Goal: Task Accomplishment & Management: Manage account settings

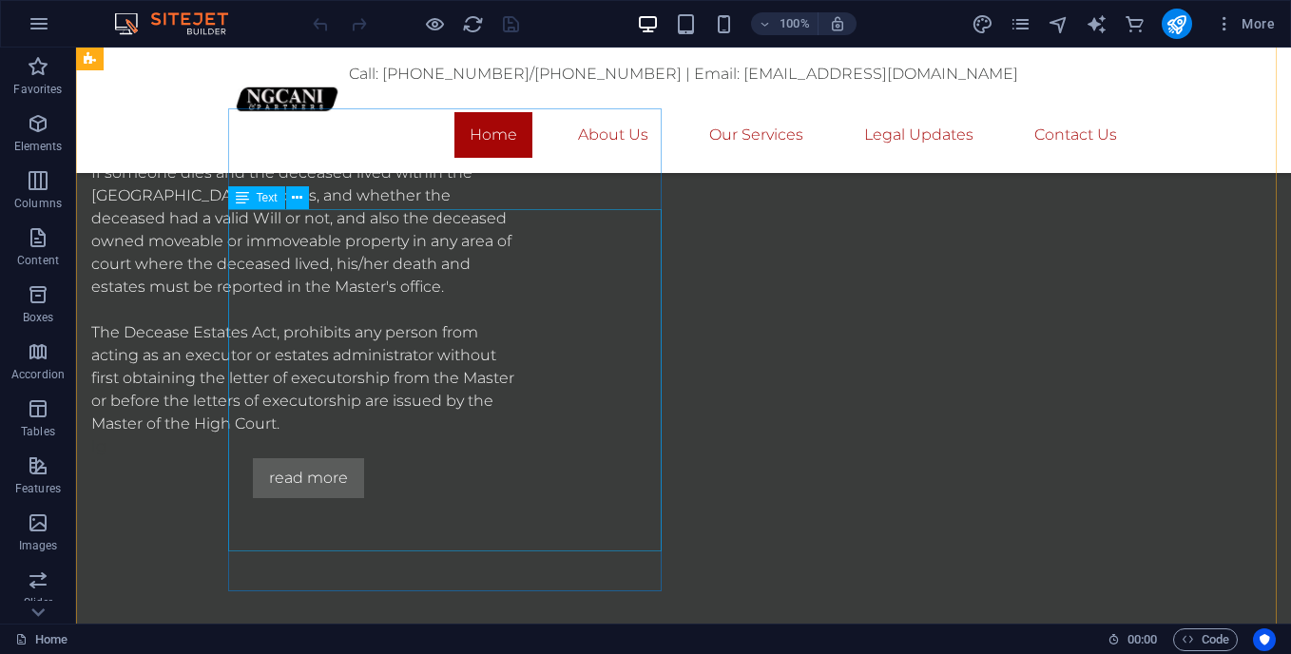
scroll to position [1681, 0]
click at [293, 206] on icon at bounding box center [297, 197] width 10 height 20
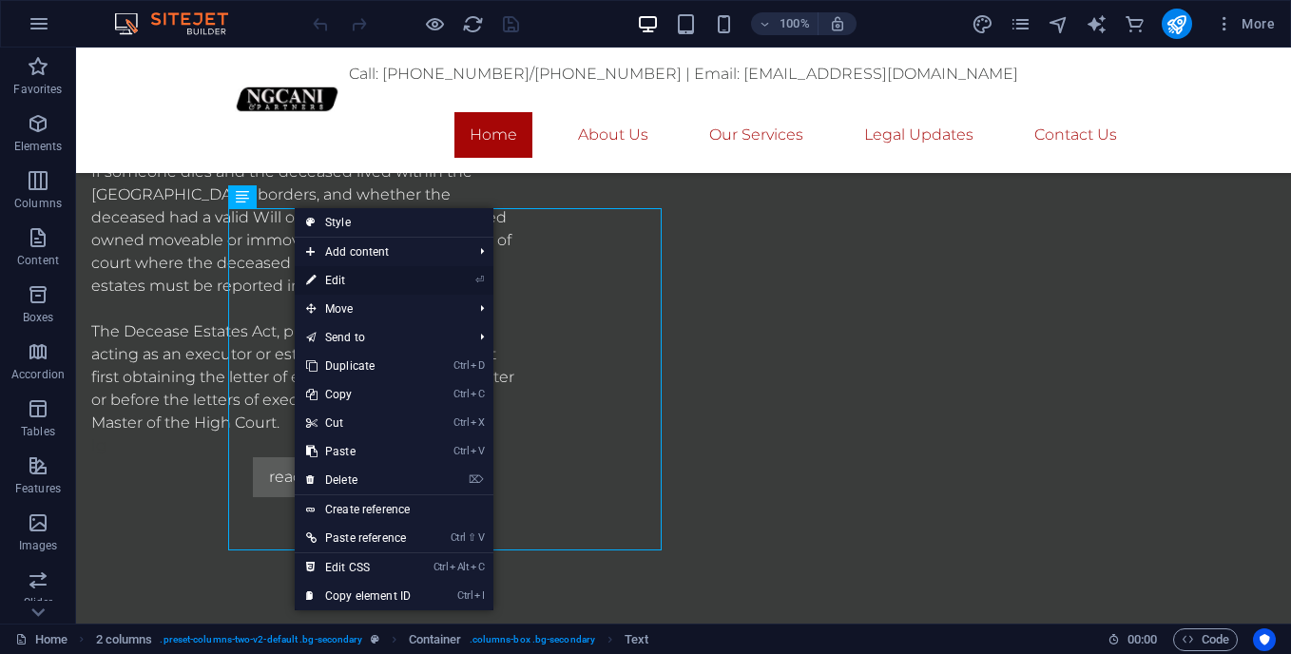
click at [335, 286] on link "⏎ Edit" at bounding box center [358, 280] width 127 height 29
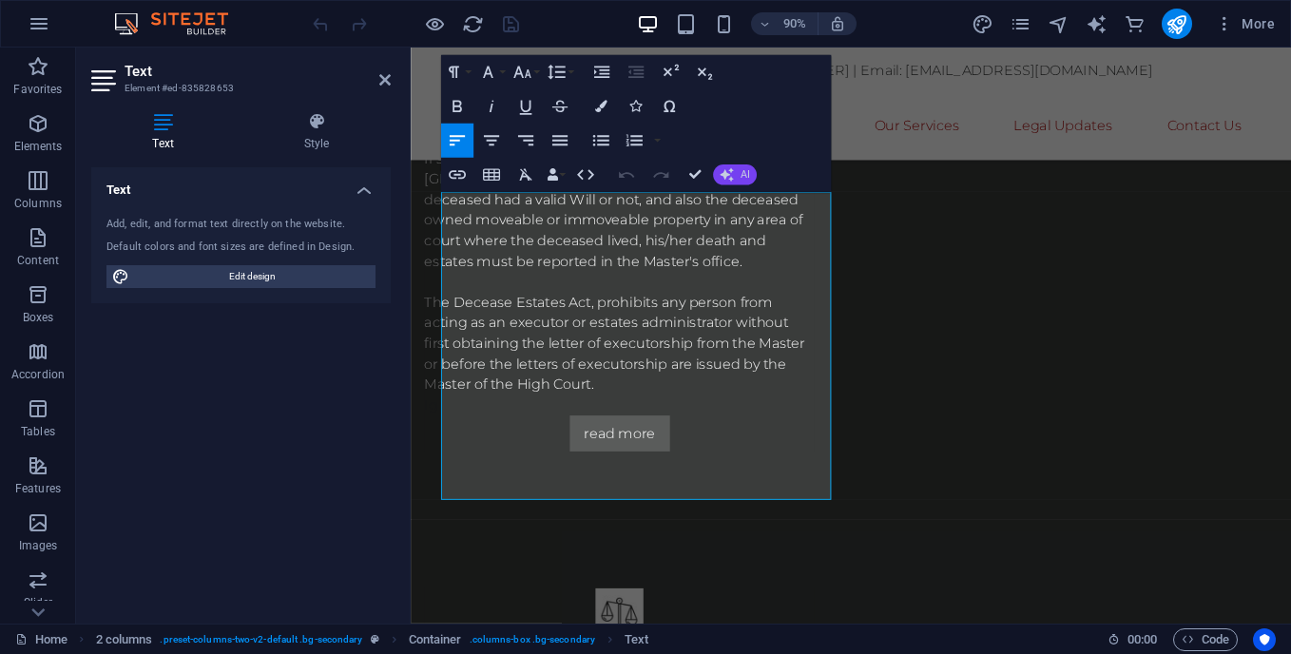
click at [733, 174] on icon "button" at bounding box center [726, 174] width 13 height 13
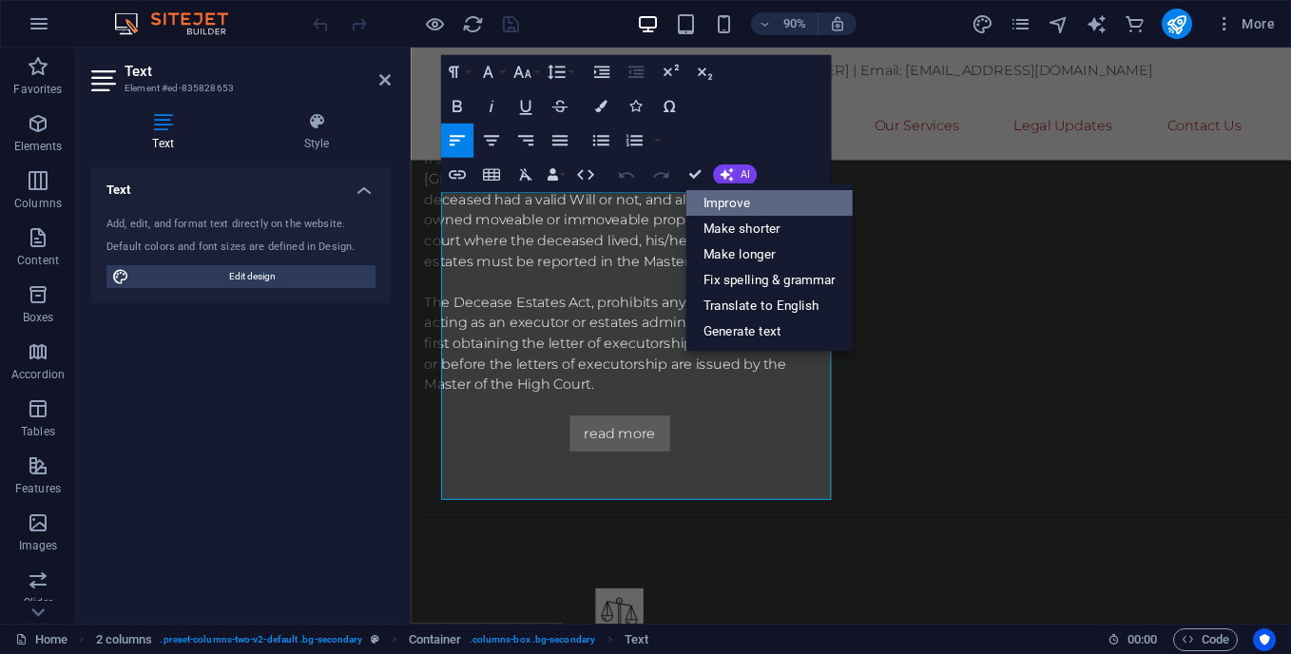
click at [714, 213] on link "Improve" at bounding box center [768, 203] width 167 height 26
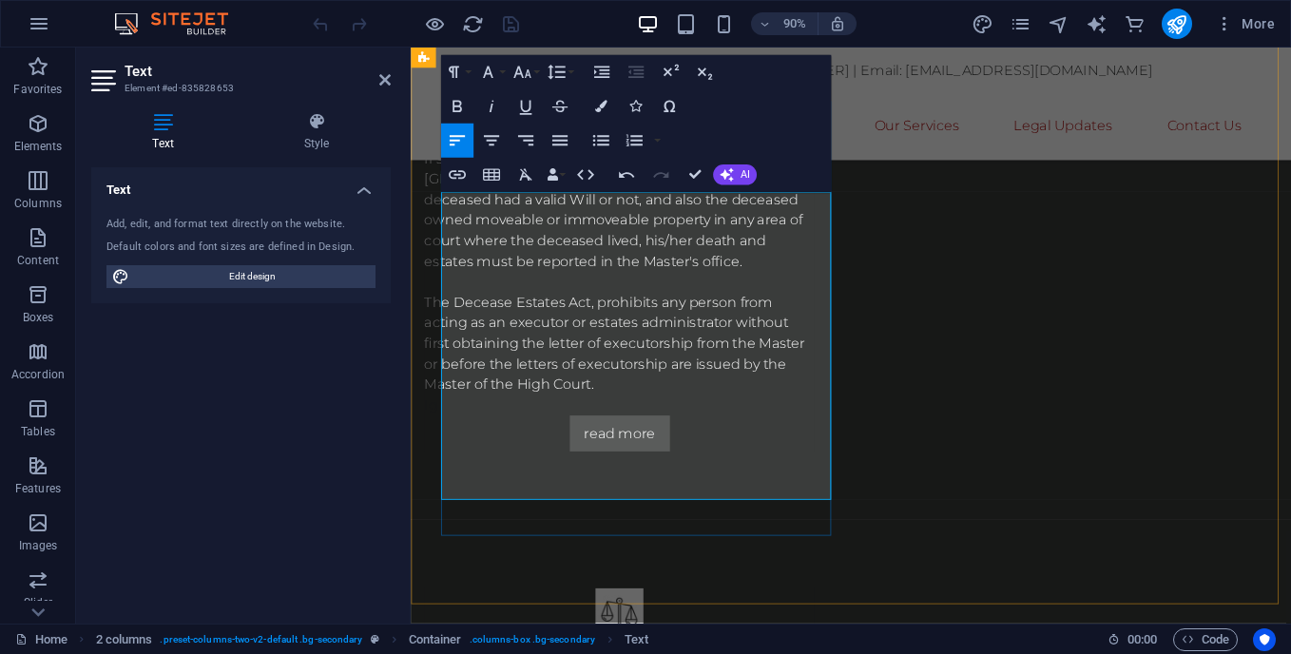
drag, startPoint x: 839, startPoint y: 405, endPoint x: 666, endPoint y: 406, distance: 173.0
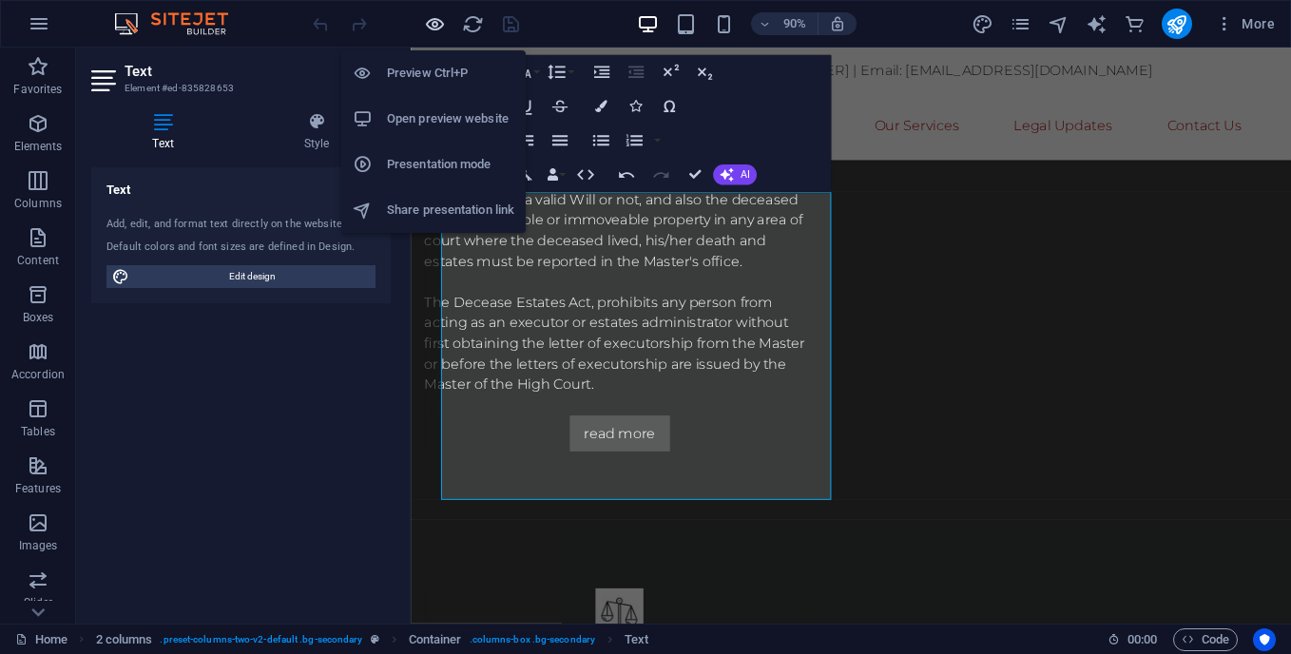
click at [434, 25] on icon "button" at bounding box center [435, 24] width 22 height 22
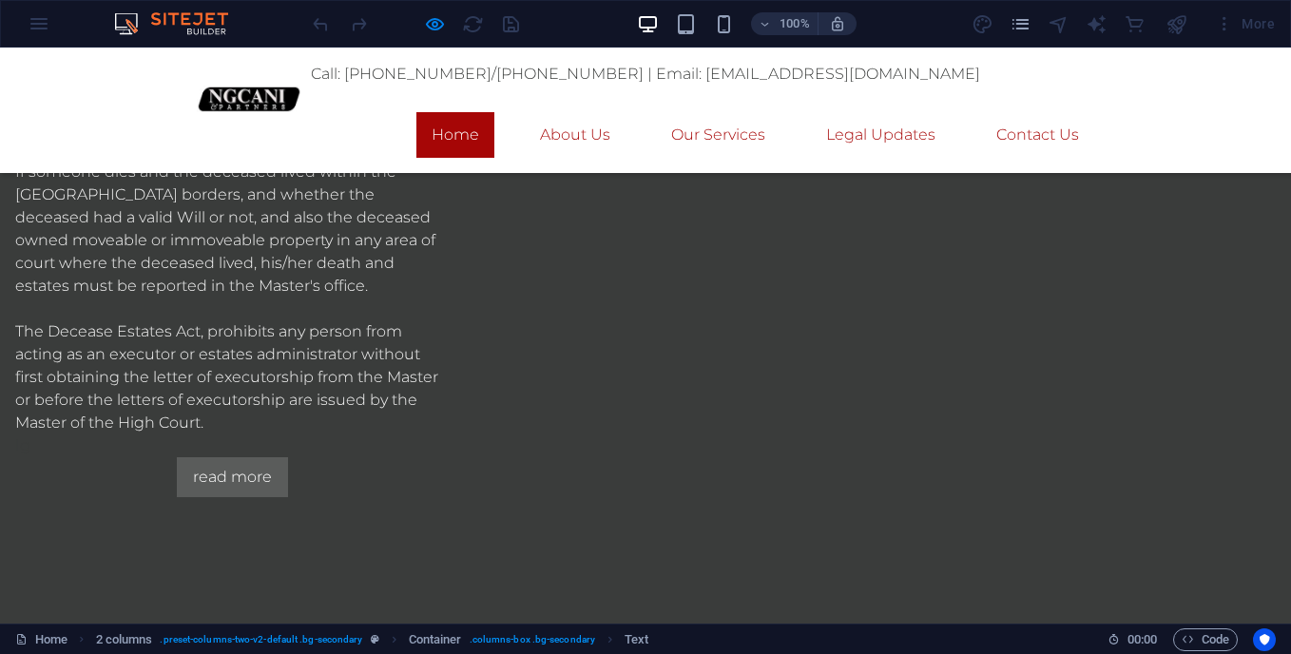
drag, startPoint x: 530, startPoint y: 290, endPoint x: 396, endPoint y: 296, distance: 134.2
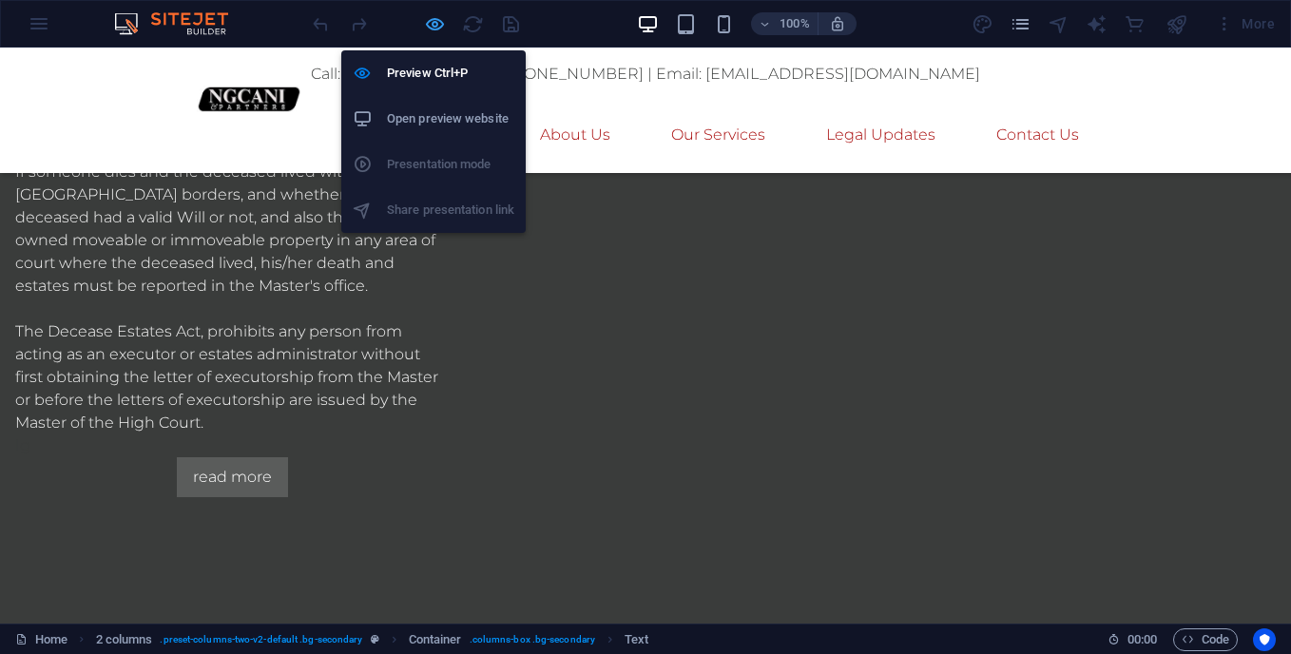
drag, startPoint x: 396, startPoint y: 248, endPoint x: 428, endPoint y: 29, distance: 221.8
click at [428, 29] on icon "button" at bounding box center [435, 24] width 22 height 22
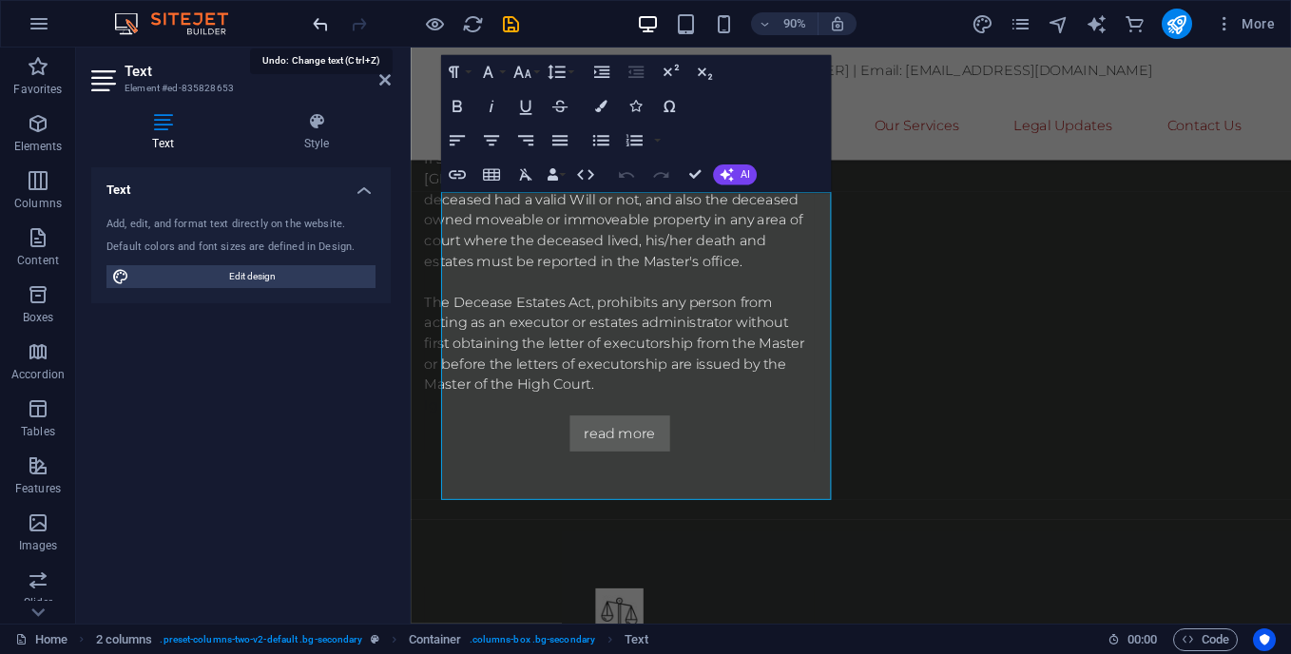
click at [322, 25] on icon "undo" at bounding box center [321, 24] width 22 height 22
click at [737, 178] on button "AI" at bounding box center [735, 174] width 44 height 21
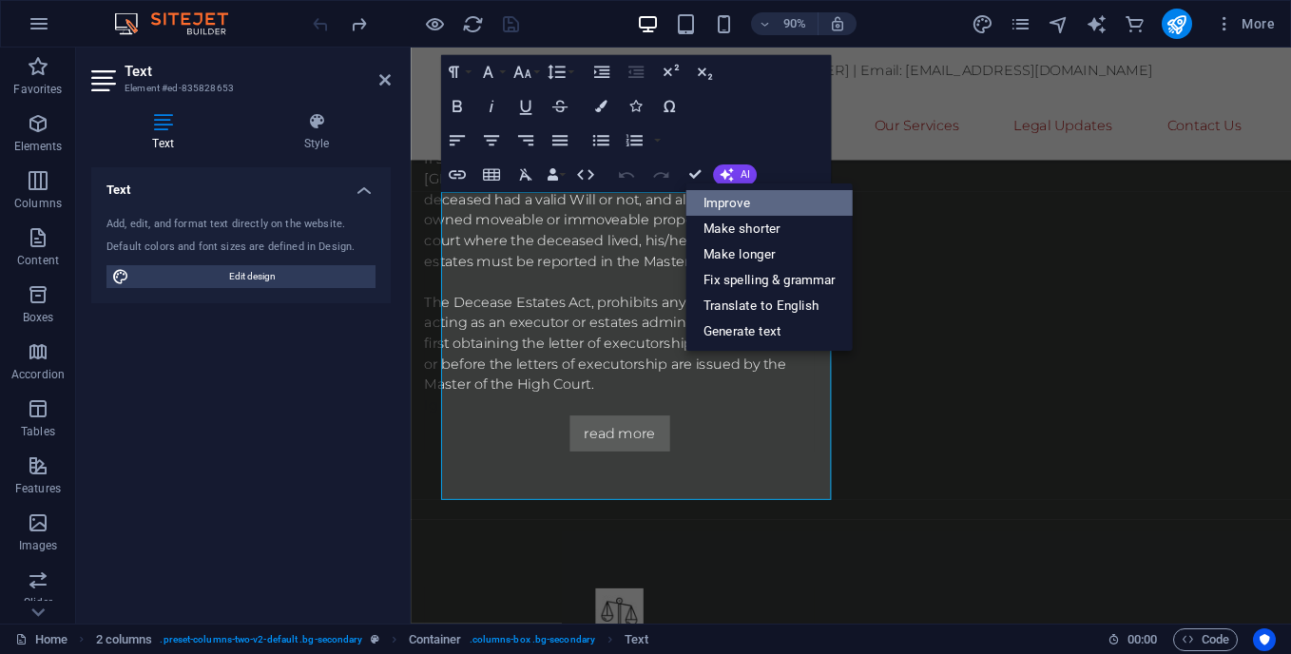
click at [726, 199] on link "Improve" at bounding box center [768, 203] width 167 height 26
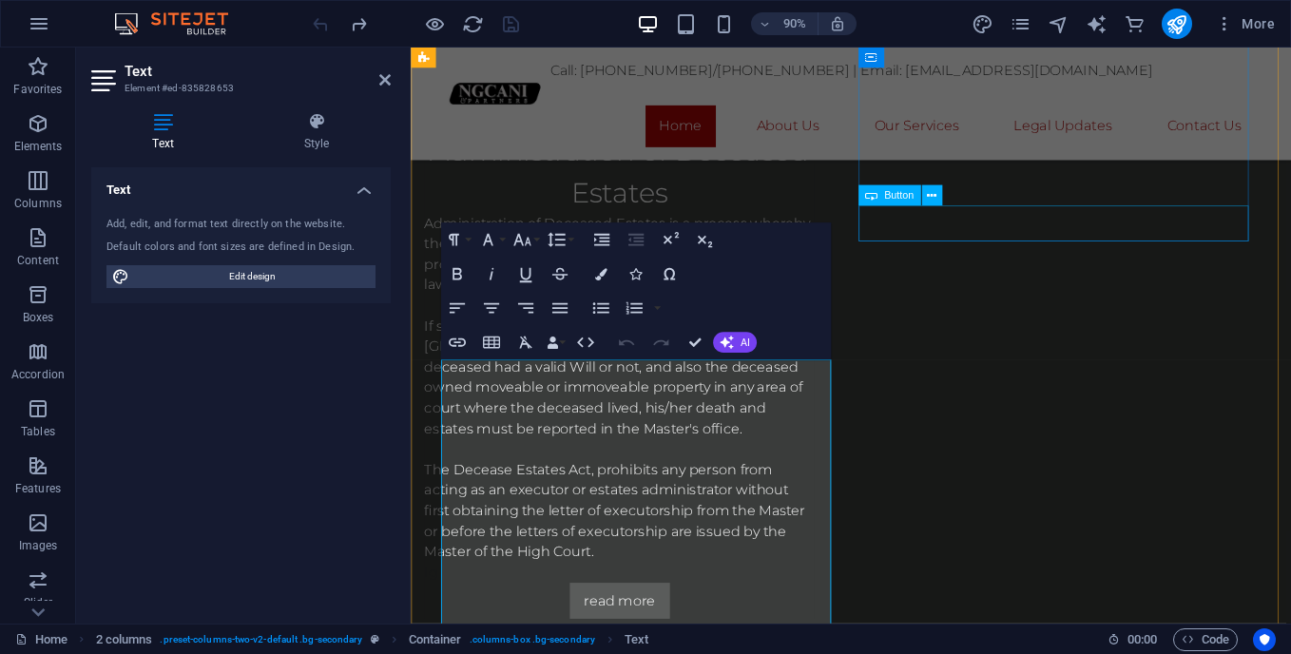
scroll to position [1494, 0]
click at [733, 346] on icon "button" at bounding box center [726, 342] width 13 height 13
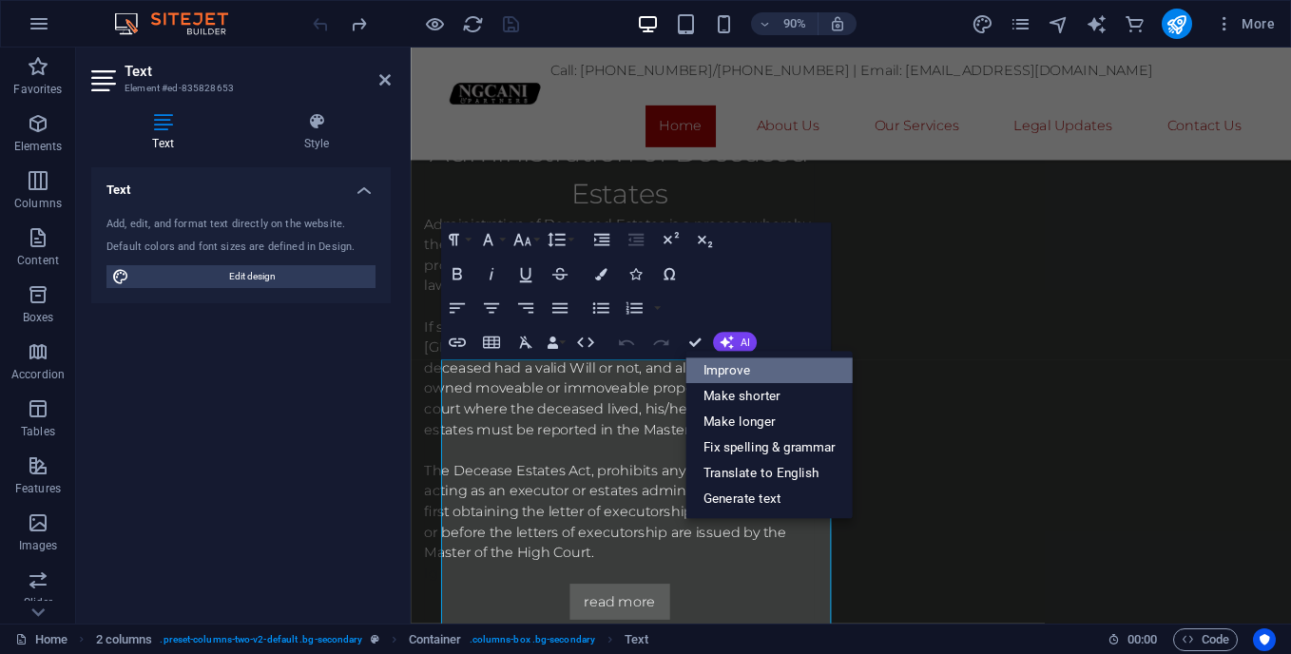
click at [718, 373] on link "Improve" at bounding box center [768, 370] width 167 height 26
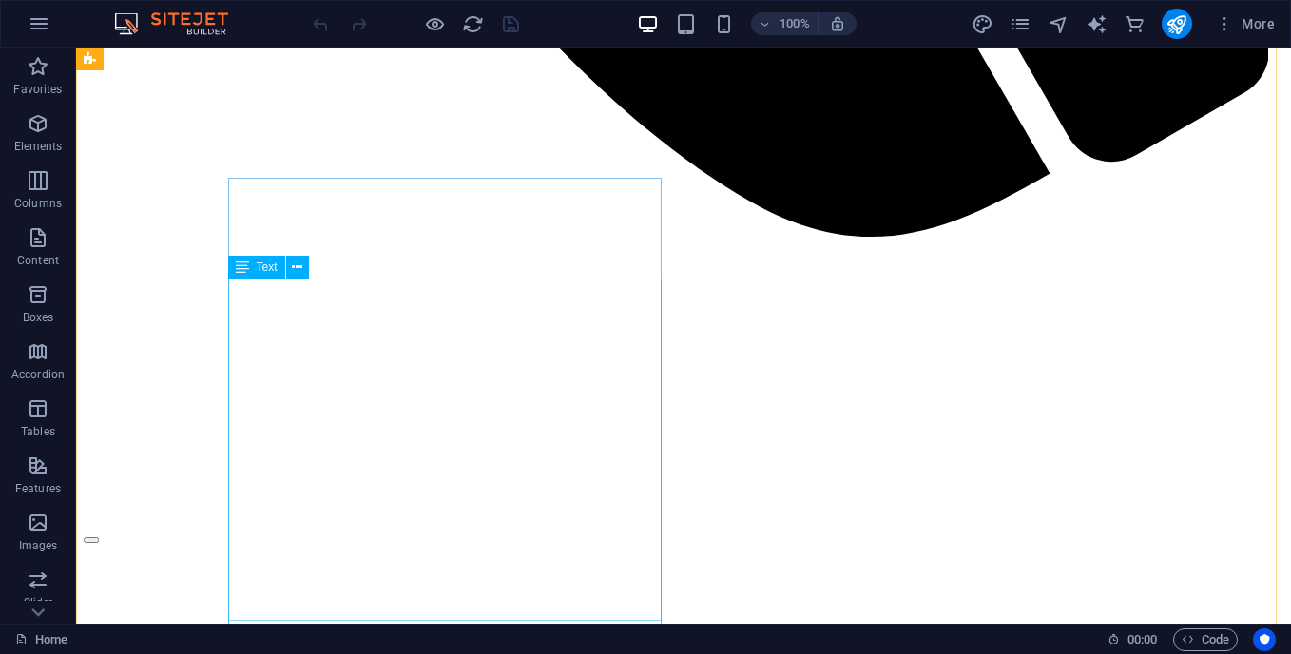
scroll to position [1610, 0]
click at [299, 270] on icon at bounding box center [297, 268] width 10 height 20
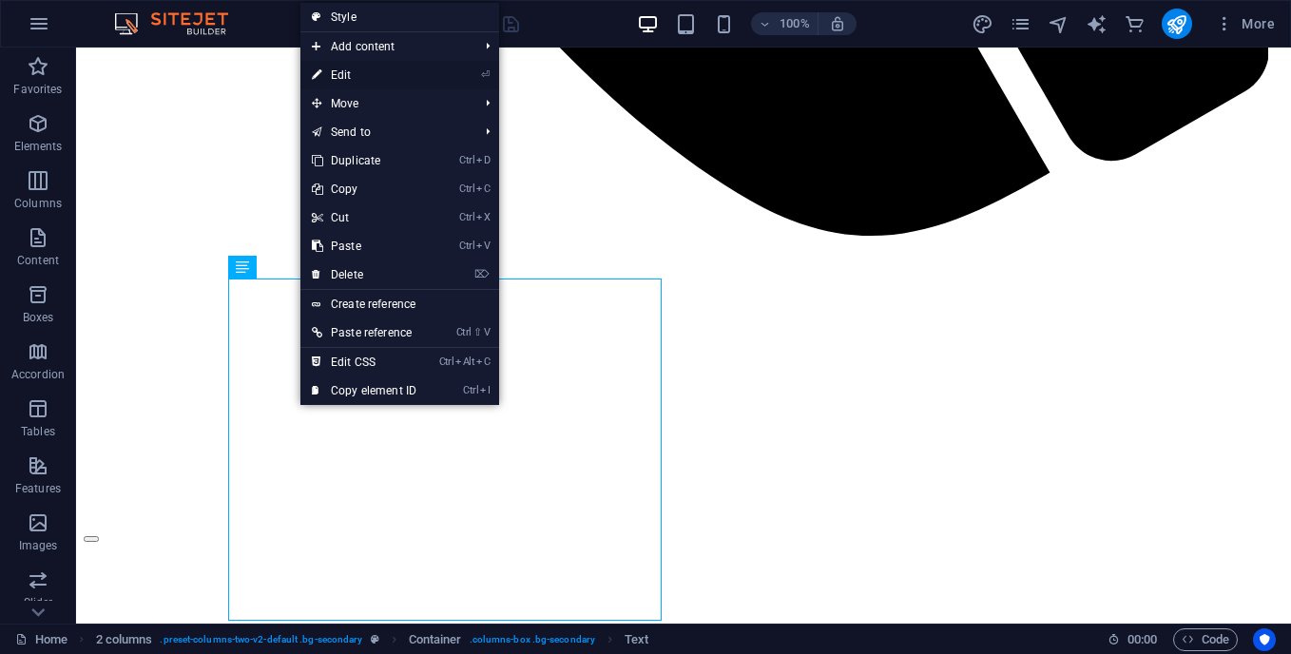
click at [361, 77] on link "⏎ Edit" at bounding box center [363, 75] width 127 height 29
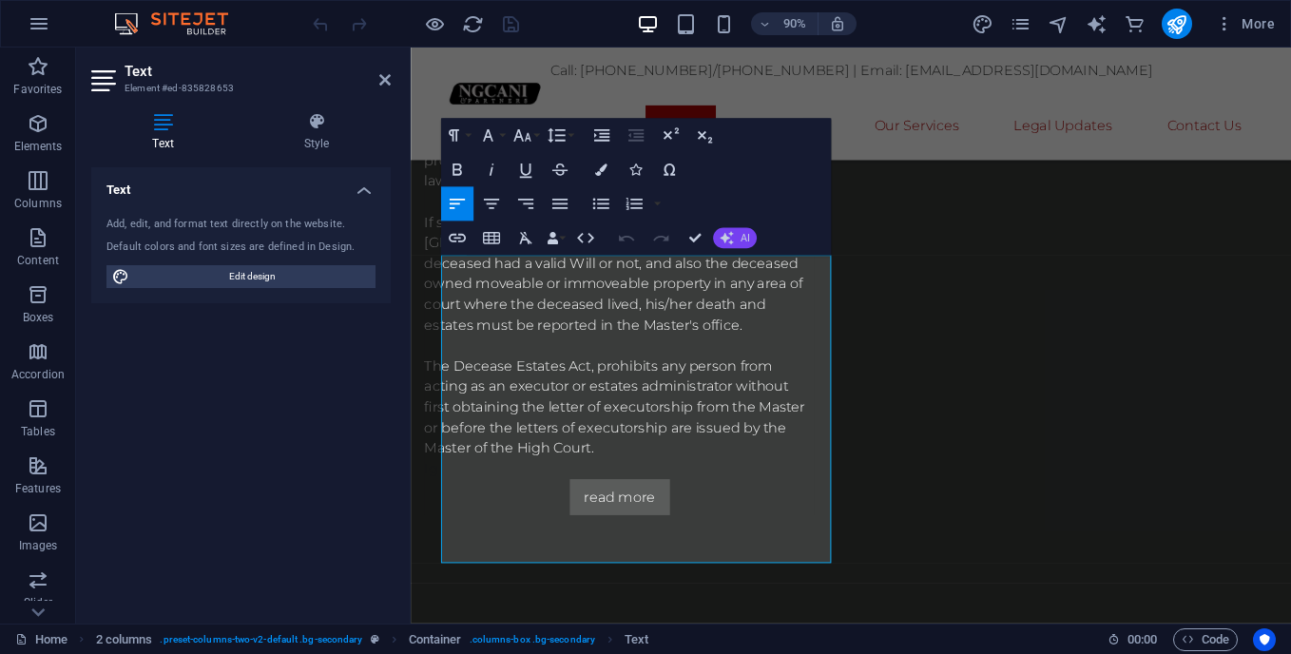
click at [726, 236] on icon "button" at bounding box center [726, 238] width 13 height 13
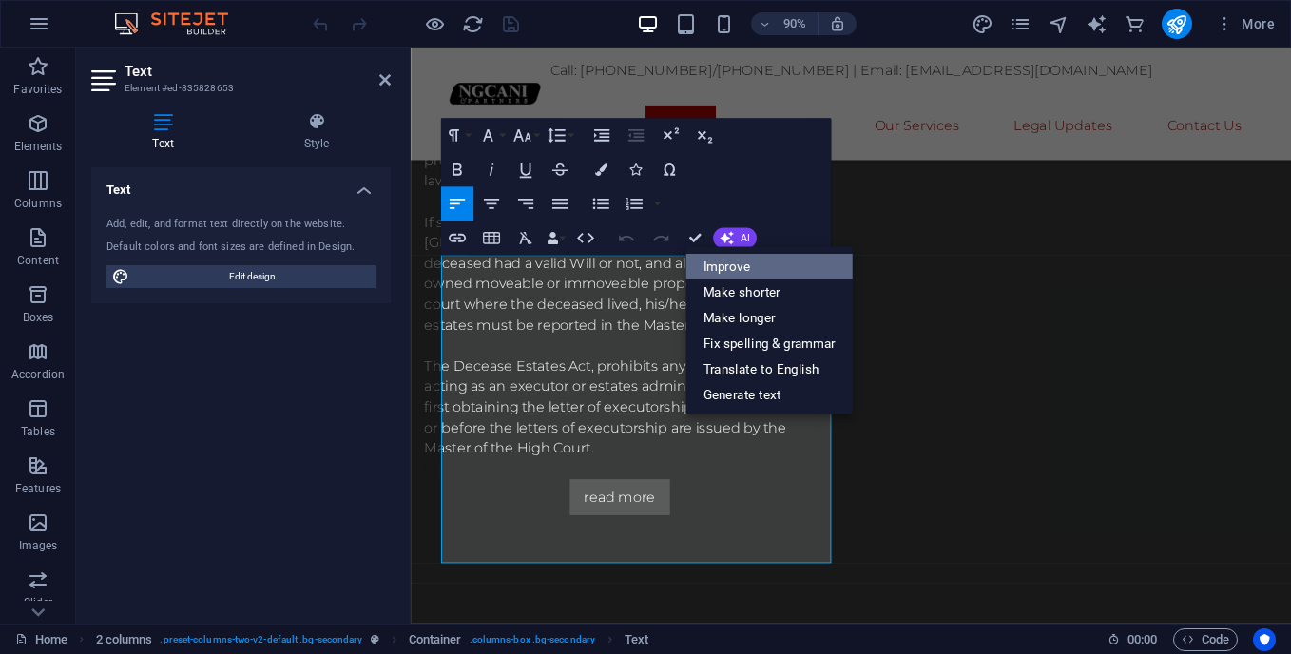
click at [734, 256] on link "Improve" at bounding box center [768, 267] width 167 height 26
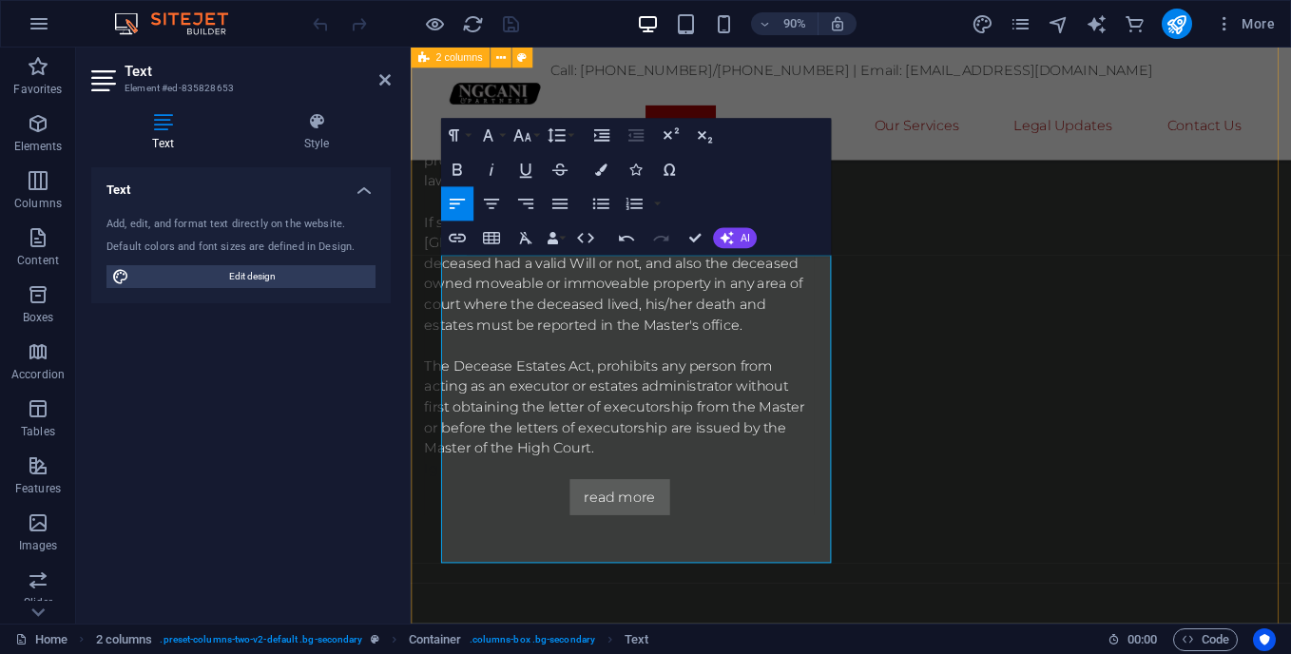
drag, startPoint x: 863, startPoint y: 607, endPoint x: 441, endPoint y: 290, distance: 527.6
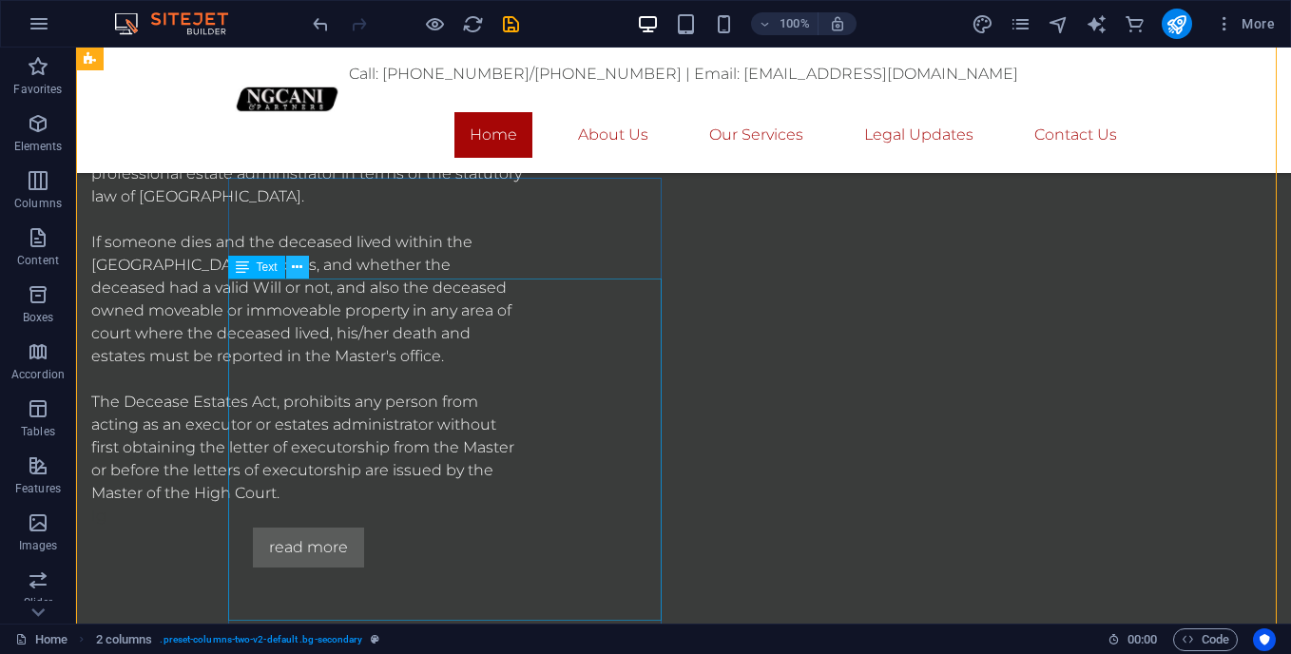
click at [296, 270] on icon at bounding box center [297, 268] width 10 height 20
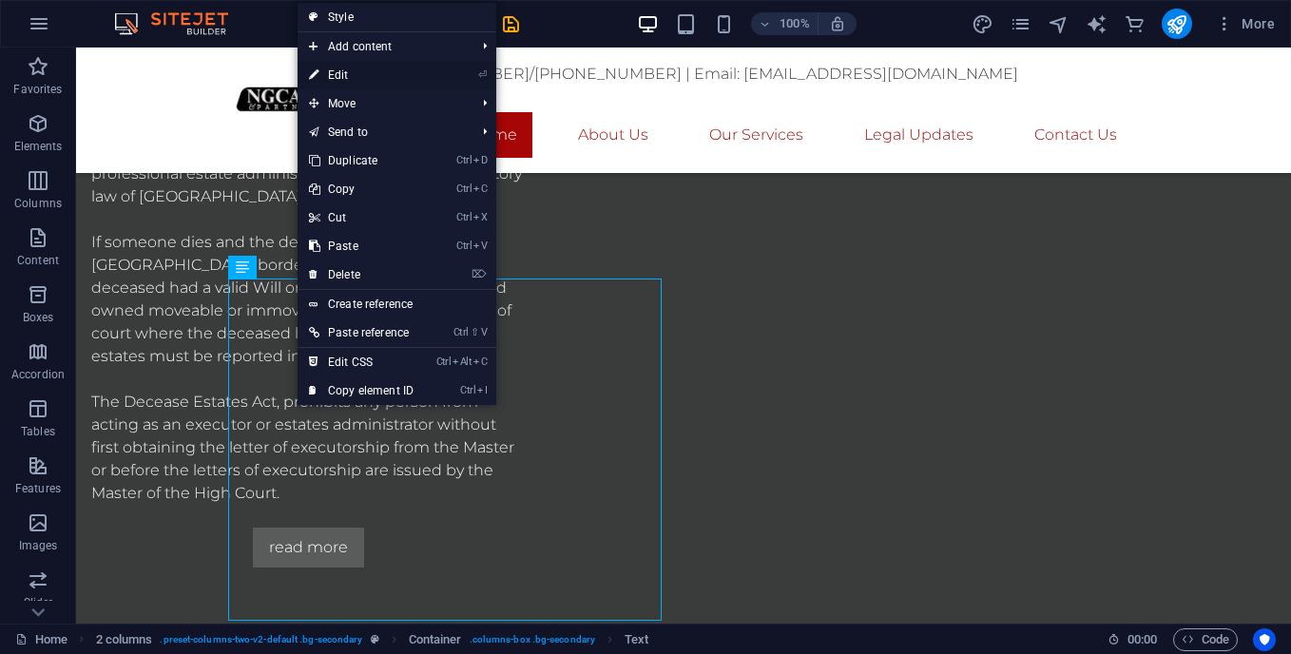
click at [327, 78] on link "⏎ Edit" at bounding box center [361, 75] width 127 height 29
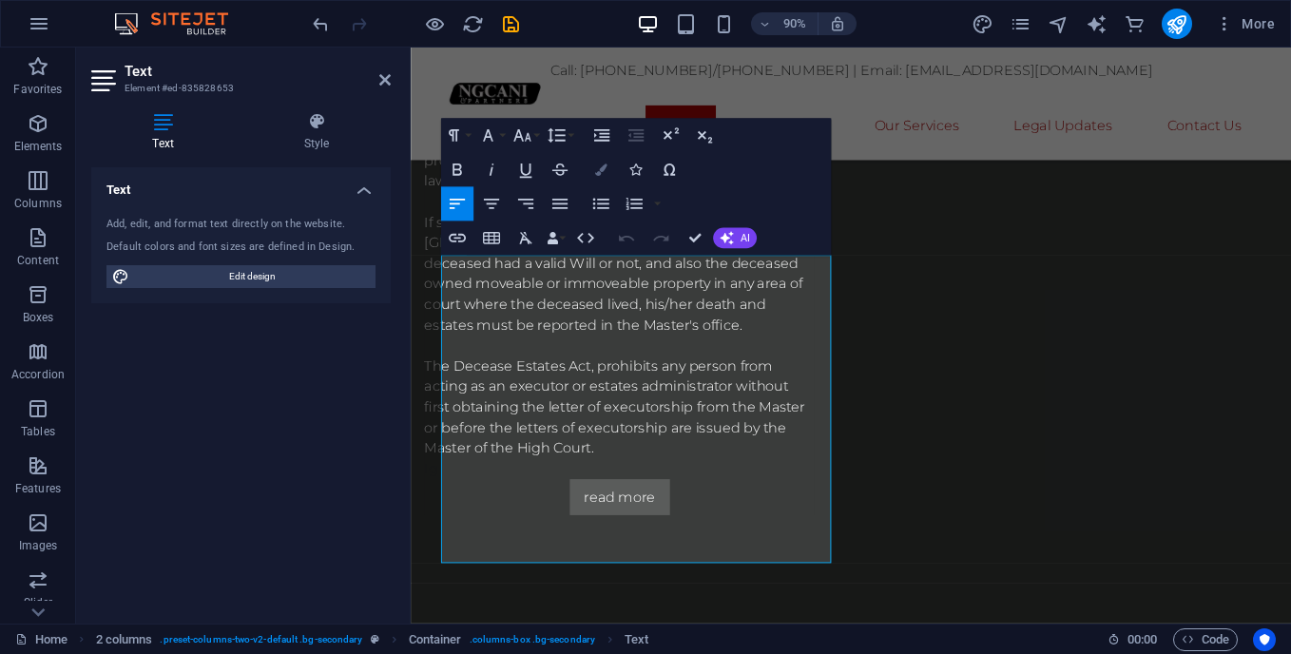
click at [600, 174] on icon "button" at bounding box center [601, 170] width 12 height 12
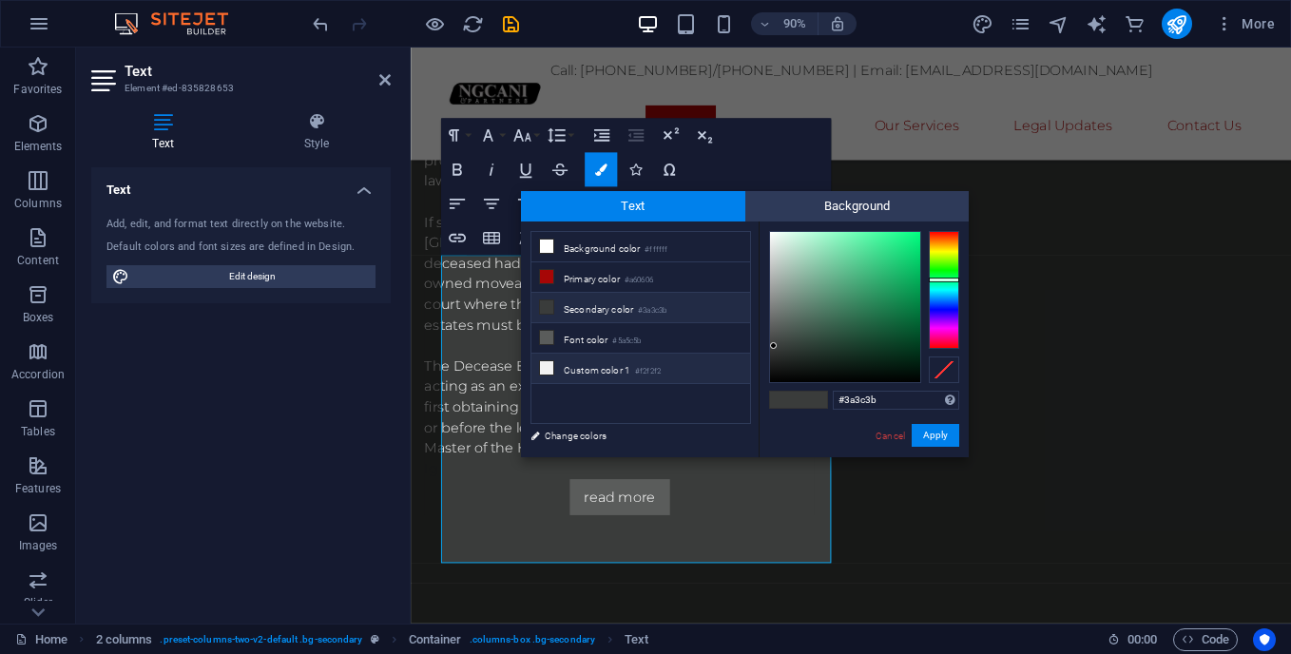
click at [548, 364] on icon at bounding box center [546, 367] width 13 height 13
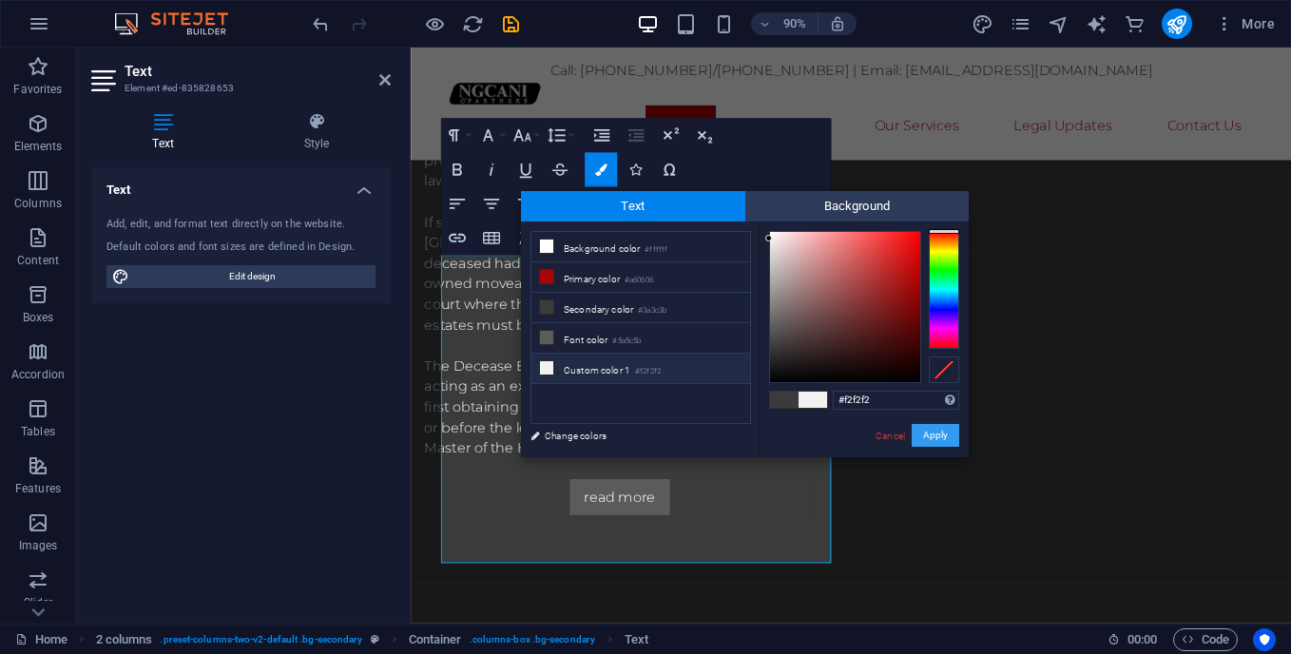
click at [928, 438] on button "Apply" at bounding box center [936, 435] width 48 height 23
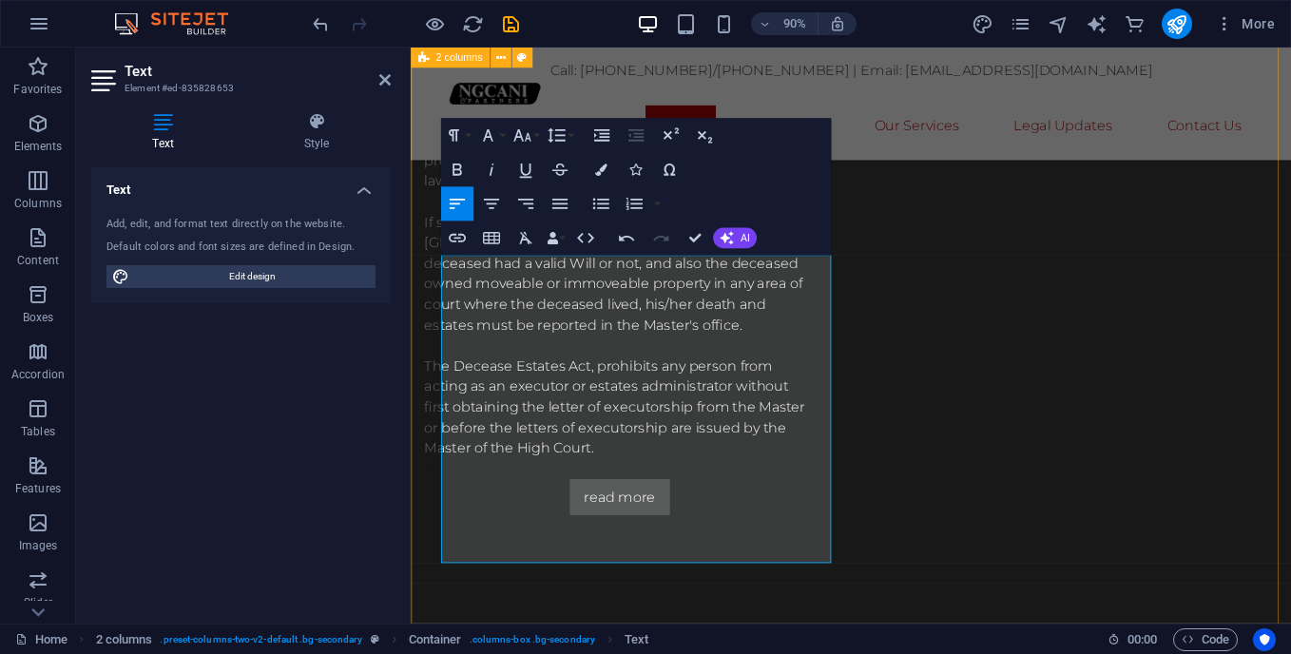
drag, startPoint x: 873, startPoint y: 606, endPoint x: 428, endPoint y: 275, distance: 554.4
click at [601, 172] on icon "button" at bounding box center [601, 170] width 12 height 12
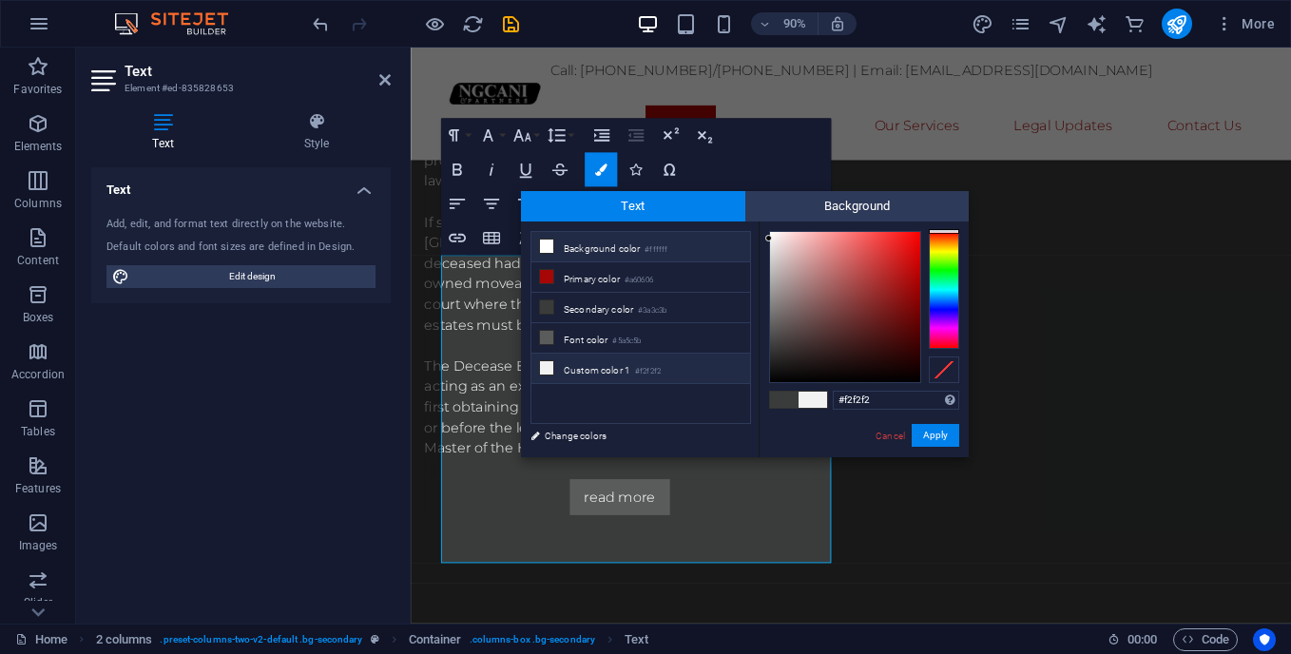
click at [546, 245] on icon at bounding box center [546, 246] width 13 height 13
type input "#ffffff"
click at [940, 437] on button "Apply" at bounding box center [936, 435] width 48 height 23
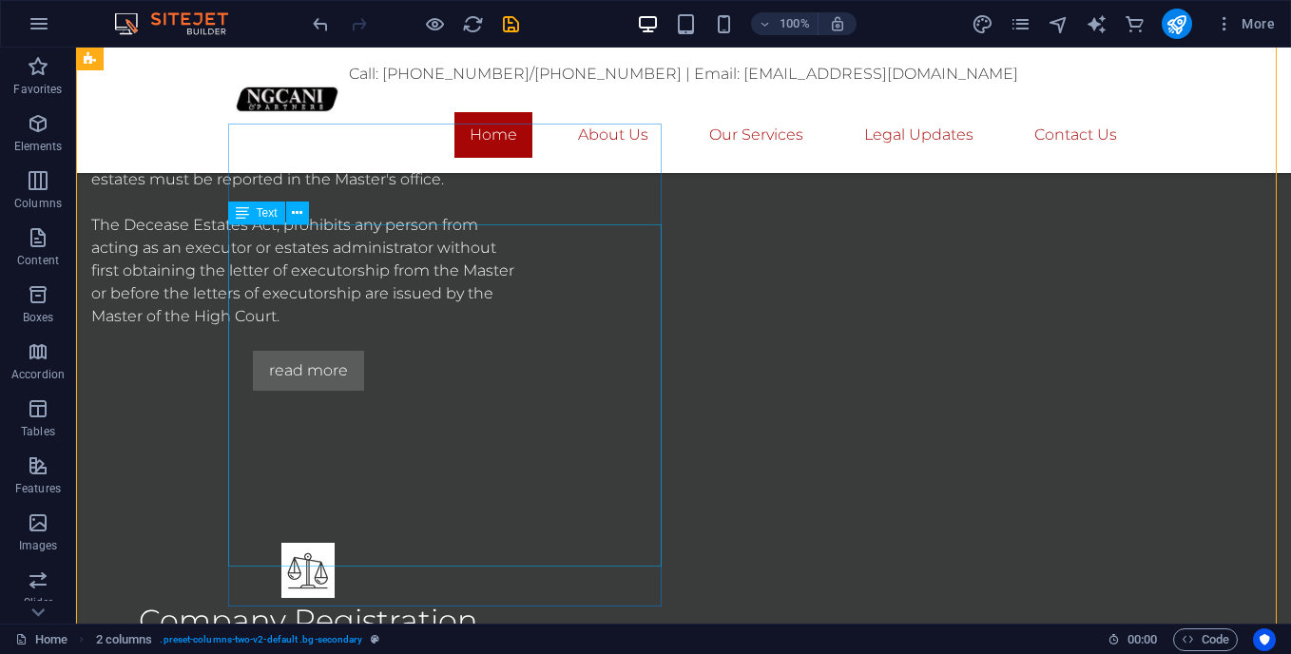
scroll to position [1663, 0]
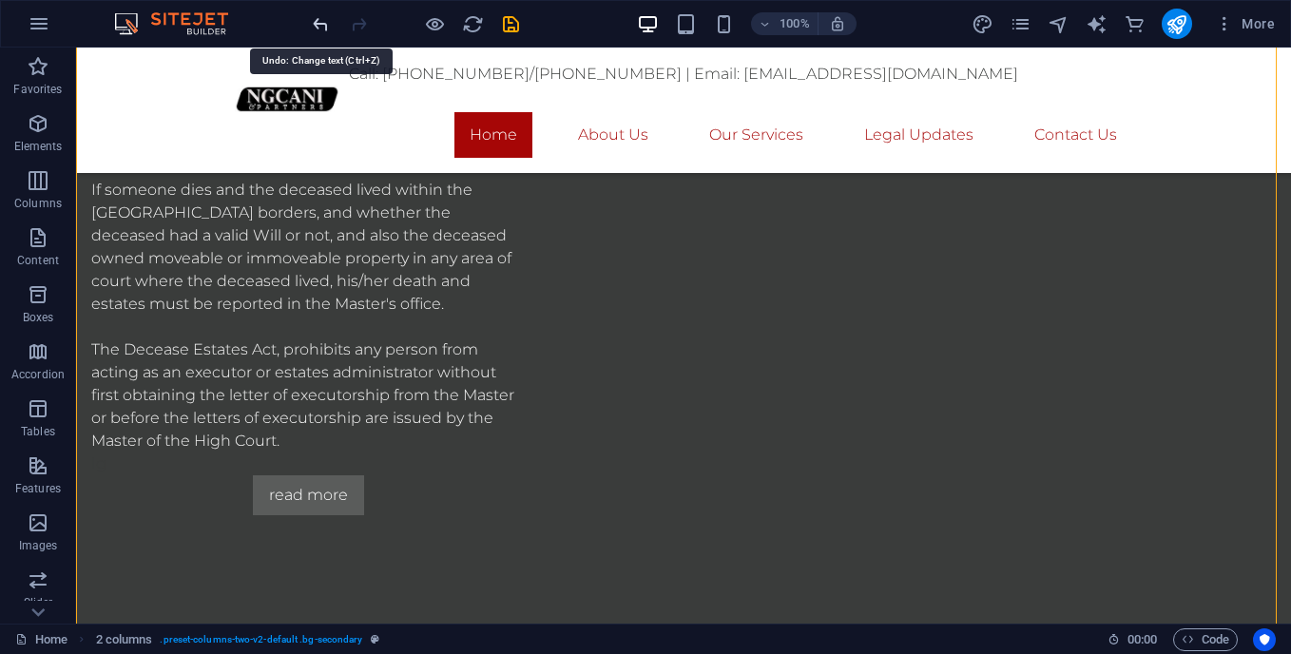
click at [315, 25] on icon "undo" at bounding box center [321, 24] width 22 height 22
click at [315, 31] on icon "undo" at bounding box center [321, 24] width 22 height 22
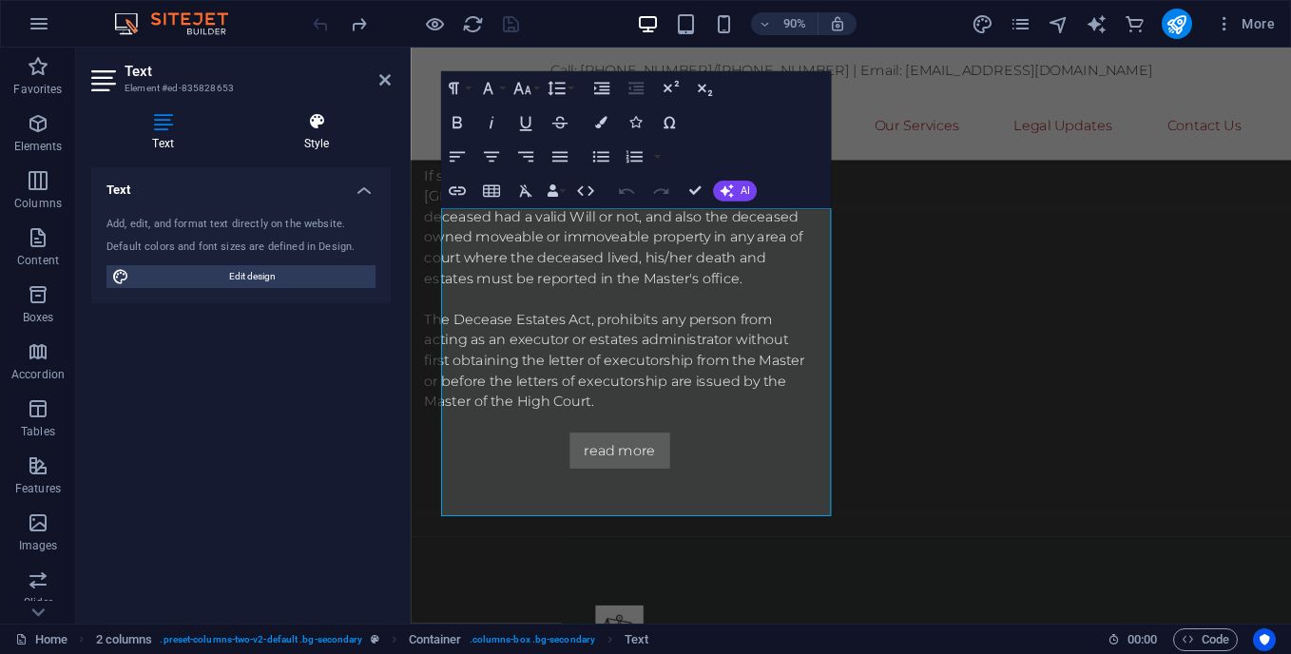
click at [315, 150] on h4 "Style" at bounding box center [316, 132] width 148 height 40
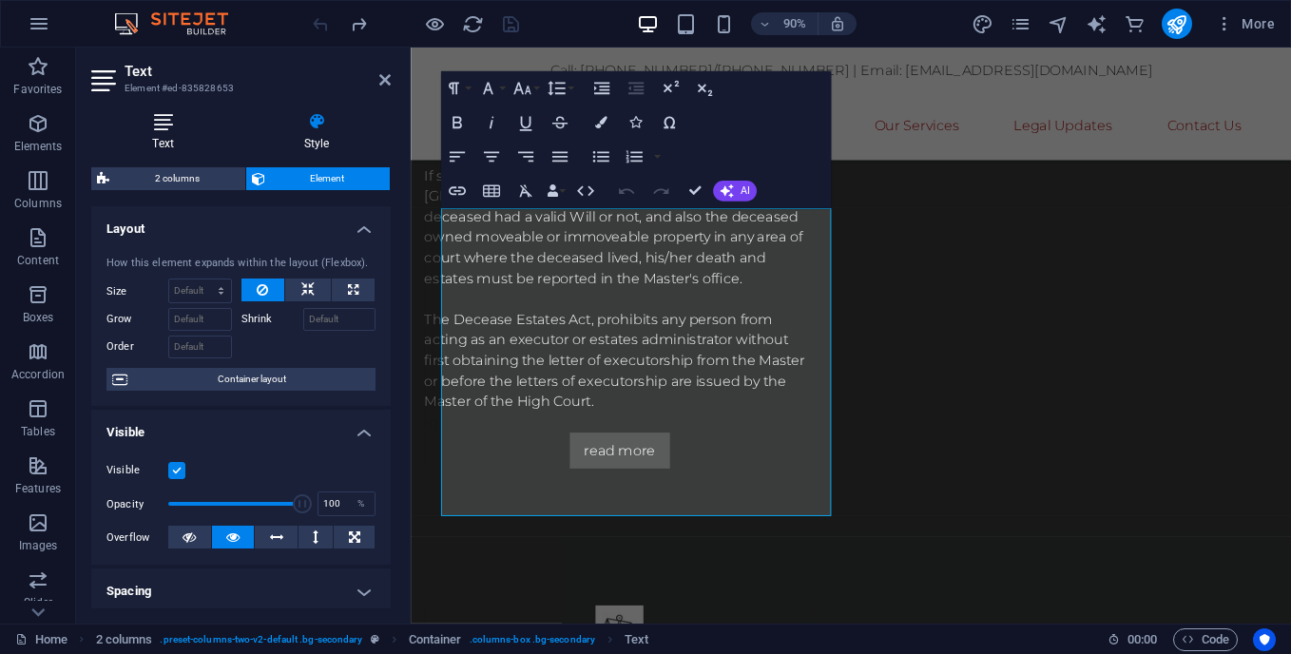
click at [172, 125] on icon at bounding box center [163, 121] width 144 height 19
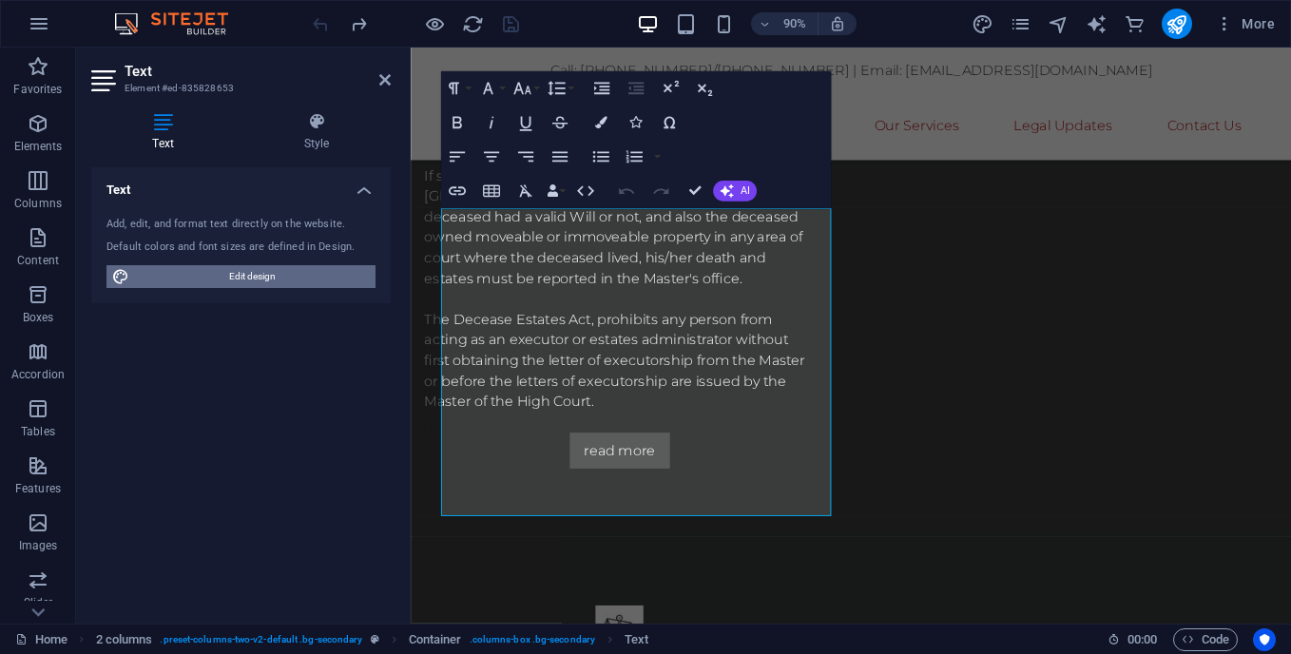
click at [276, 277] on span "Edit design" at bounding box center [252, 276] width 235 height 23
select select "px"
select select "300"
select select "px"
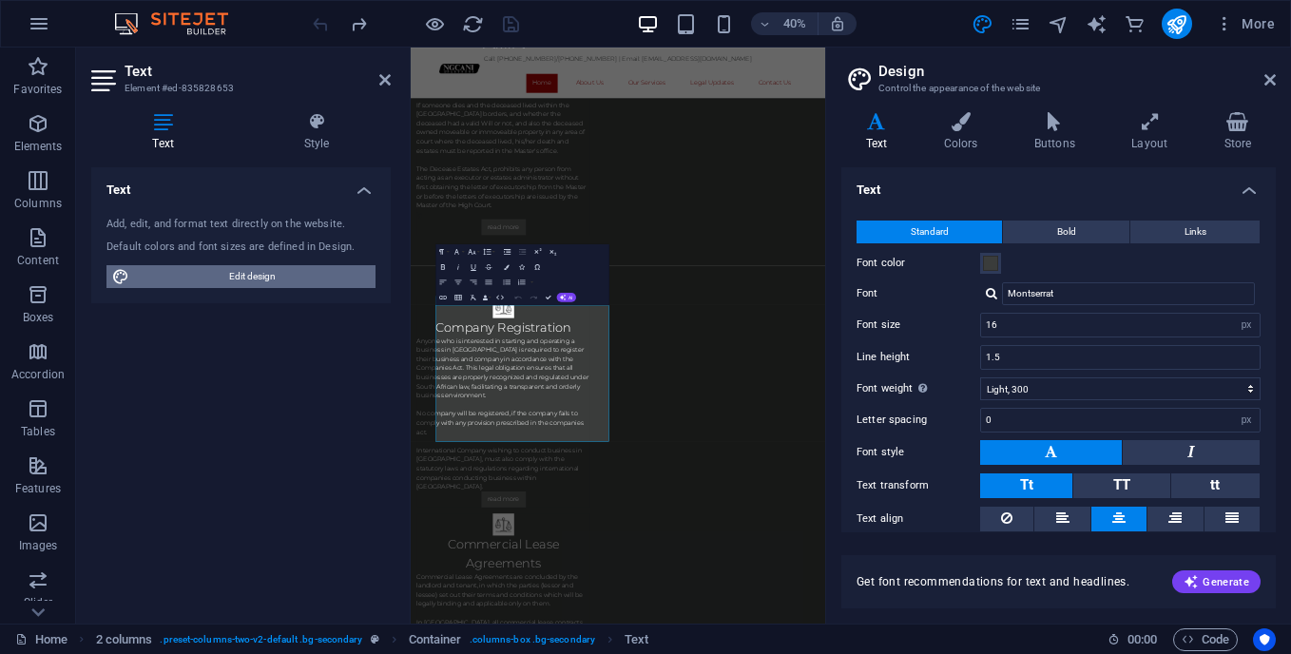
scroll to position [1199, 0]
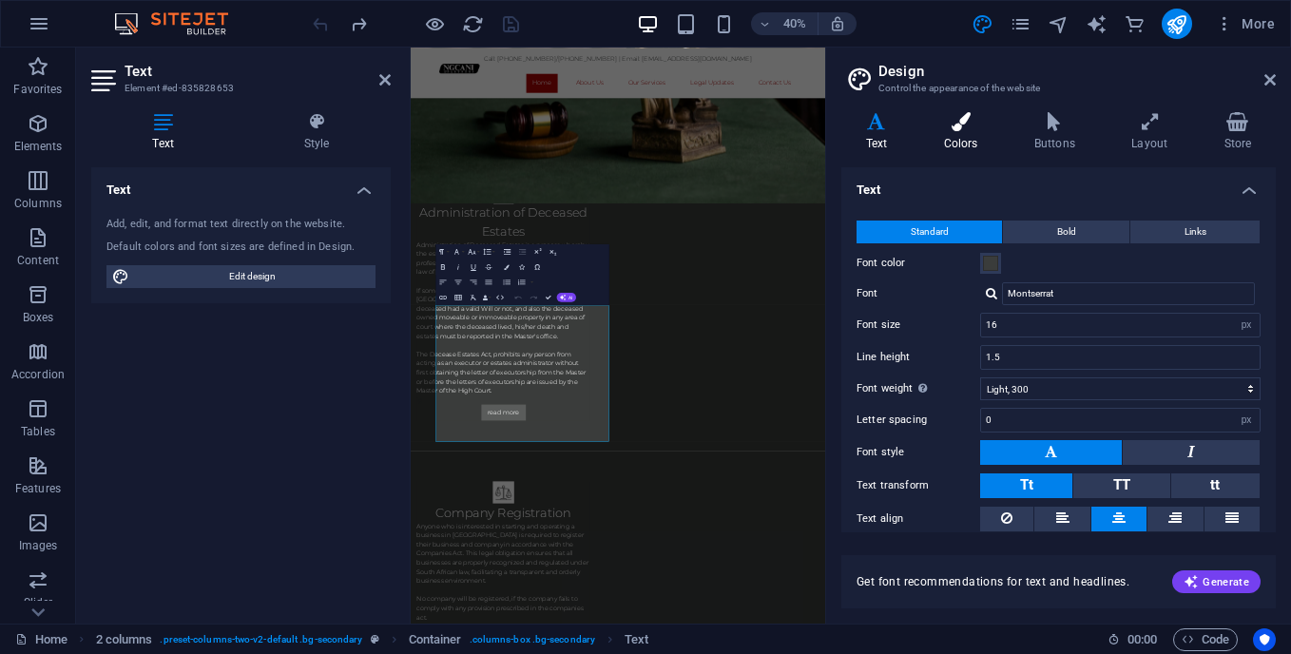
click at [951, 124] on icon at bounding box center [960, 121] width 83 height 19
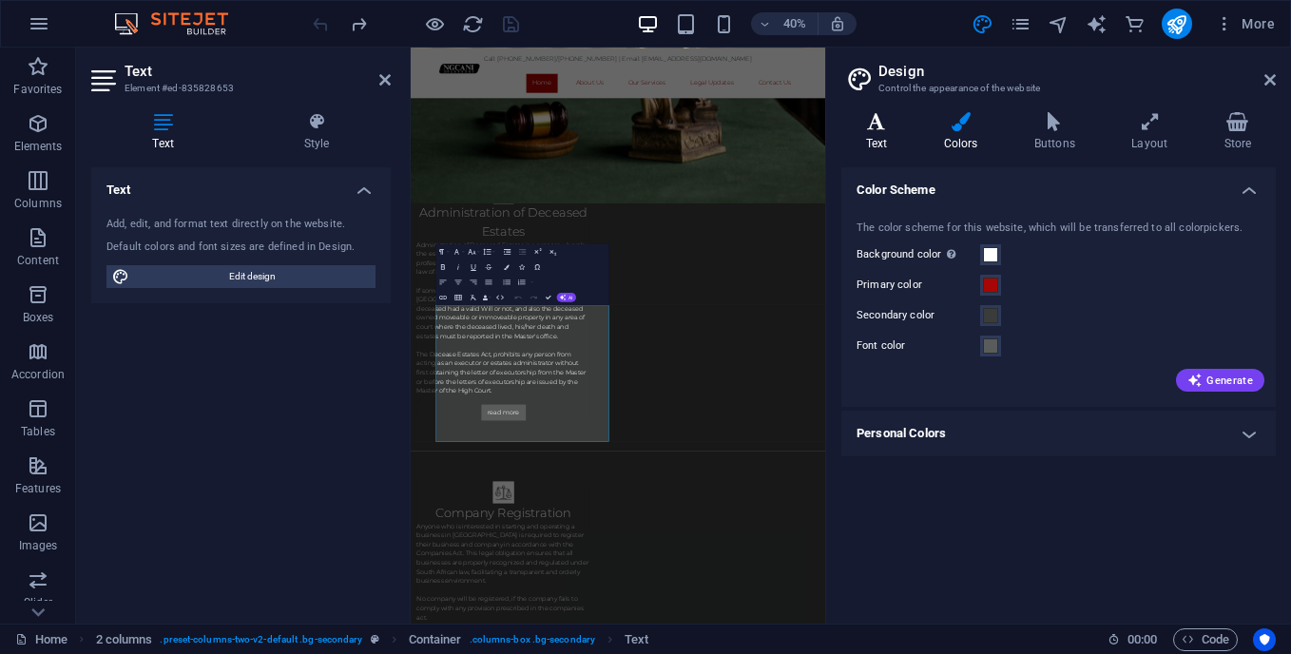
click at [877, 125] on icon at bounding box center [876, 121] width 70 height 19
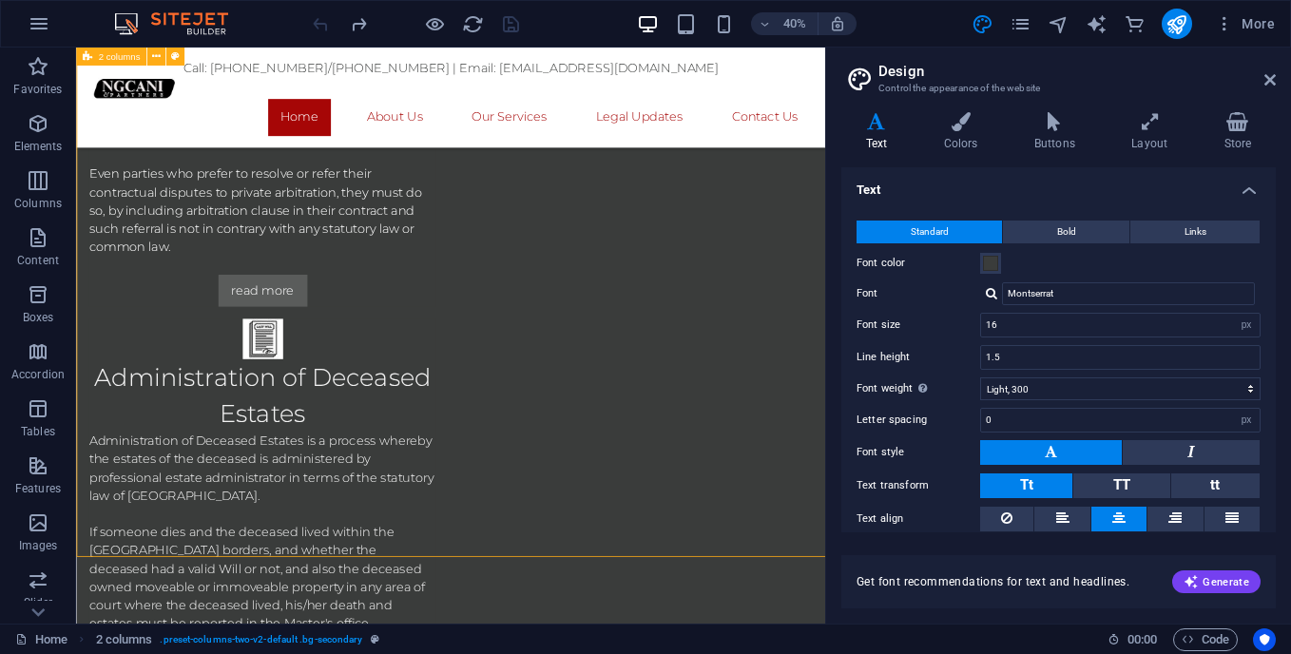
scroll to position [1663, 0]
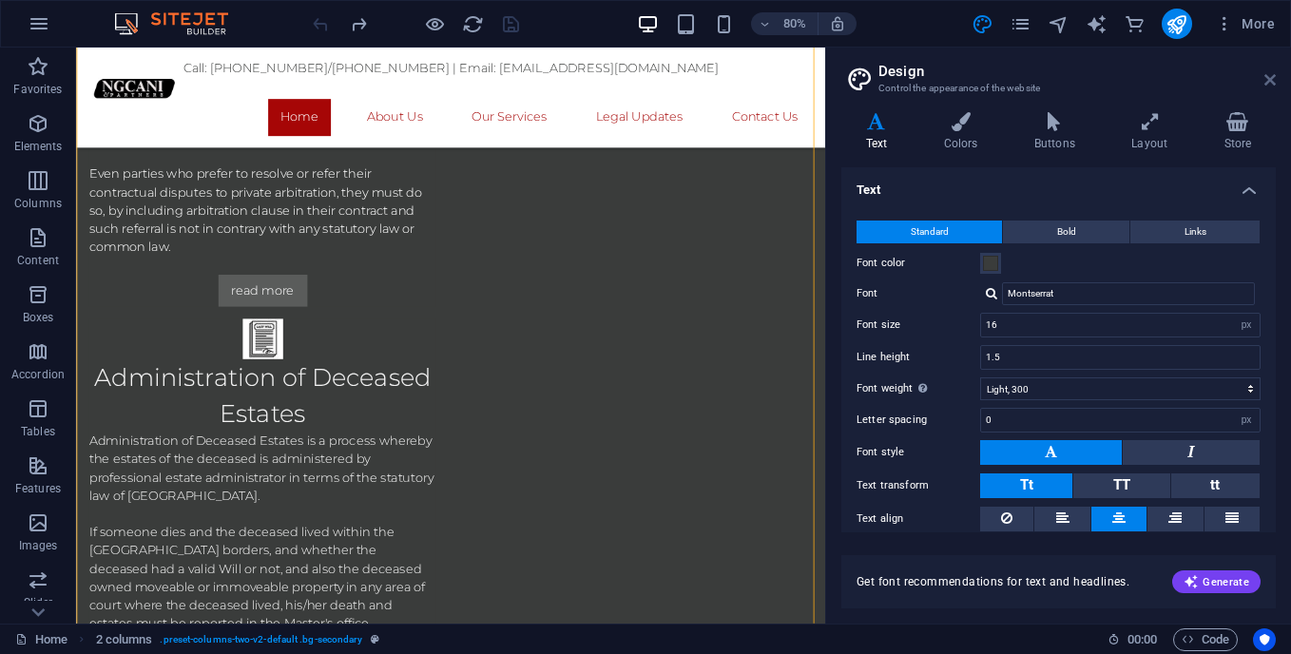
click at [1269, 82] on icon at bounding box center [1269, 79] width 11 height 15
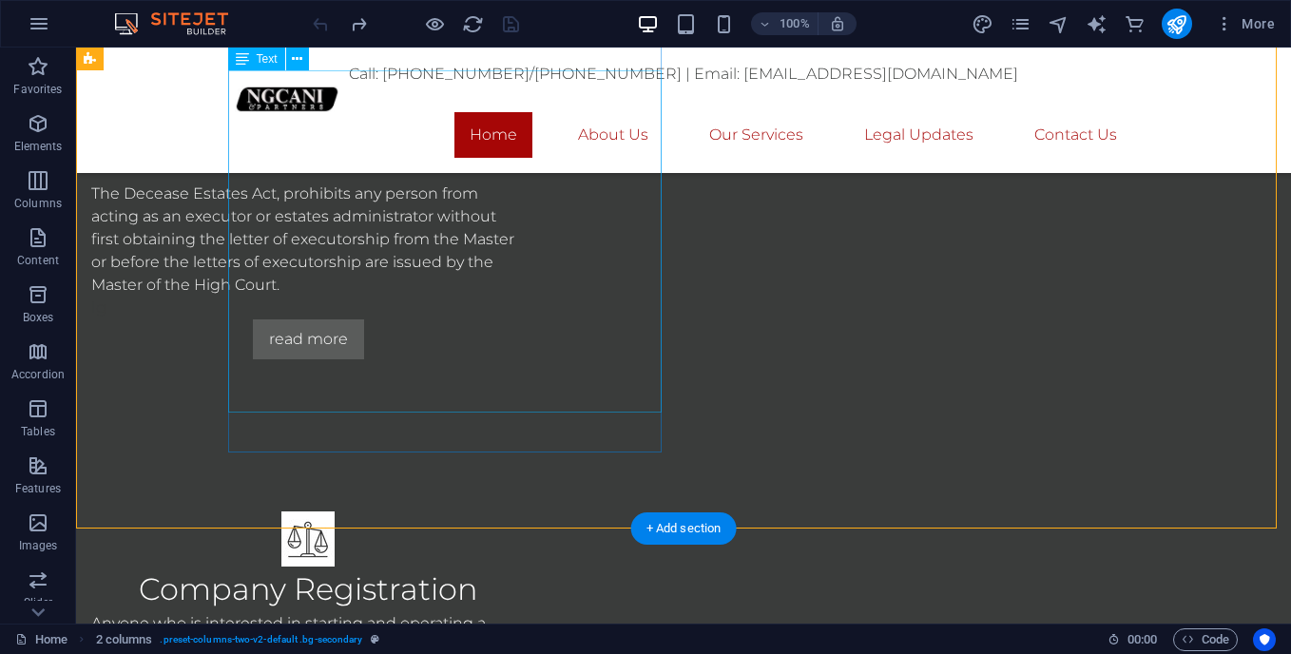
scroll to position [1753, 0]
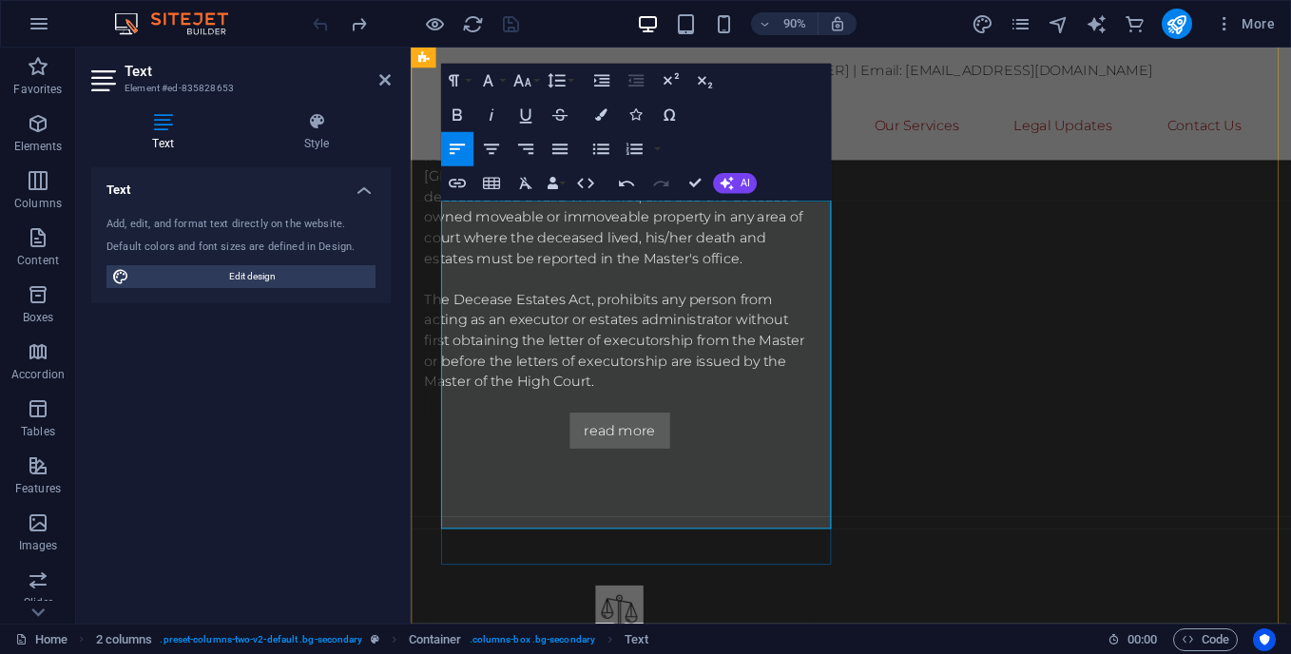
scroll to position [1669, 0]
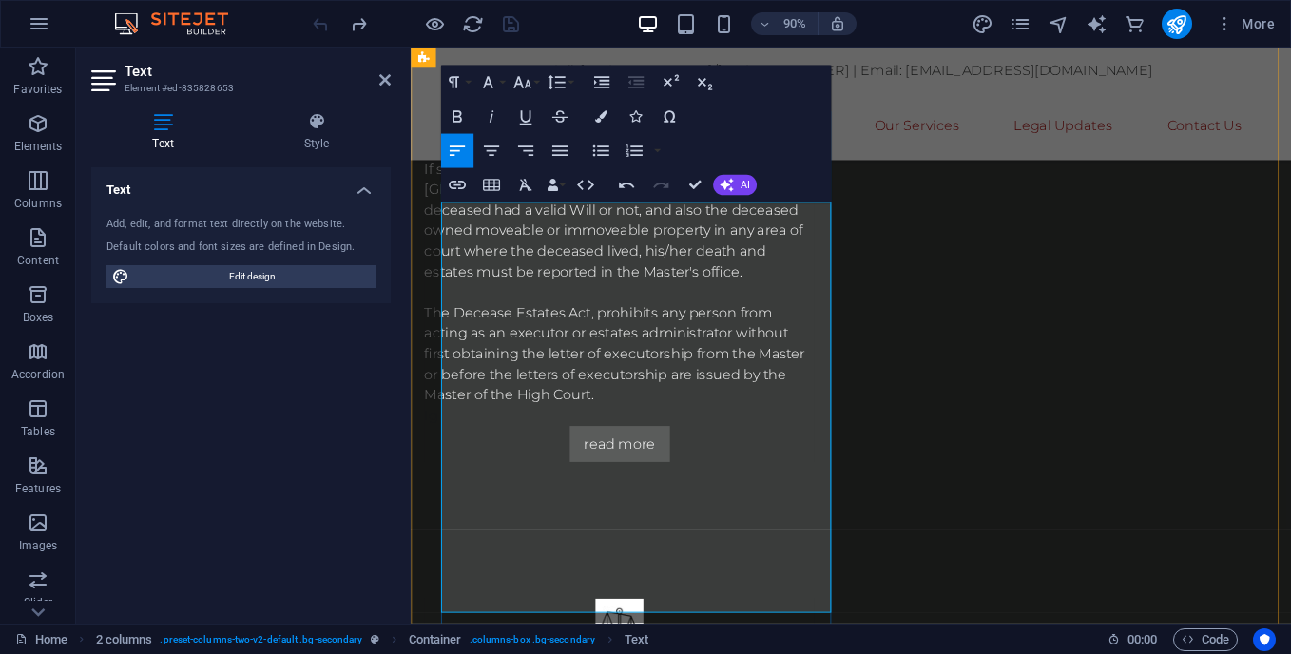
drag, startPoint x: 802, startPoint y: 410, endPoint x: 785, endPoint y: 460, distance: 53.2
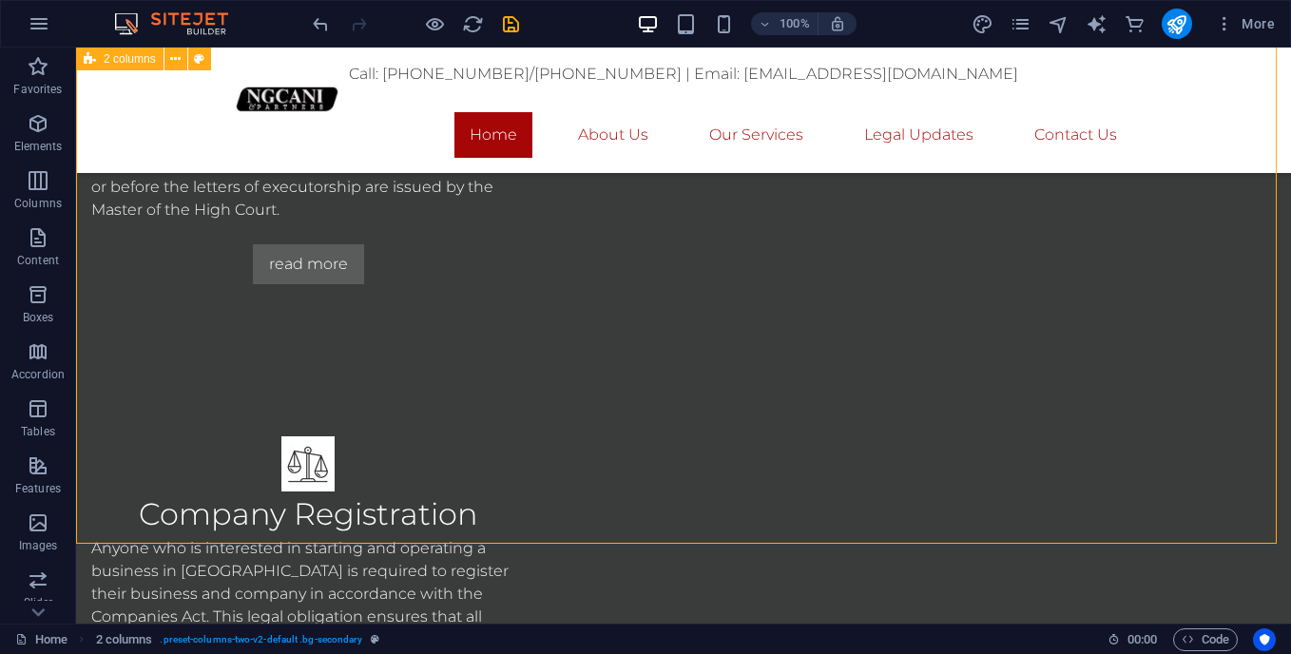
scroll to position [1895, 0]
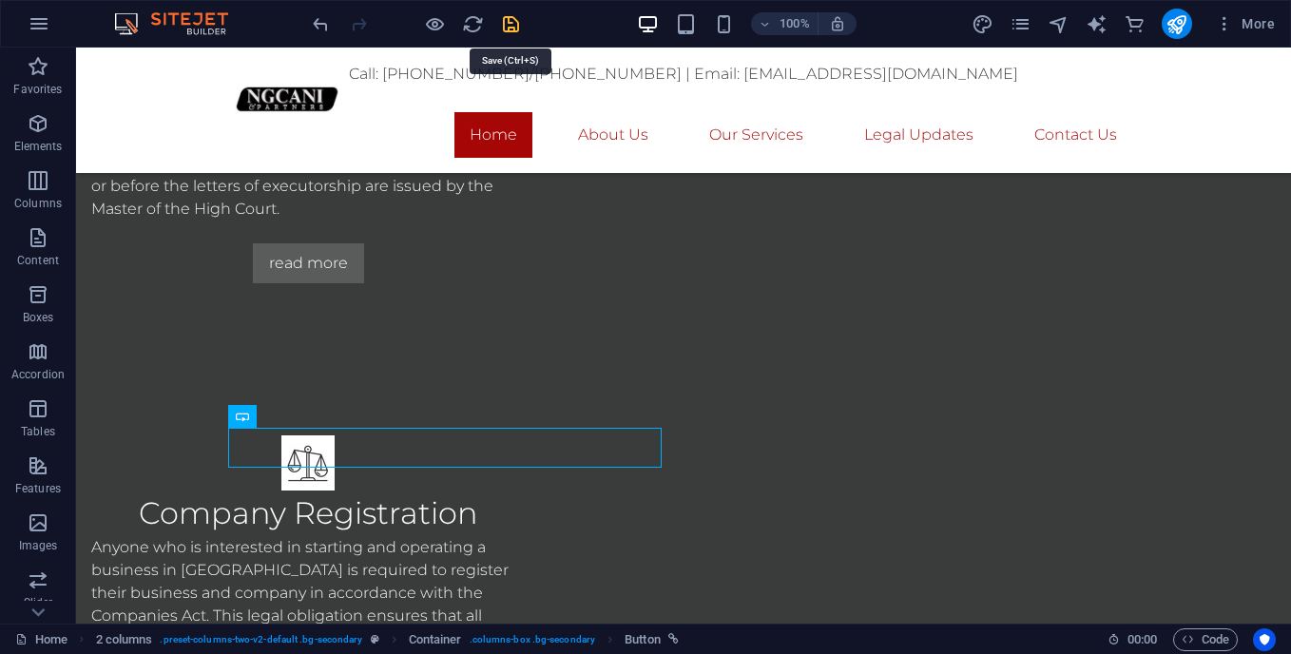
click at [505, 25] on icon "save" at bounding box center [511, 24] width 22 height 22
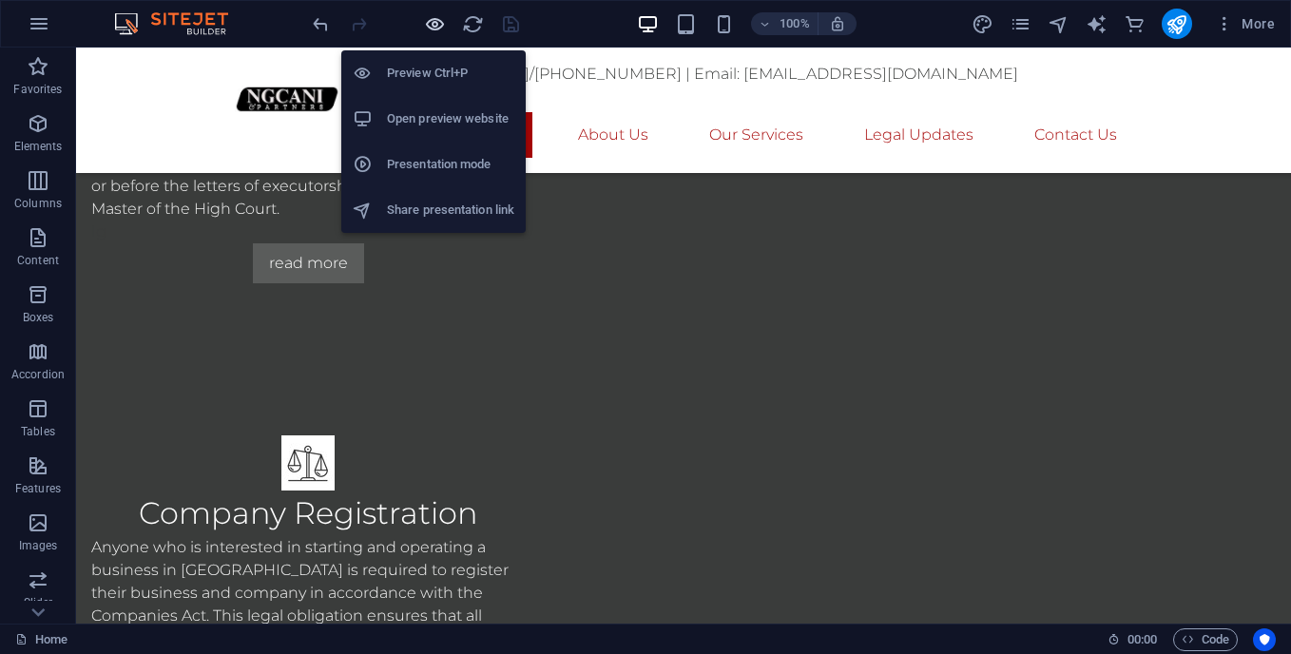
click at [427, 28] on icon "button" at bounding box center [435, 24] width 22 height 22
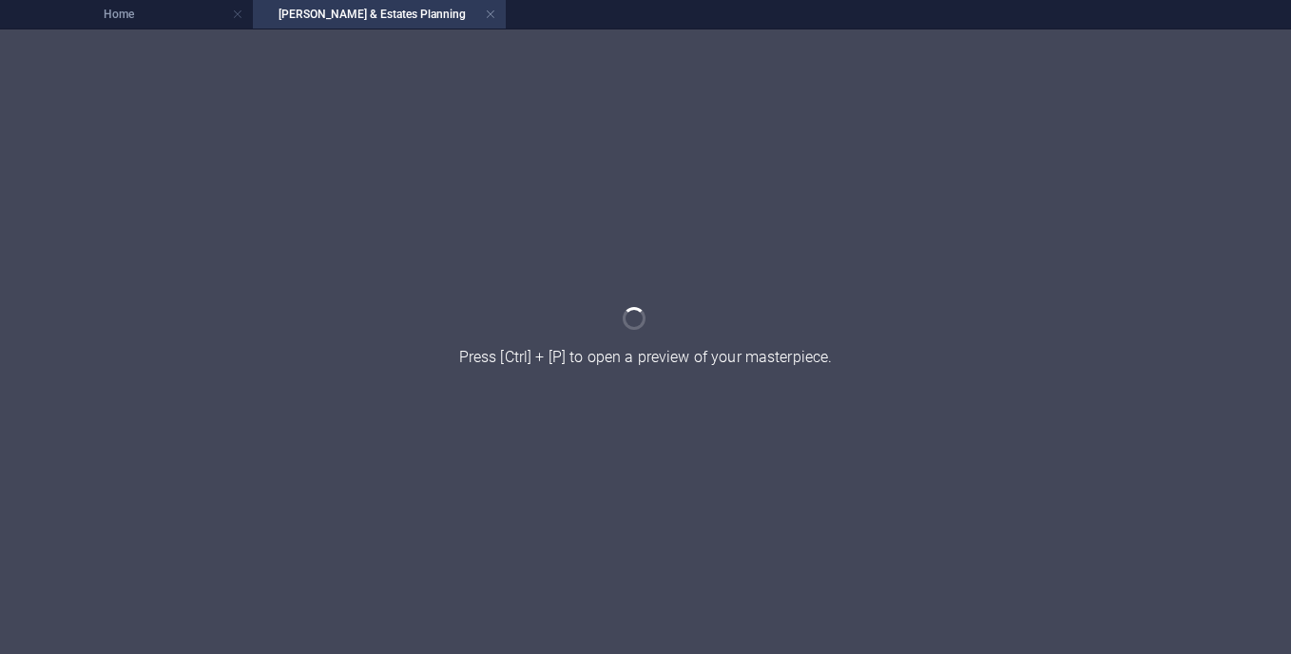
scroll to position [0, 0]
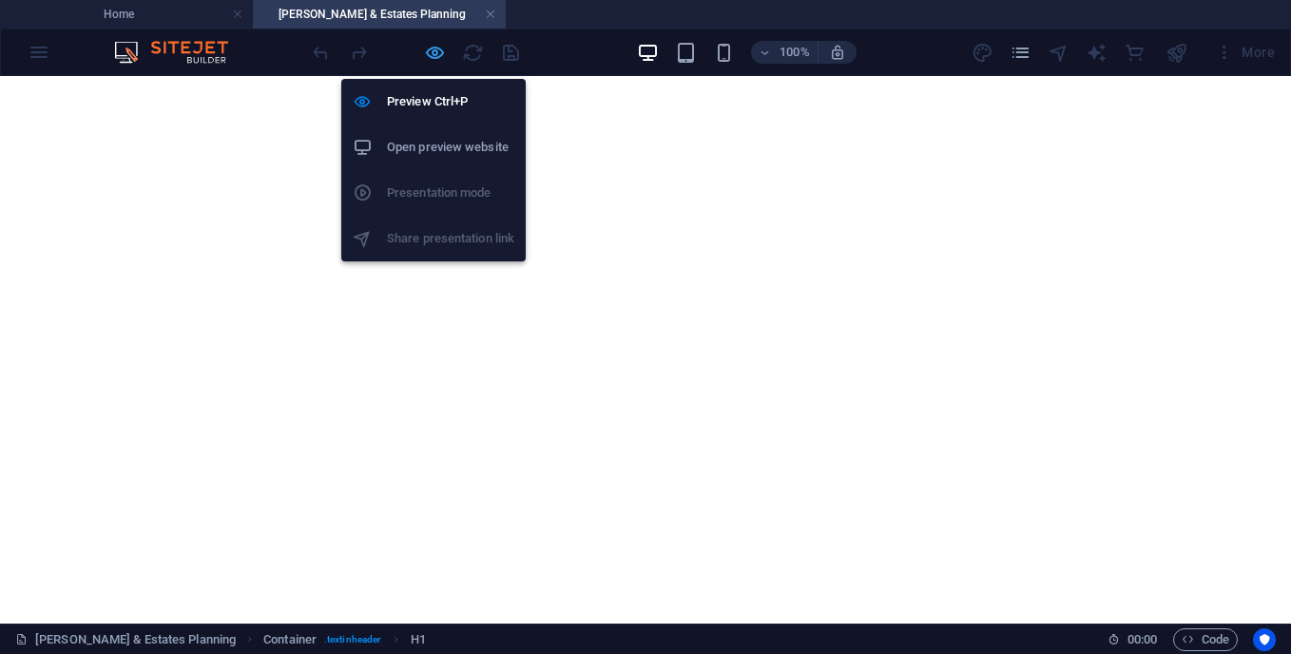
click at [428, 56] on icon "button" at bounding box center [435, 53] width 22 height 22
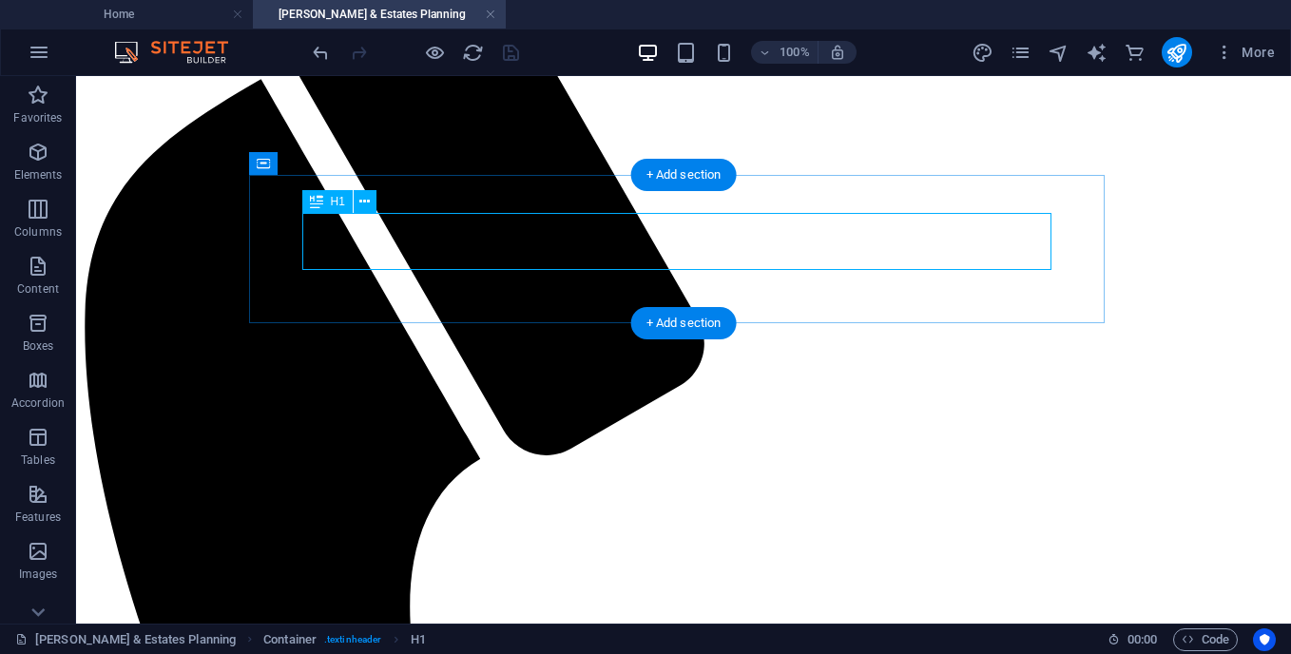
scroll to position [189, 0]
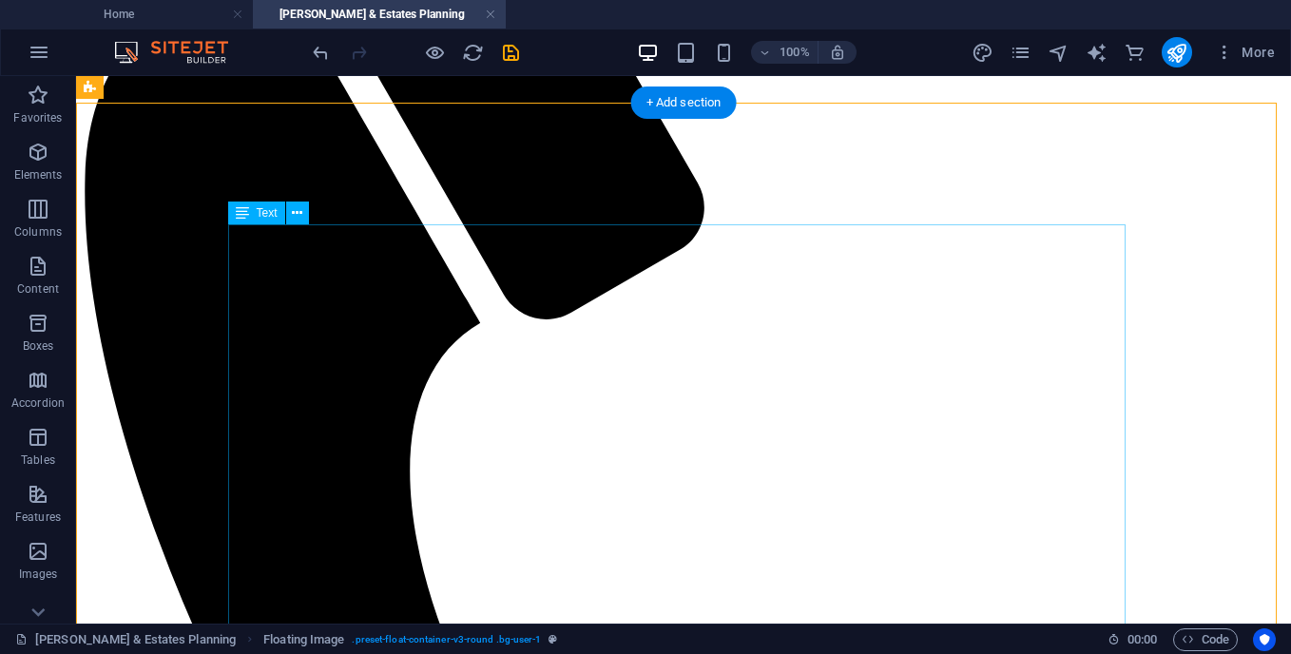
scroll to position [498, 0]
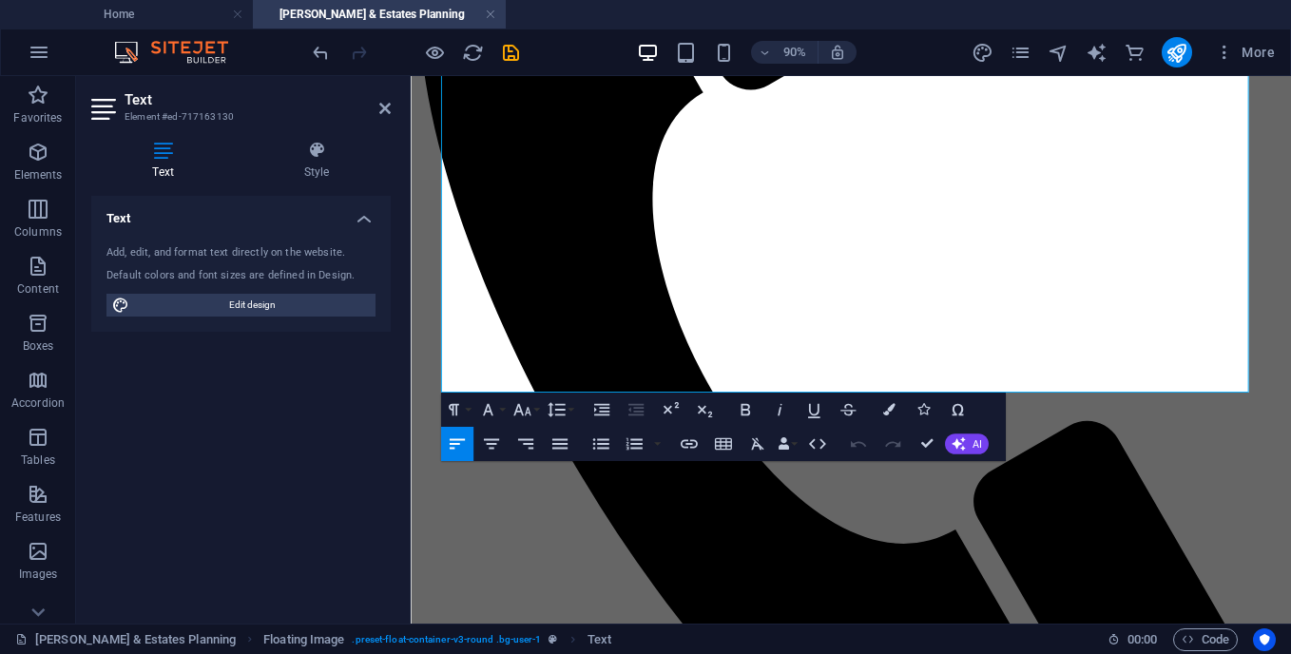
scroll to position [877, 0]
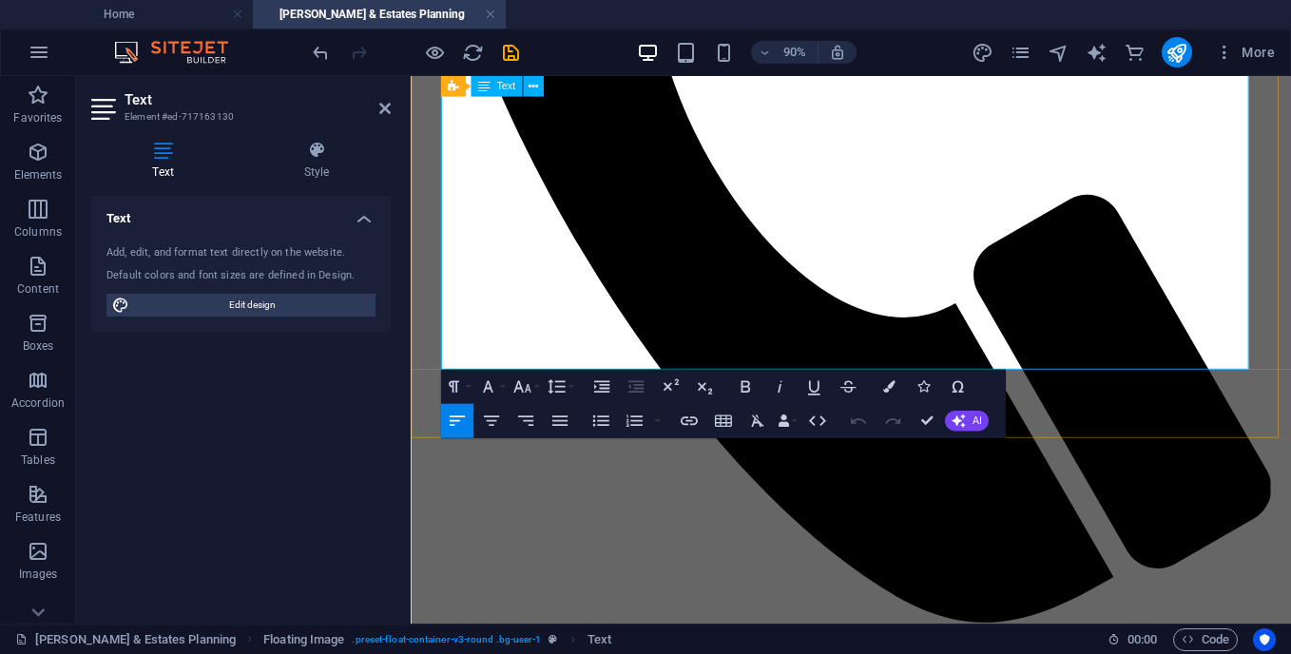
drag, startPoint x: 824, startPoint y: 328, endPoint x: 621, endPoint y: 345, distance: 204.2
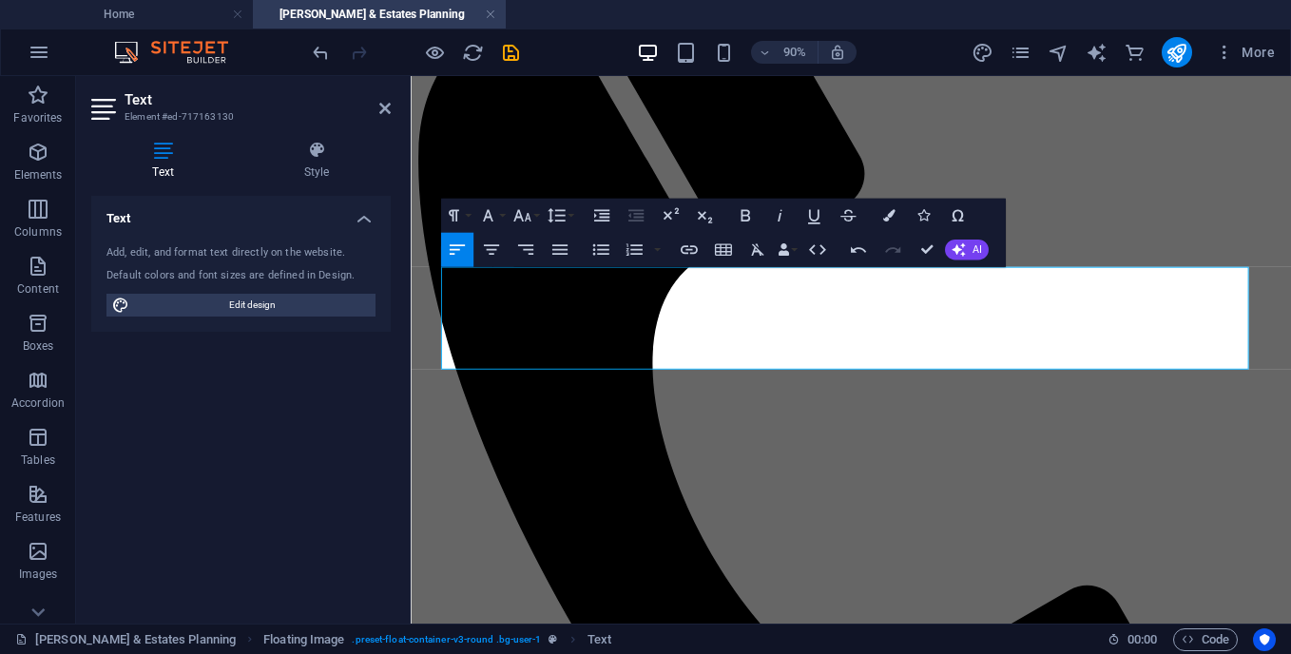
scroll to position [467, 0]
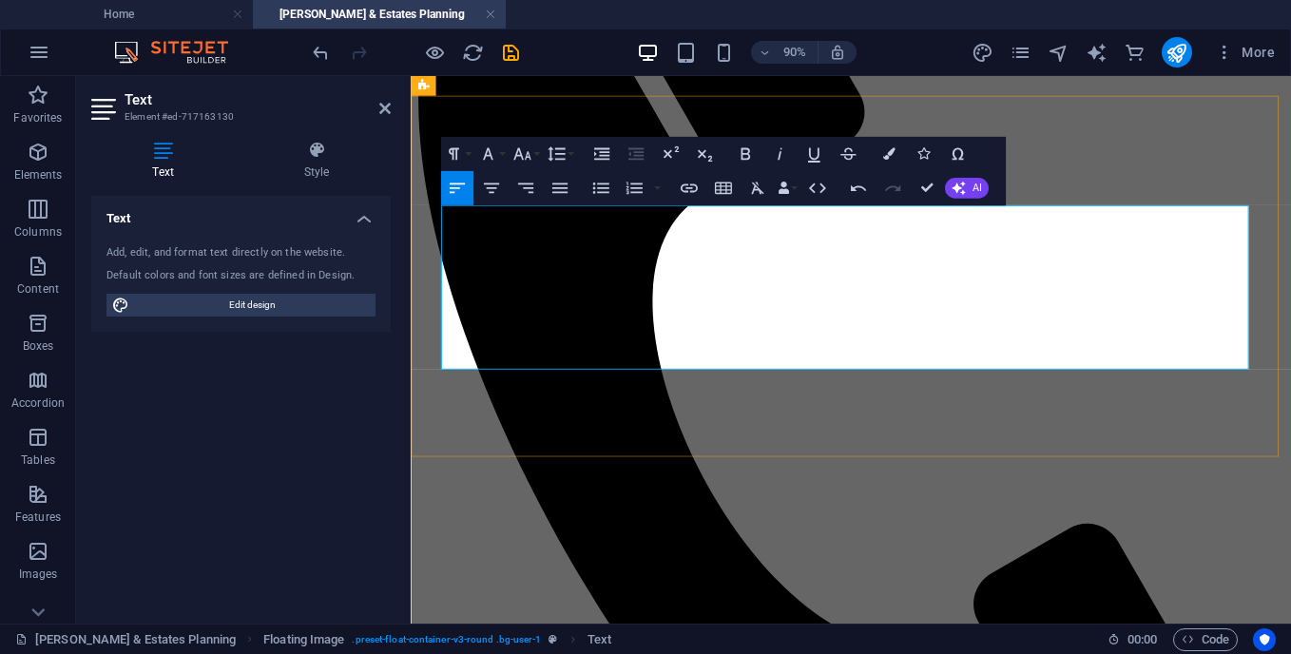
scroll to position [535, 0]
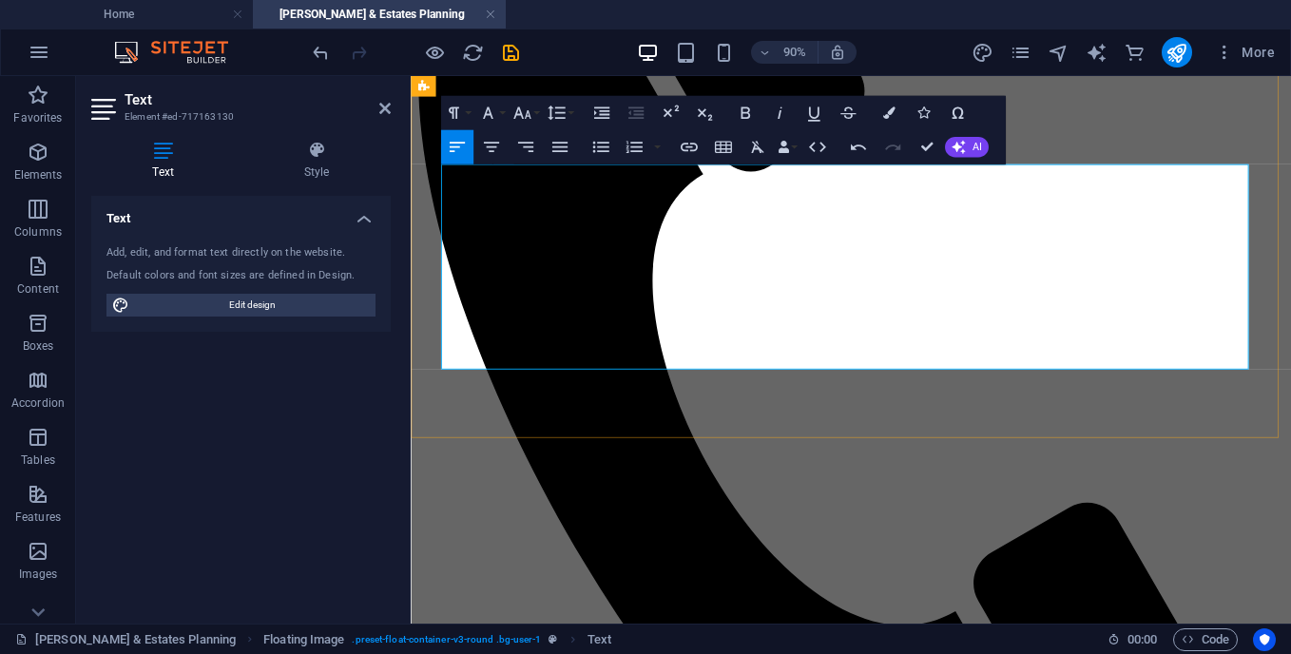
scroll to position [558, 0]
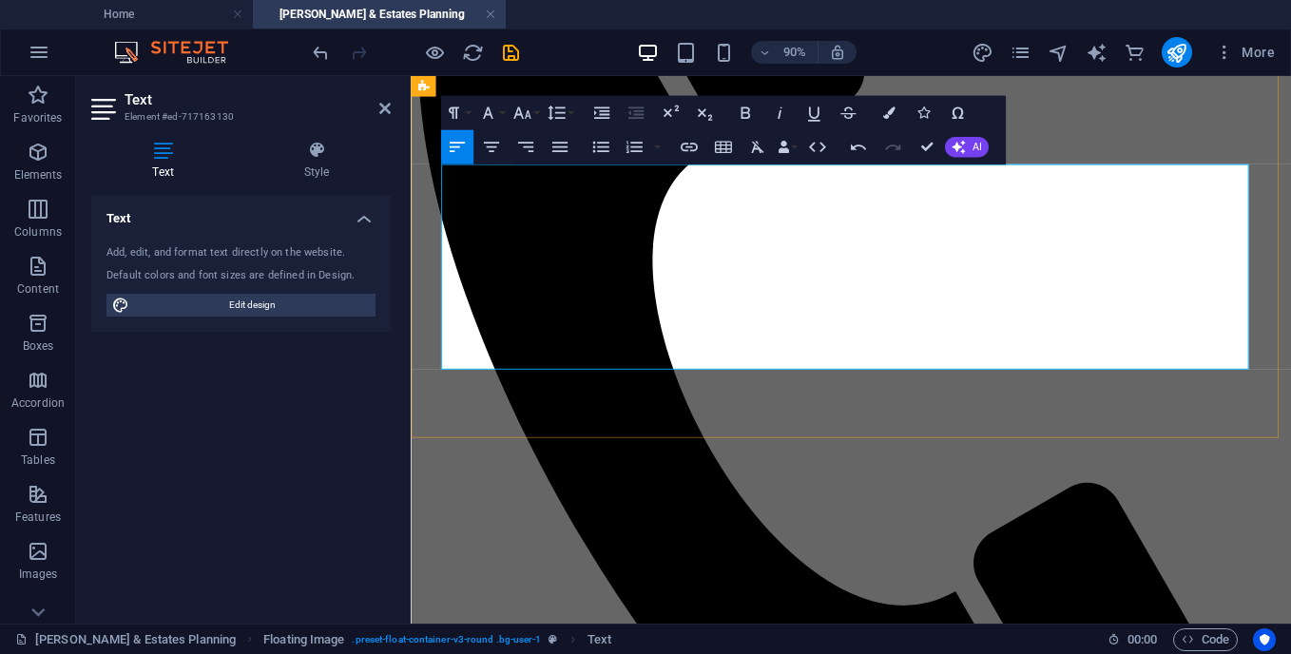
drag, startPoint x: 1179, startPoint y: 280, endPoint x: 1174, endPoint y: 298, distance: 17.8
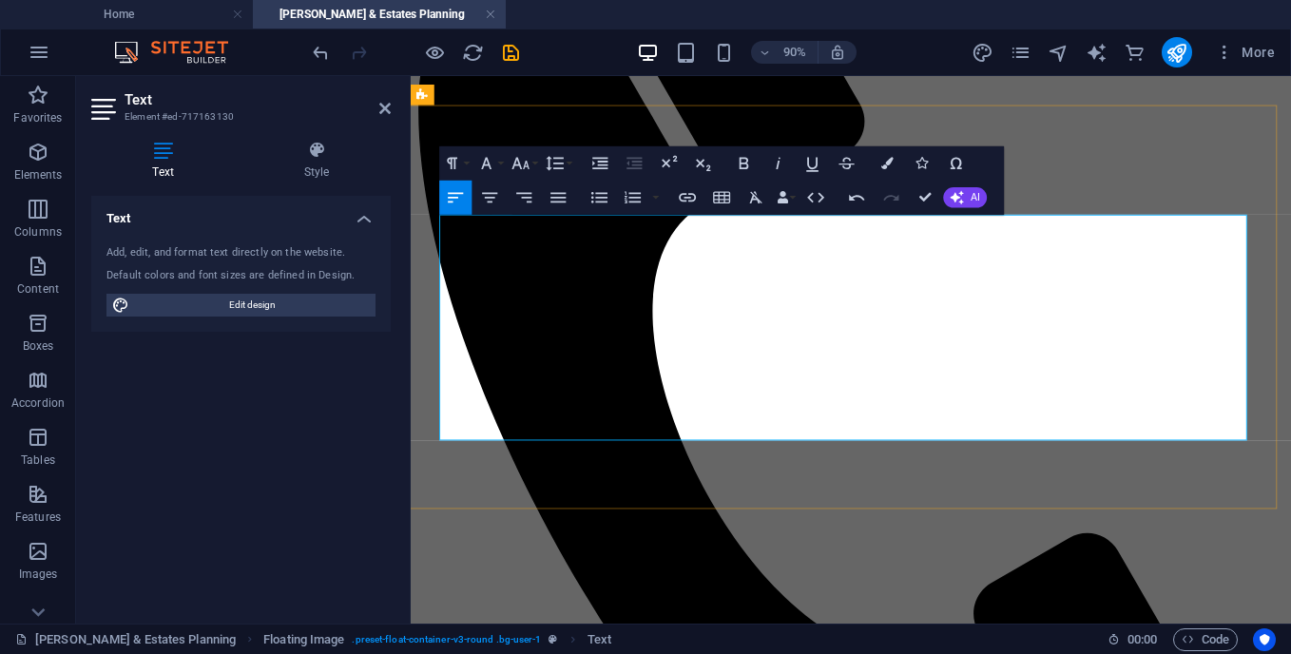
scroll to position [509, 3]
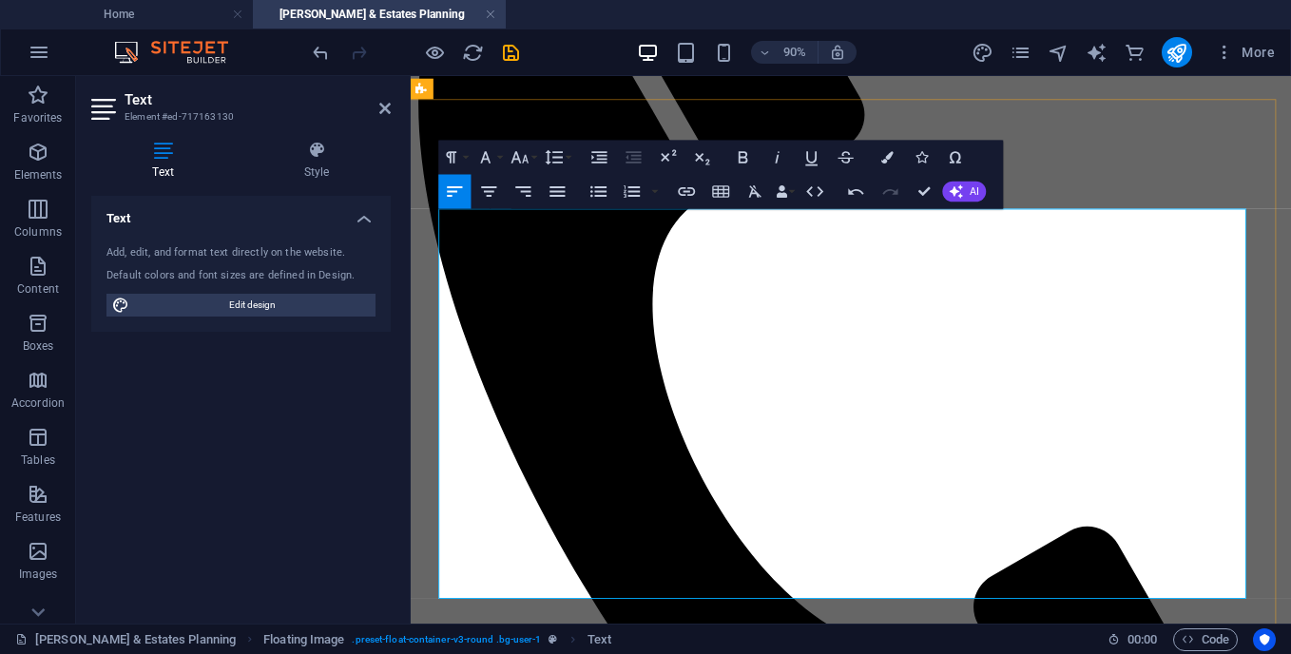
drag, startPoint x: 522, startPoint y: 556, endPoint x: 1268, endPoint y: 563, distance: 746.3
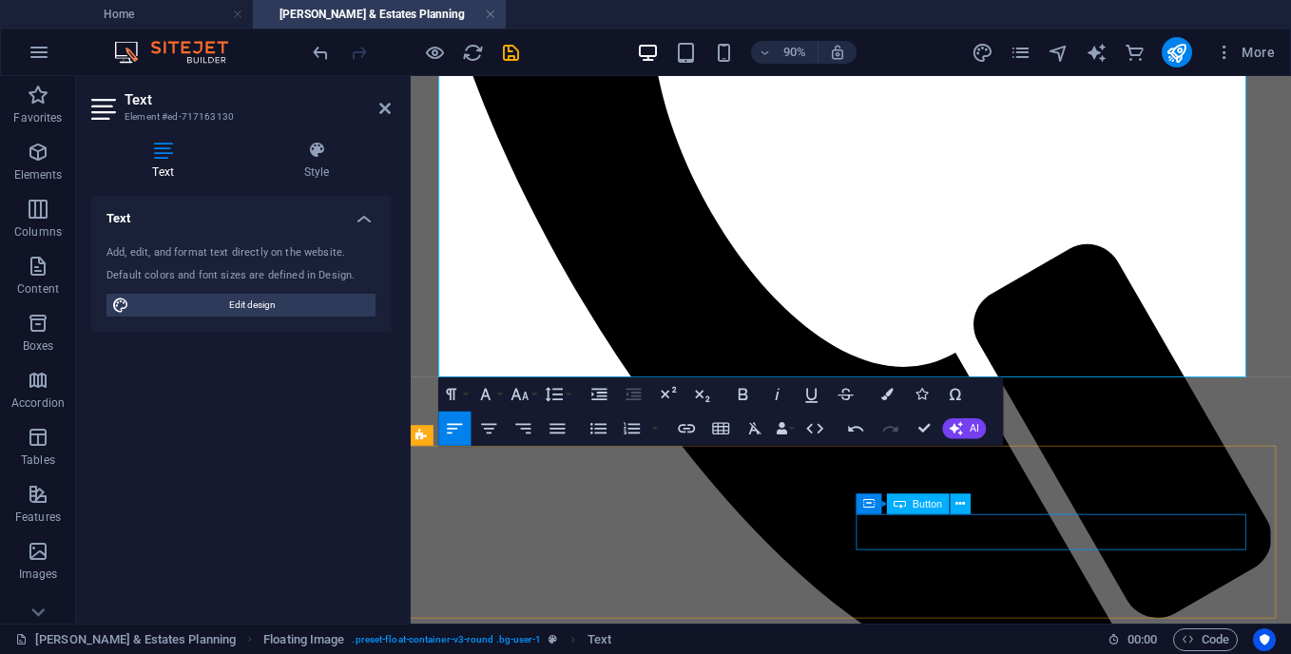
scroll to position [824, 3]
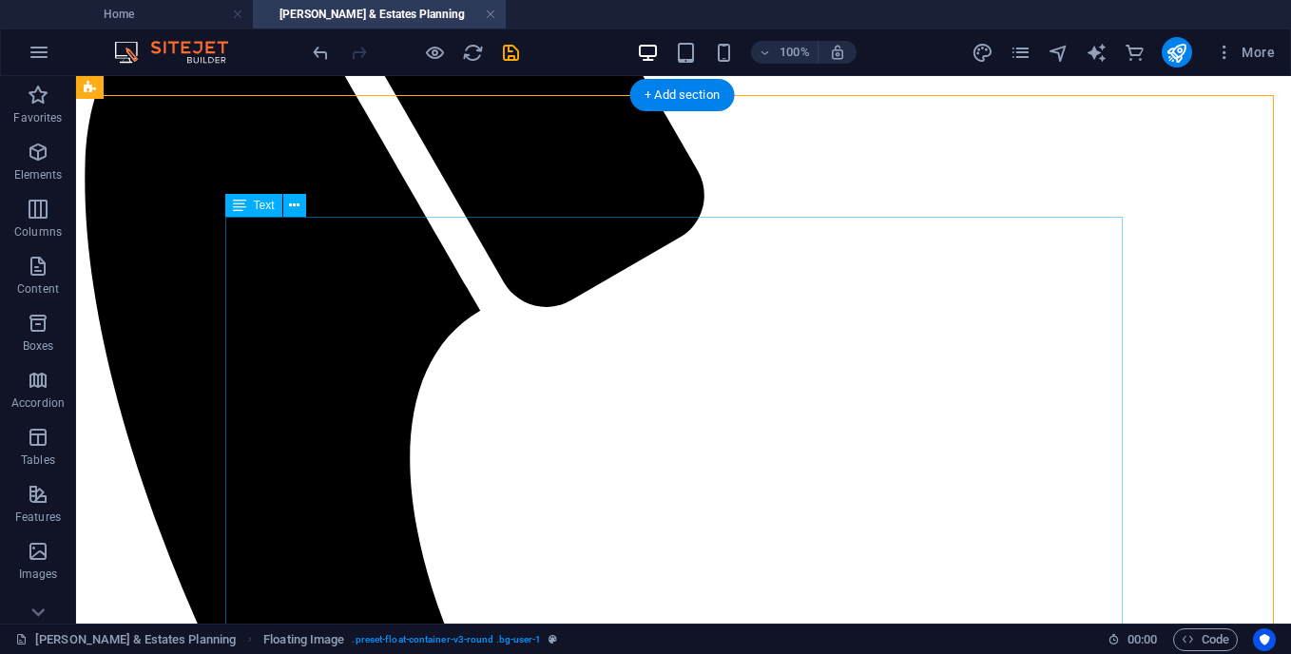
scroll to position [513, 3]
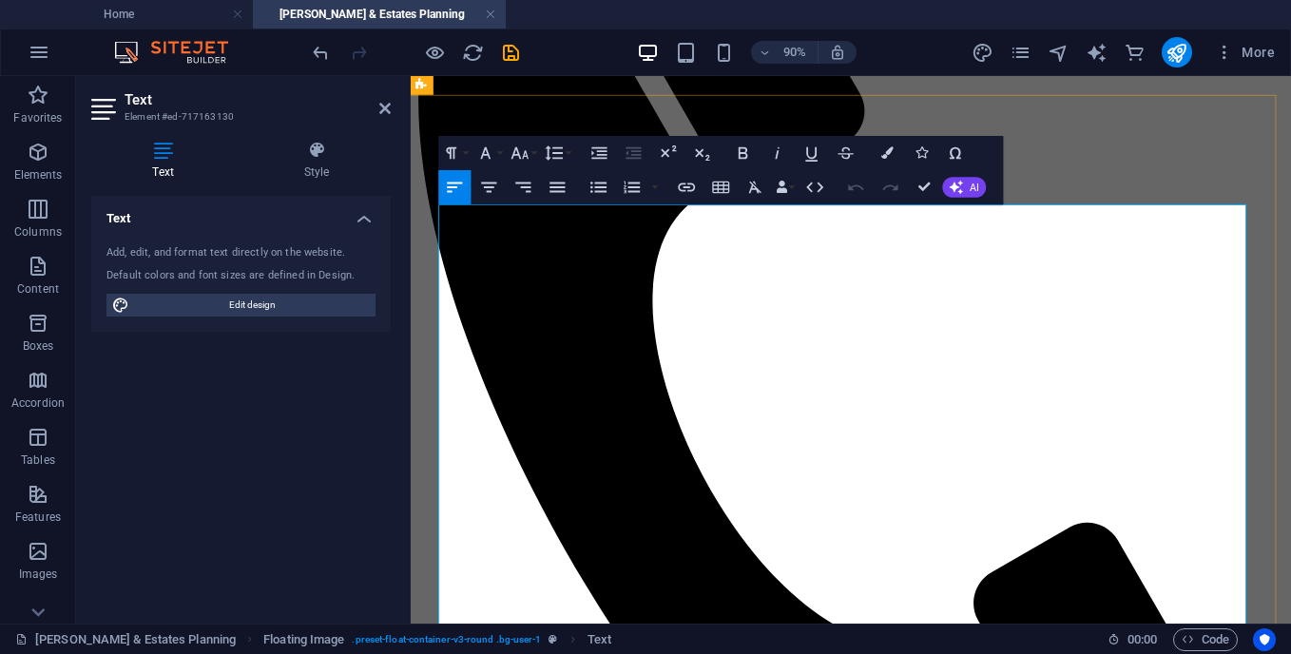
drag, startPoint x: 913, startPoint y: 504, endPoint x: 811, endPoint y: 498, distance: 101.9
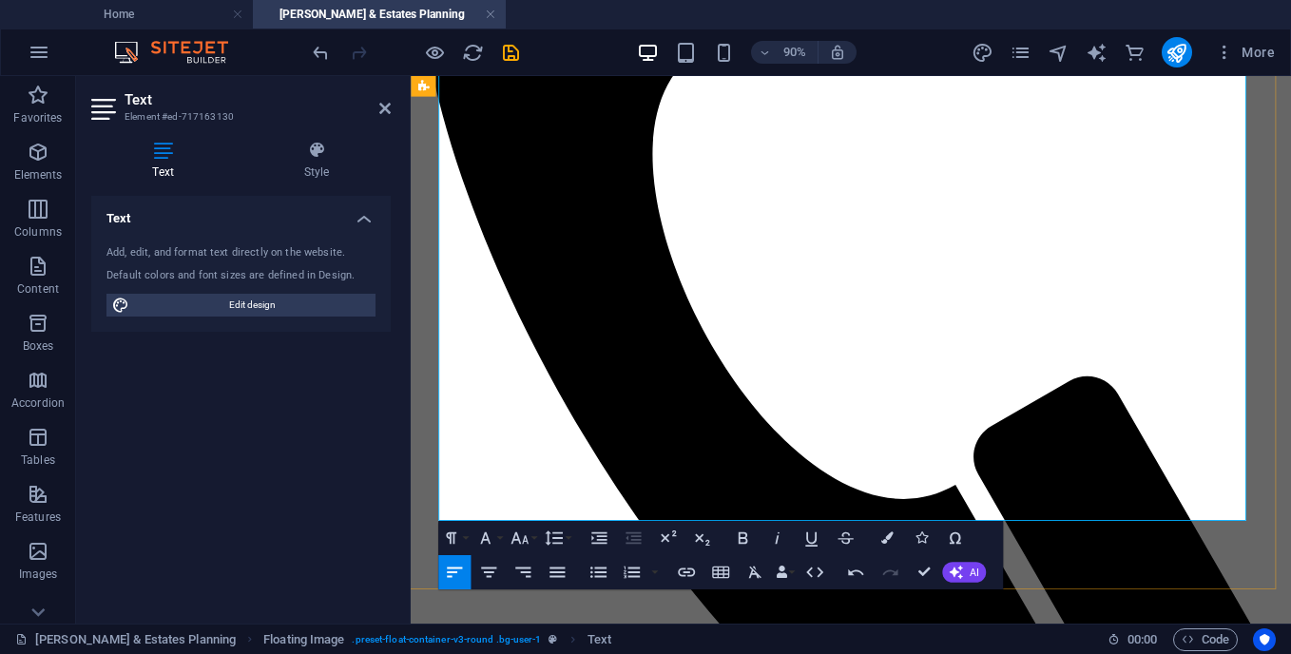
scroll to position [683, 3]
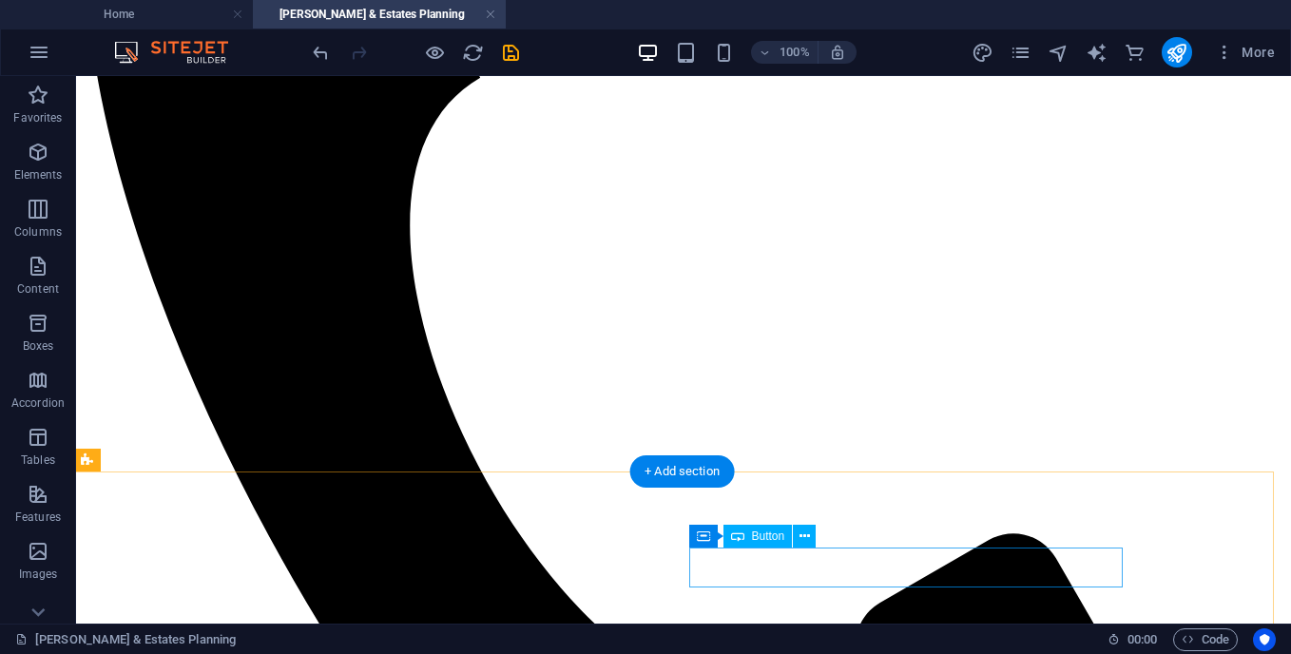
scroll to position [801, 3]
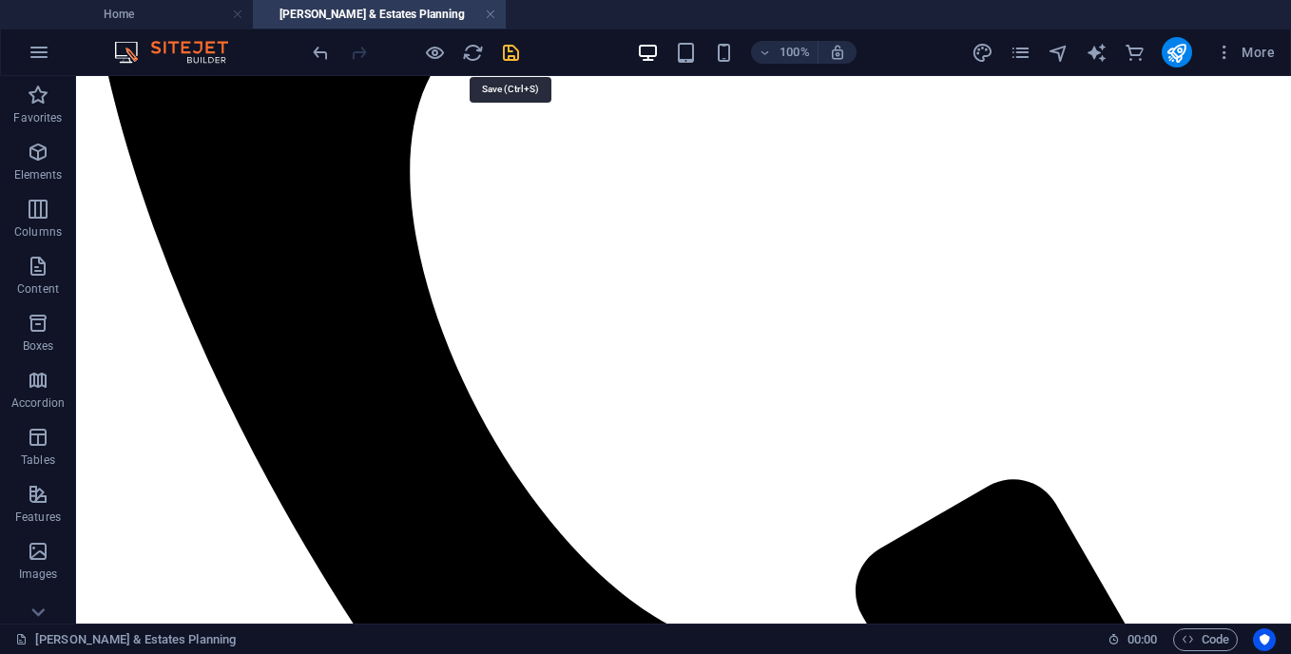
click at [517, 55] on icon "save" at bounding box center [511, 53] width 22 height 22
click at [1162, 49] on button "publish" at bounding box center [1177, 52] width 30 height 30
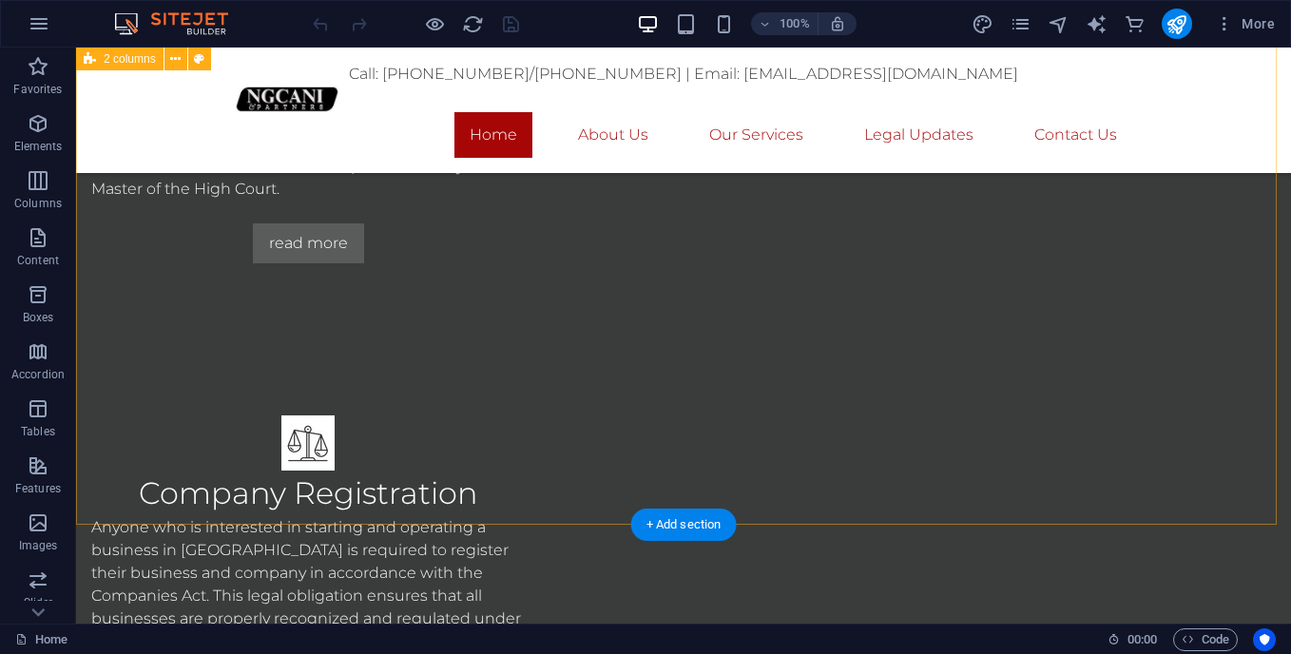
scroll to position [1916, 0]
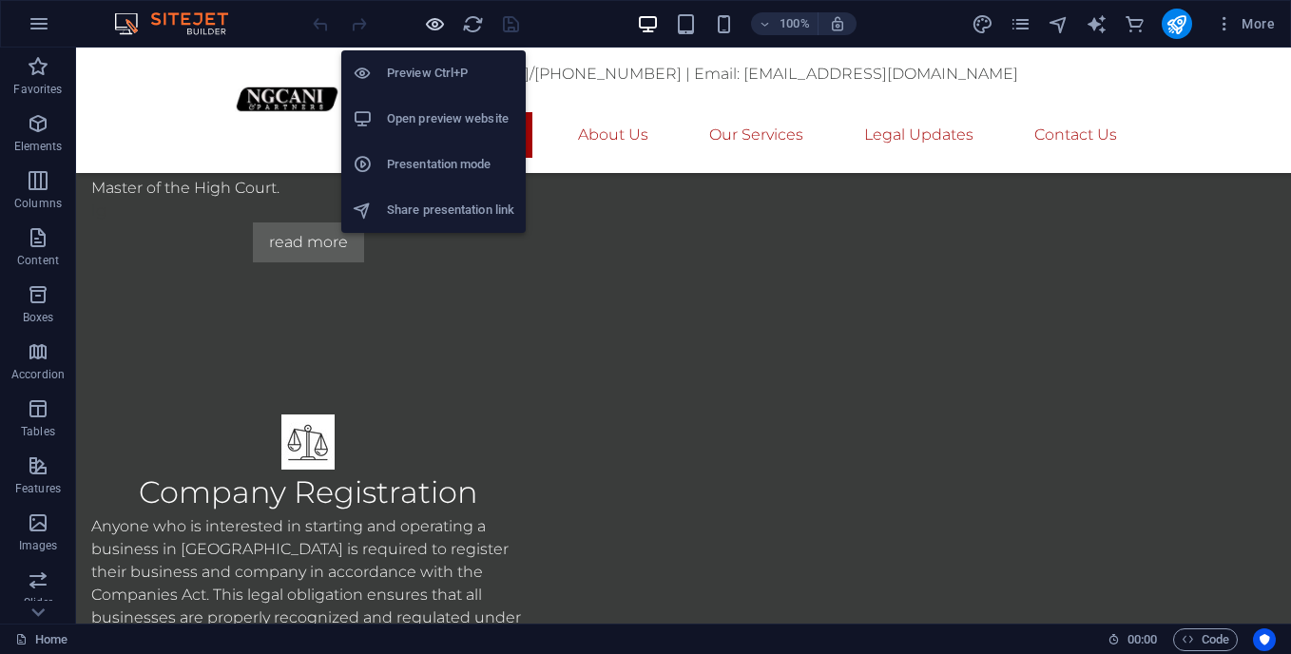
click at [437, 18] on icon "button" at bounding box center [435, 24] width 22 height 22
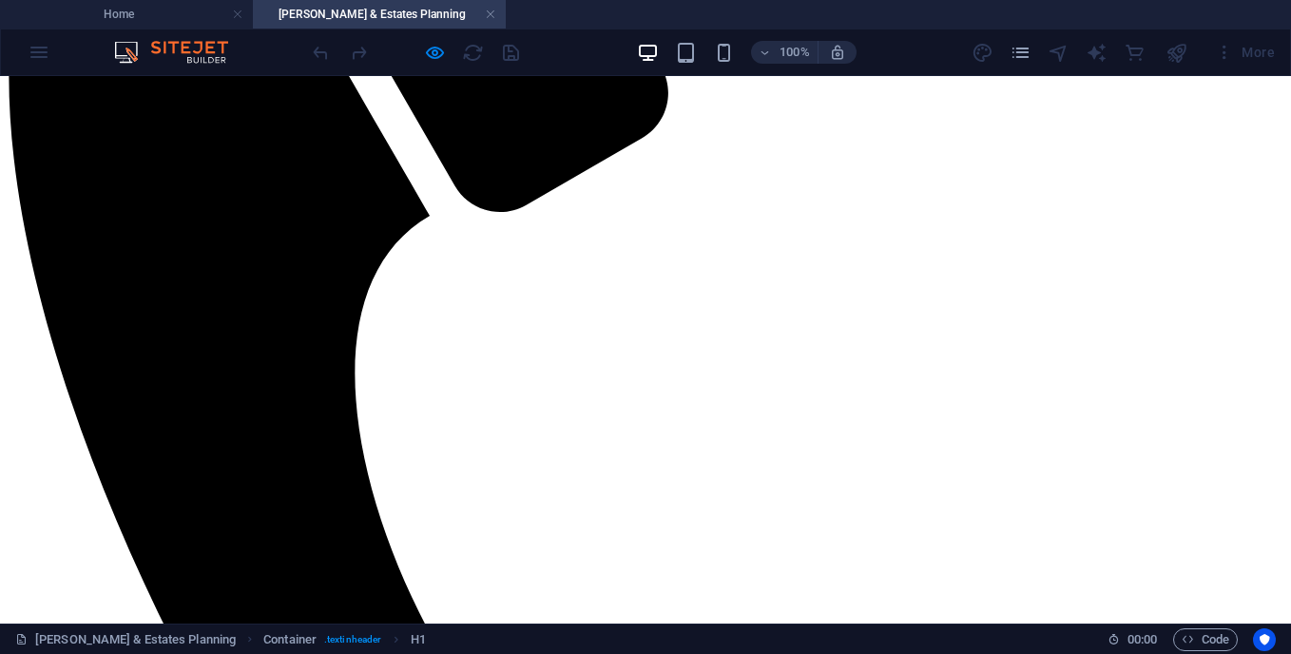
scroll to position [666, 0]
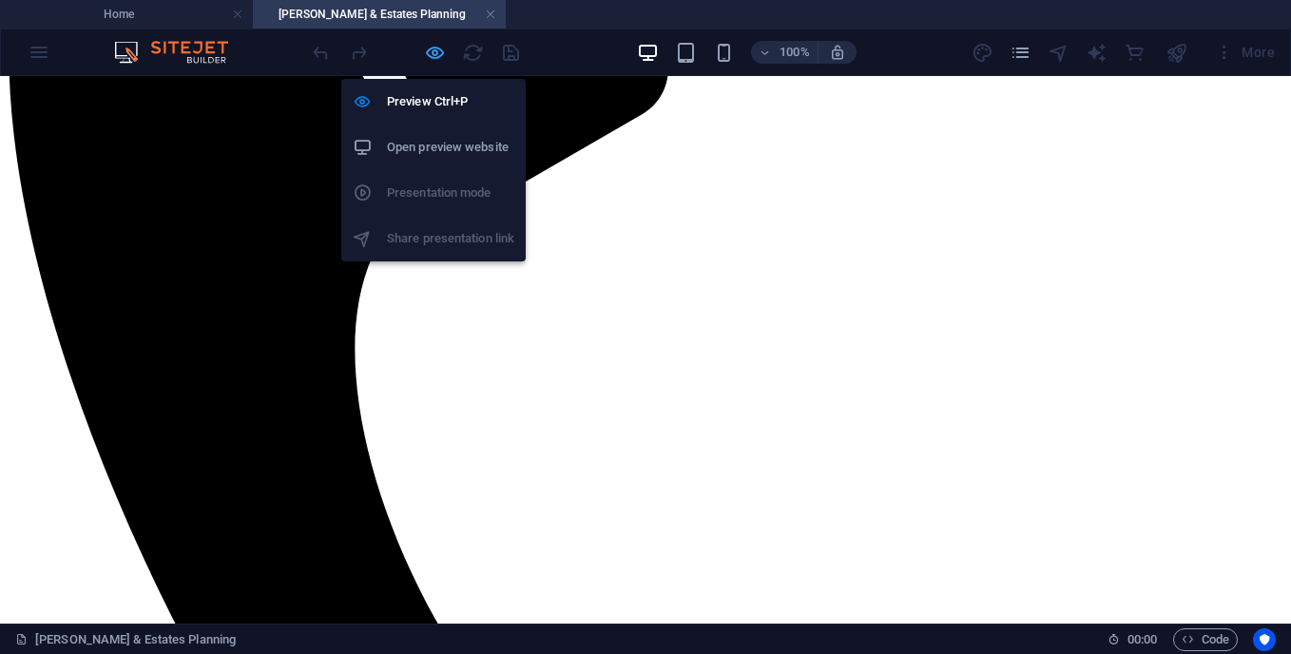
click at [432, 52] on icon "button" at bounding box center [435, 53] width 22 height 22
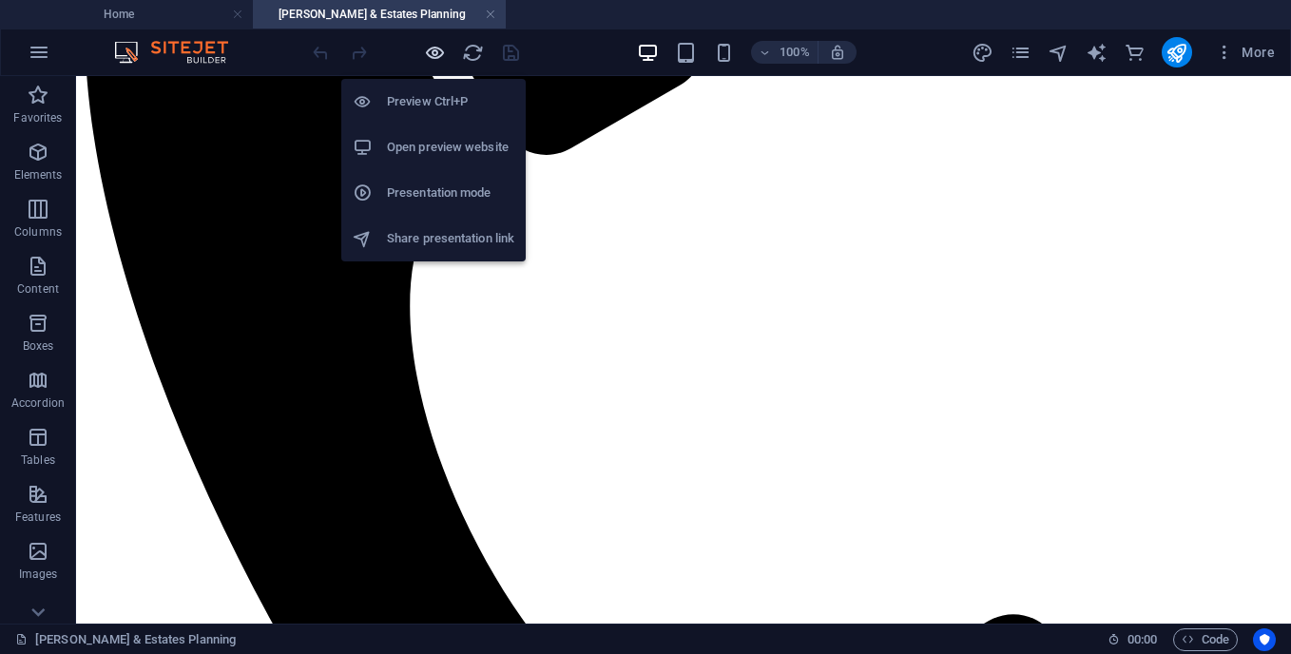
scroll to position [801, 0]
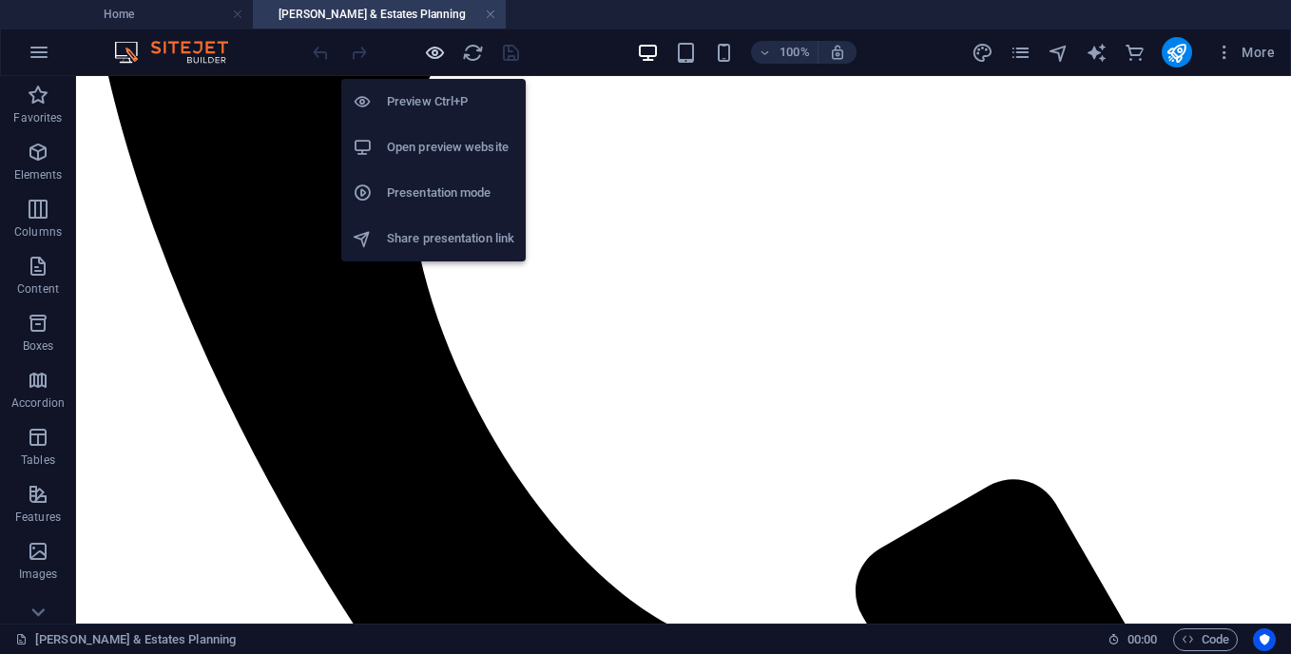
click at [430, 62] on icon "button" at bounding box center [435, 53] width 22 height 22
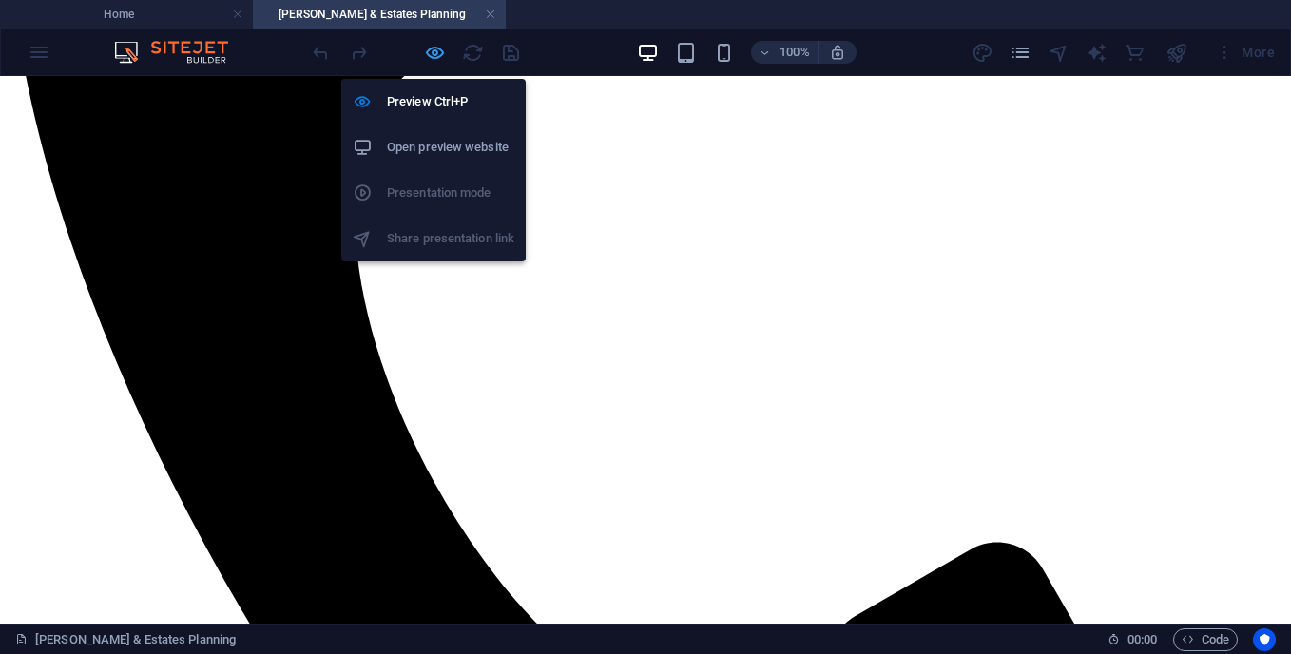
scroll to position [666, 0]
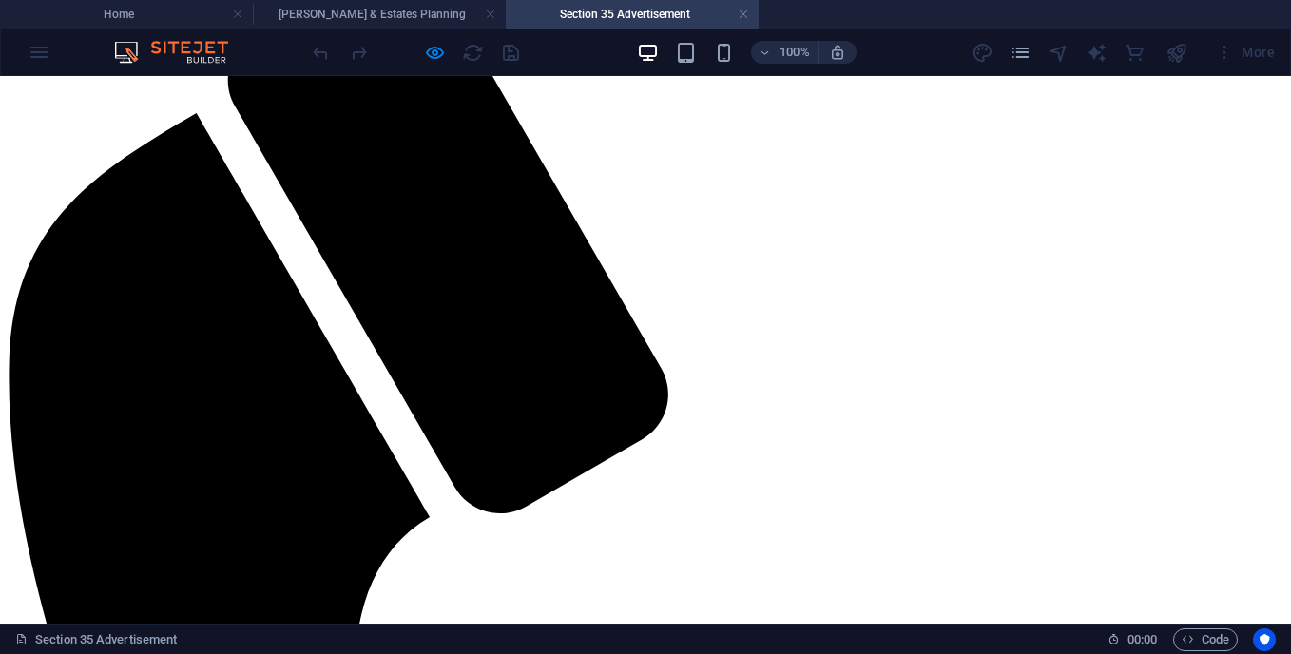
scroll to position [382, 0]
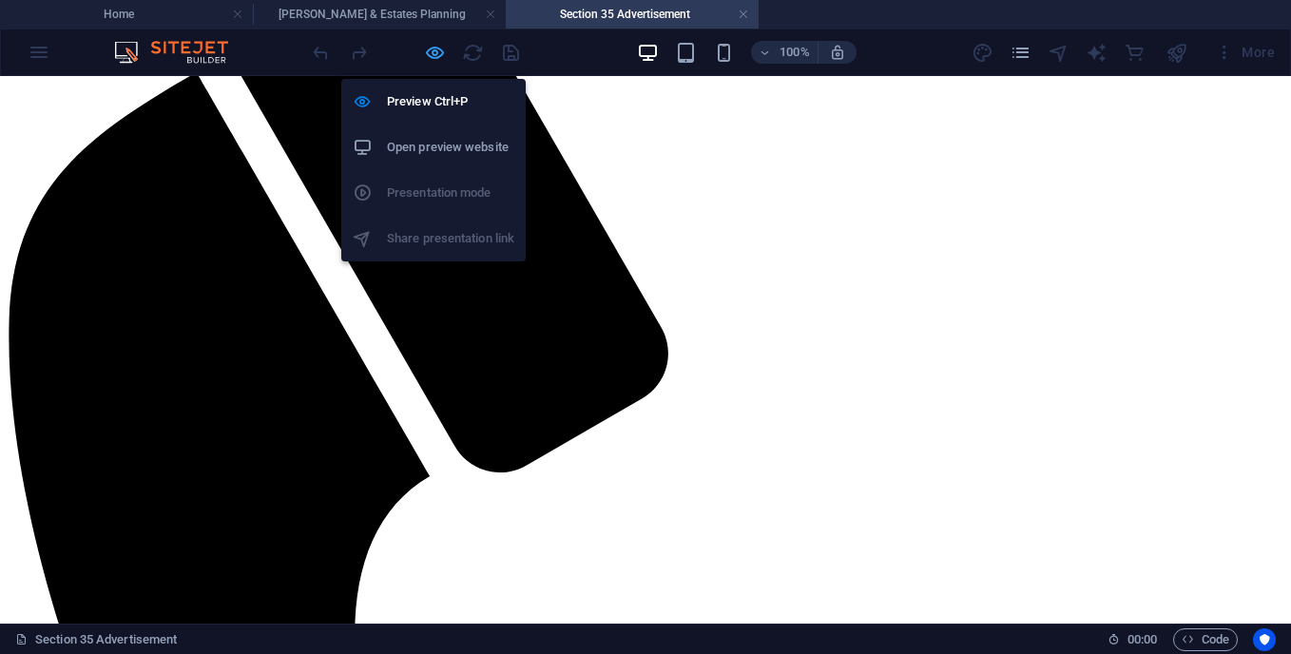
click at [426, 58] on icon "button" at bounding box center [435, 53] width 22 height 22
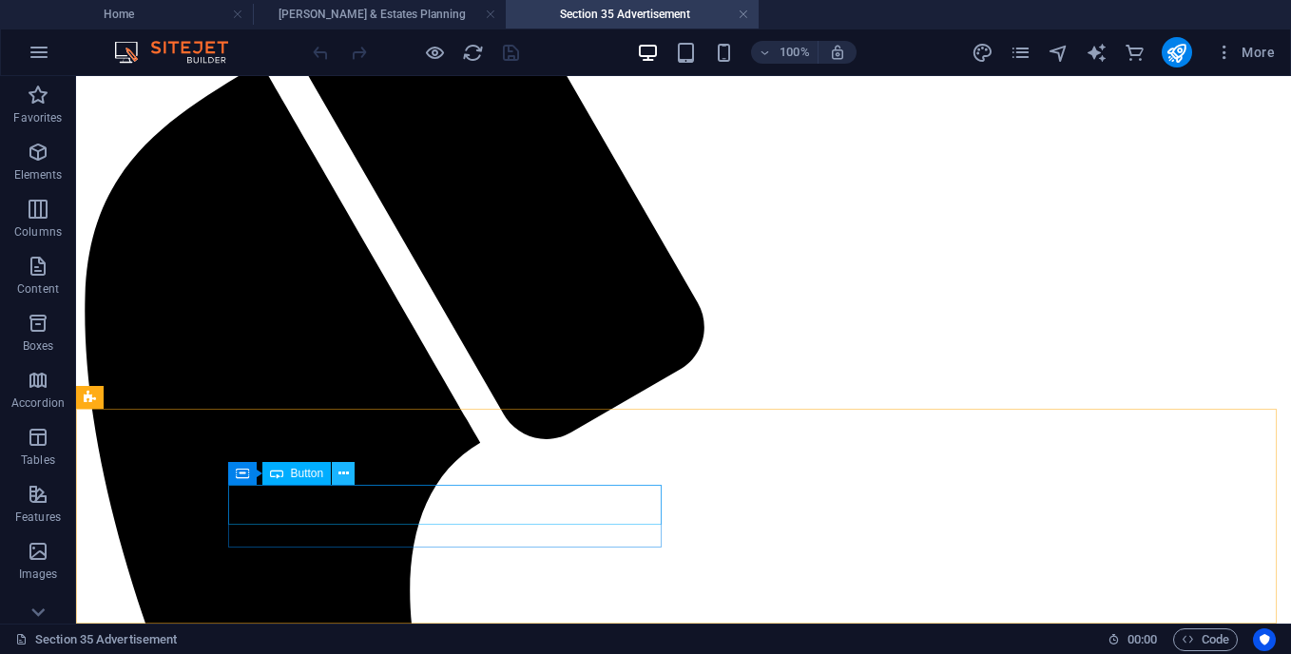
click at [347, 475] on icon at bounding box center [343, 474] width 10 height 20
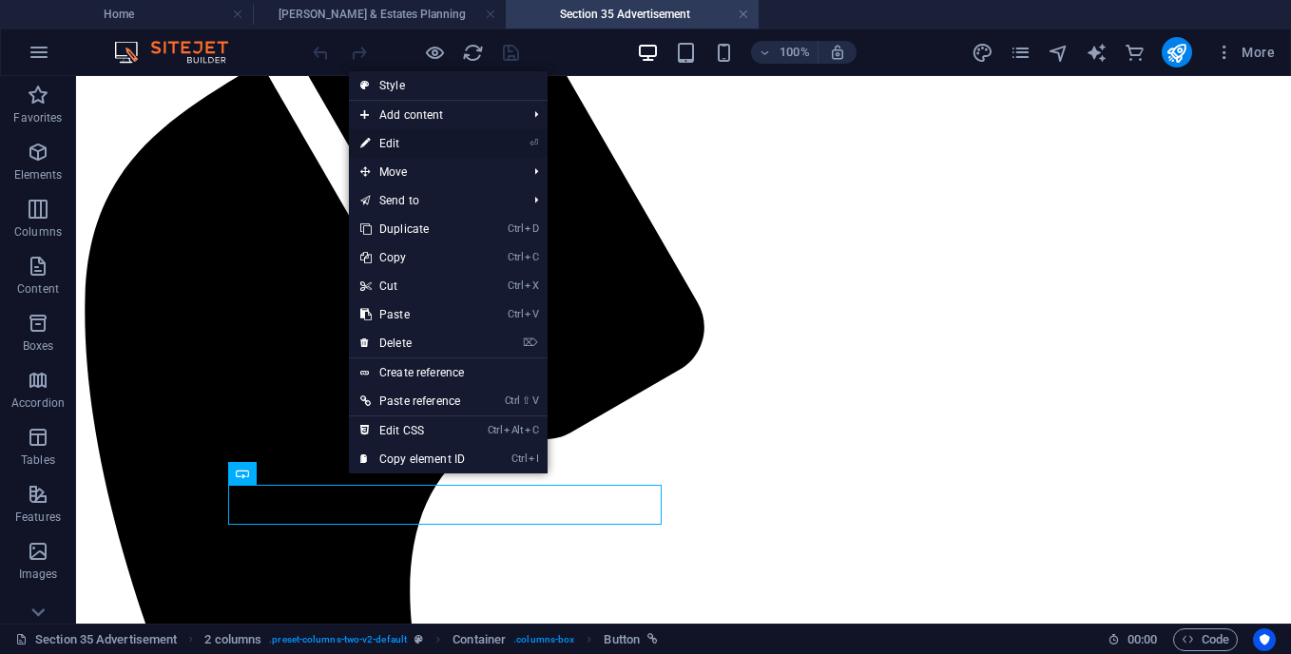
click at [395, 145] on link "⏎ Edit" at bounding box center [412, 143] width 127 height 29
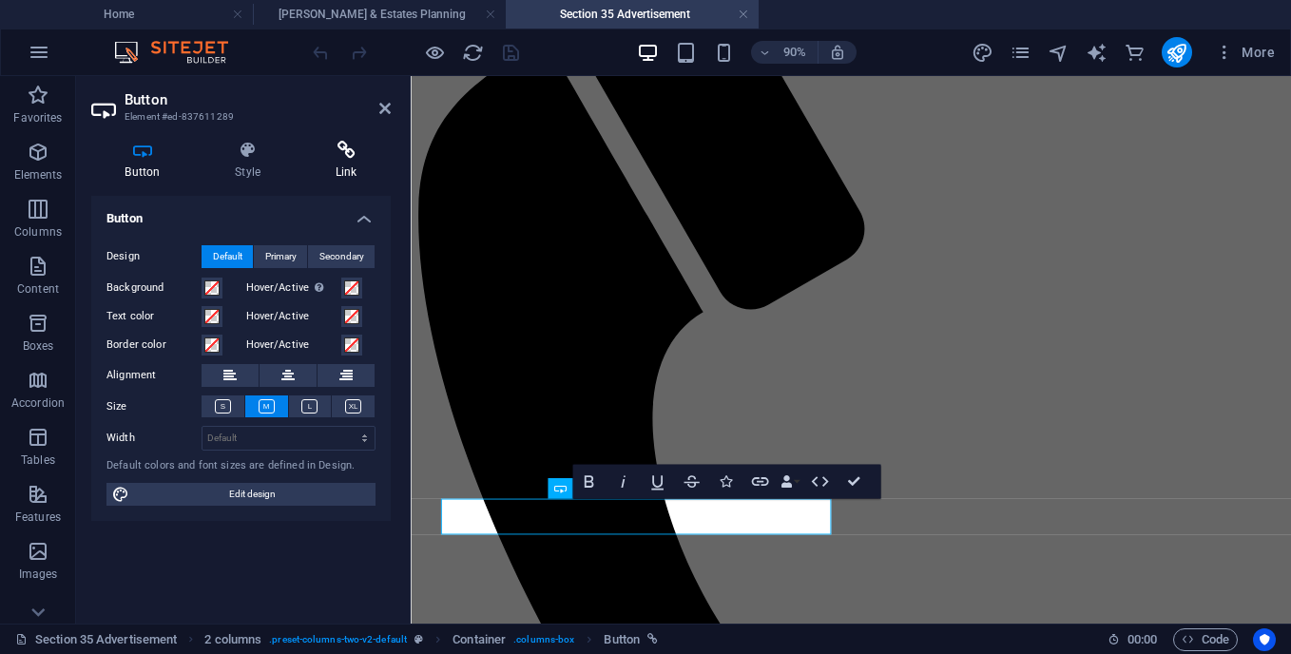
click at [352, 156] on icon at bounding box center [345, 150] width 89 height 19
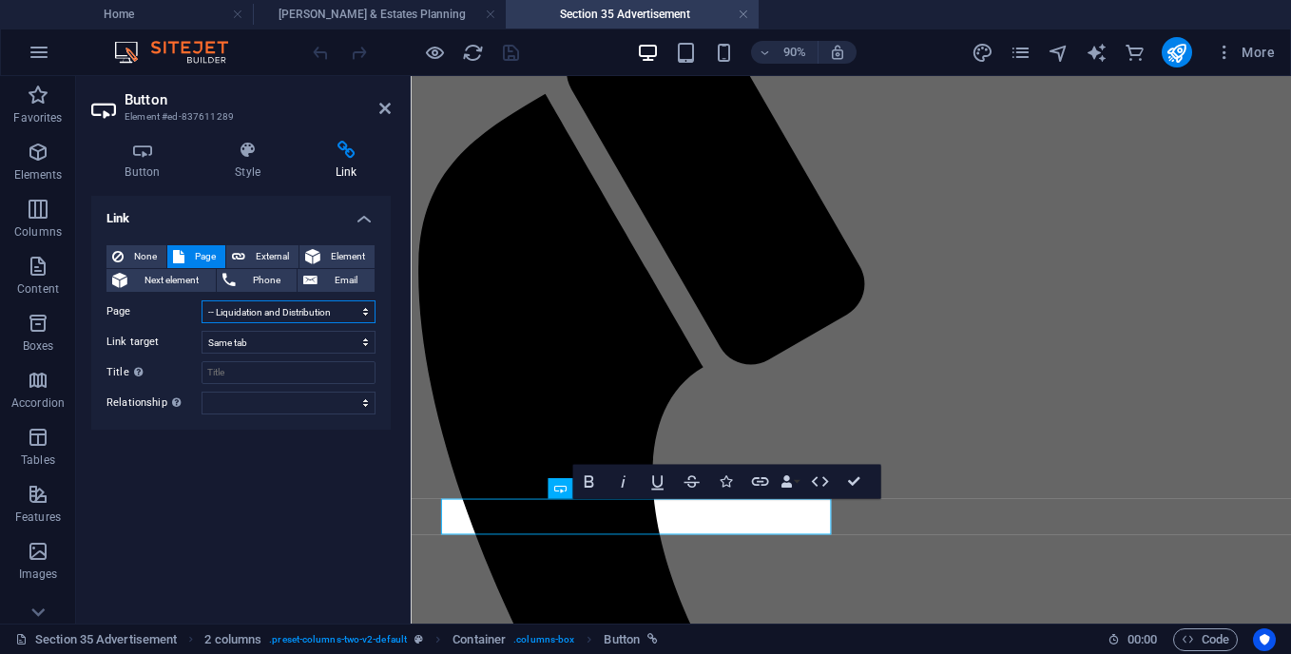
click at [350, 312] on select "Home Contact Us Legal Notice Privacy Legal Updates -- Arbitration Agreement -- …" at bounding box center [289, 311] width 174 height 23
select select "8"
click at [202, 300] on select "Home Contact Us Legal Notice Privacy Legal Updates -- Arbitration Agreement -- …" at bounding box center [289, 311] width 174 height 23
click at [511, 55] on icon "save" at bounding box center [511, 53] width 22 height 22
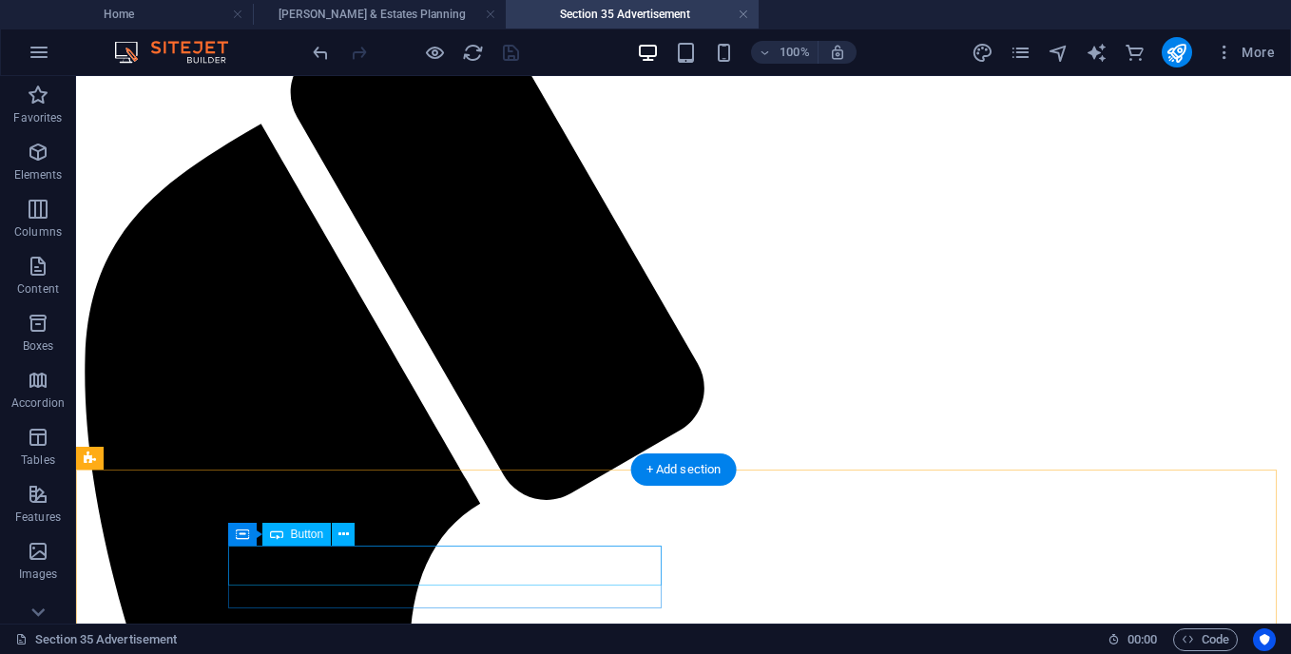
select select "8"
select select
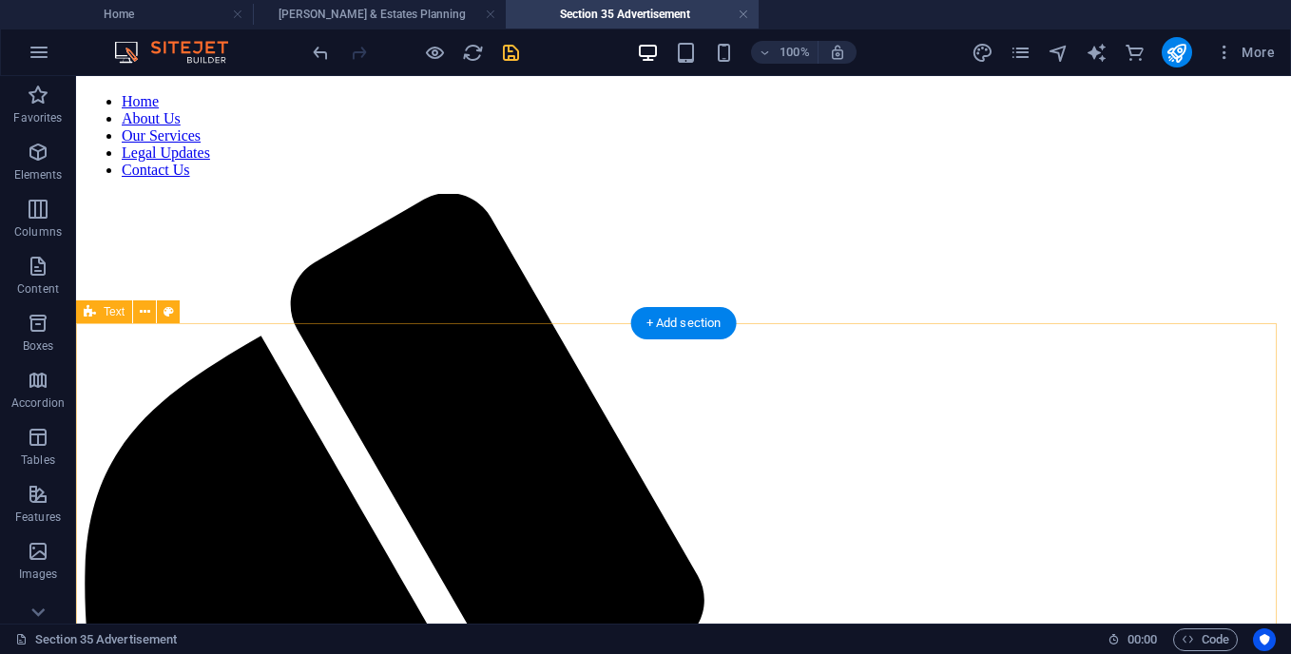
scroll to position [36, 0]
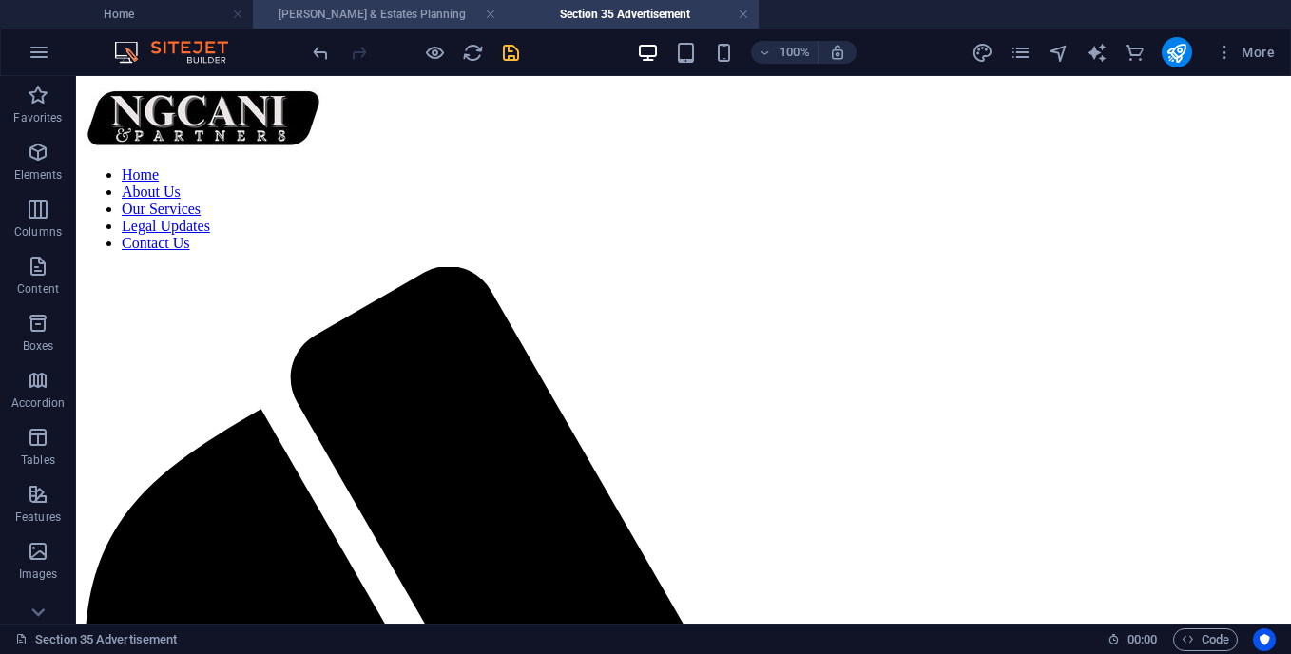
click at [388, 13] on h4 "[PERSON_NAME] & Estates Planning" at bounding box center [379, 14] width 253 height 21
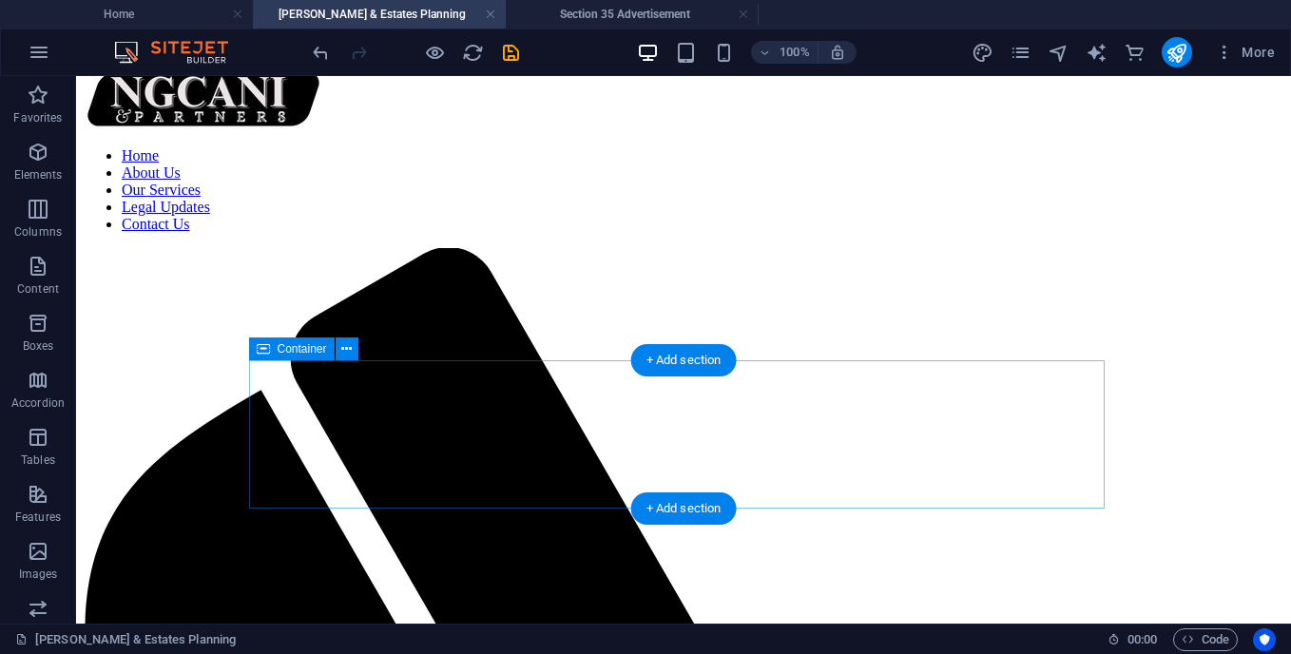
scroll to position [170, 0]
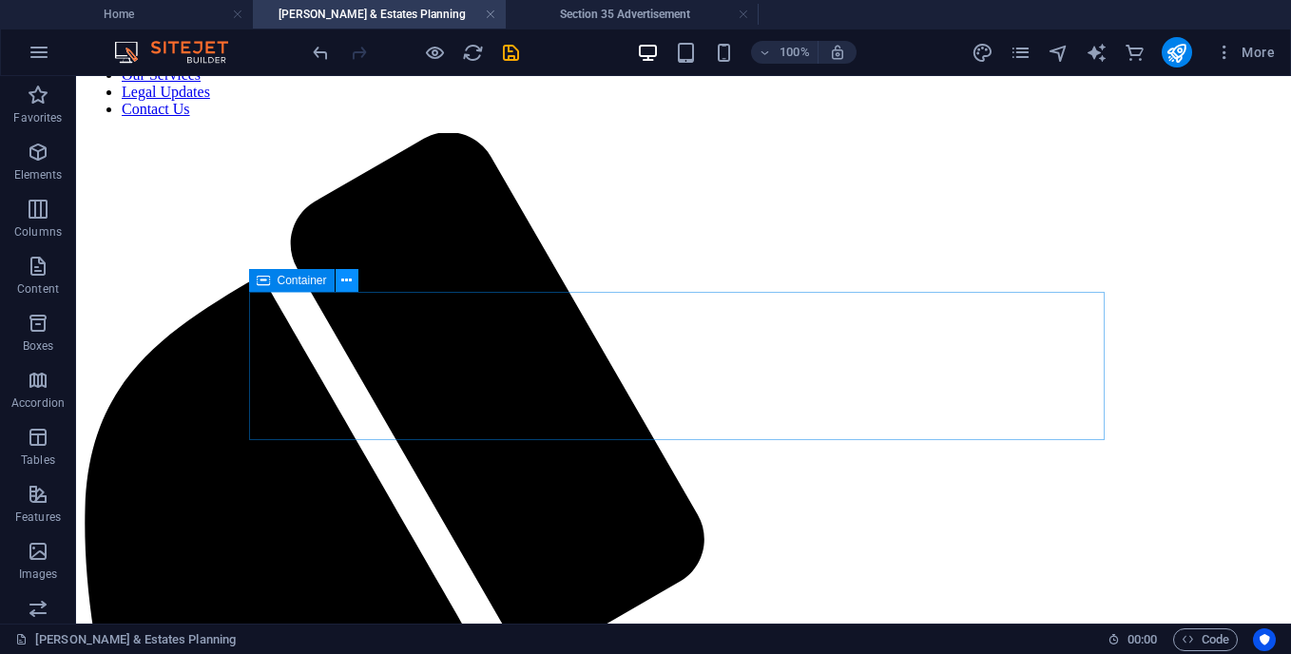
click at [349, 285] on icon at bounding box center [346, 281] width 10 height 20
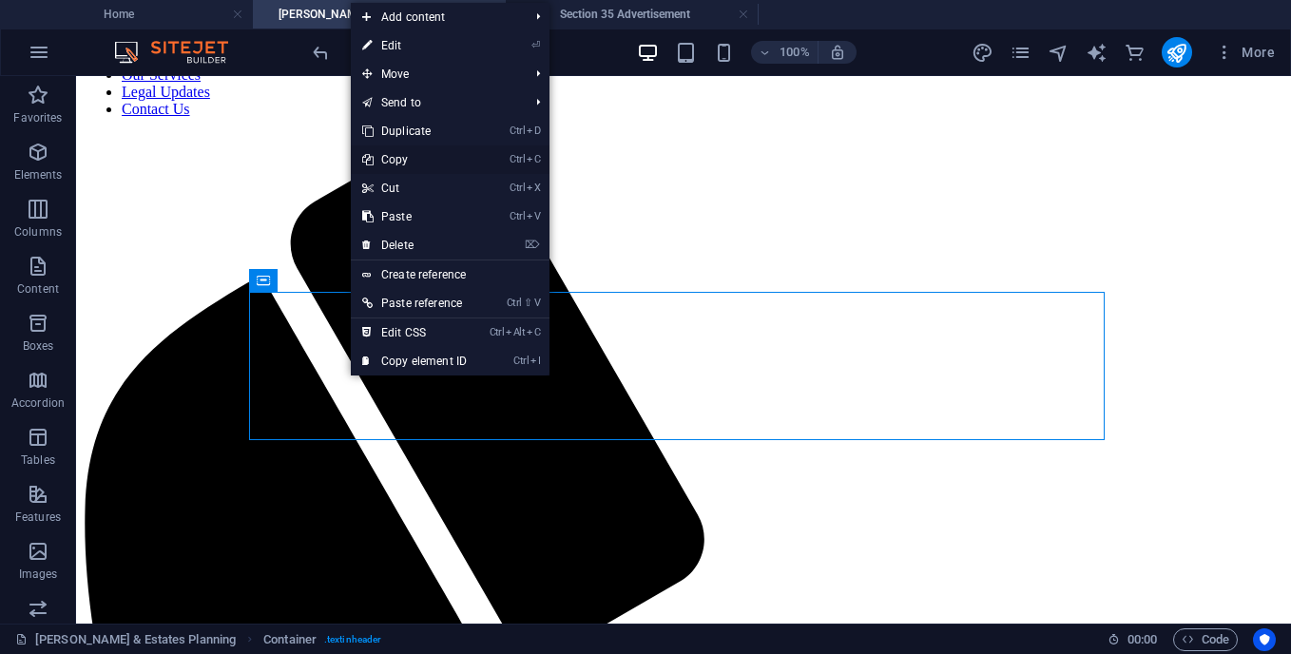
click at [398, 156] on link "Ctrl C Copy" at bounding box center [414, 159] width 127 height 29
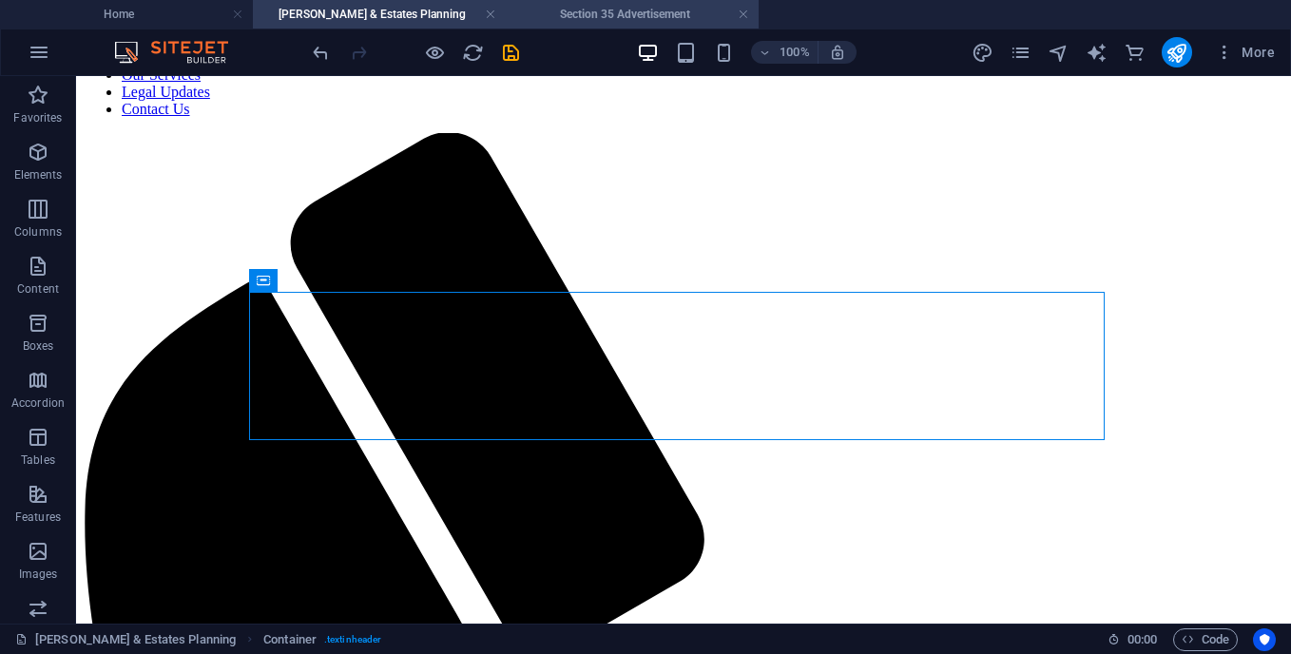
click at [586, 11] on h4 "Section 35 Advertisement" at bounding box center [632, 14] width 253 height 21
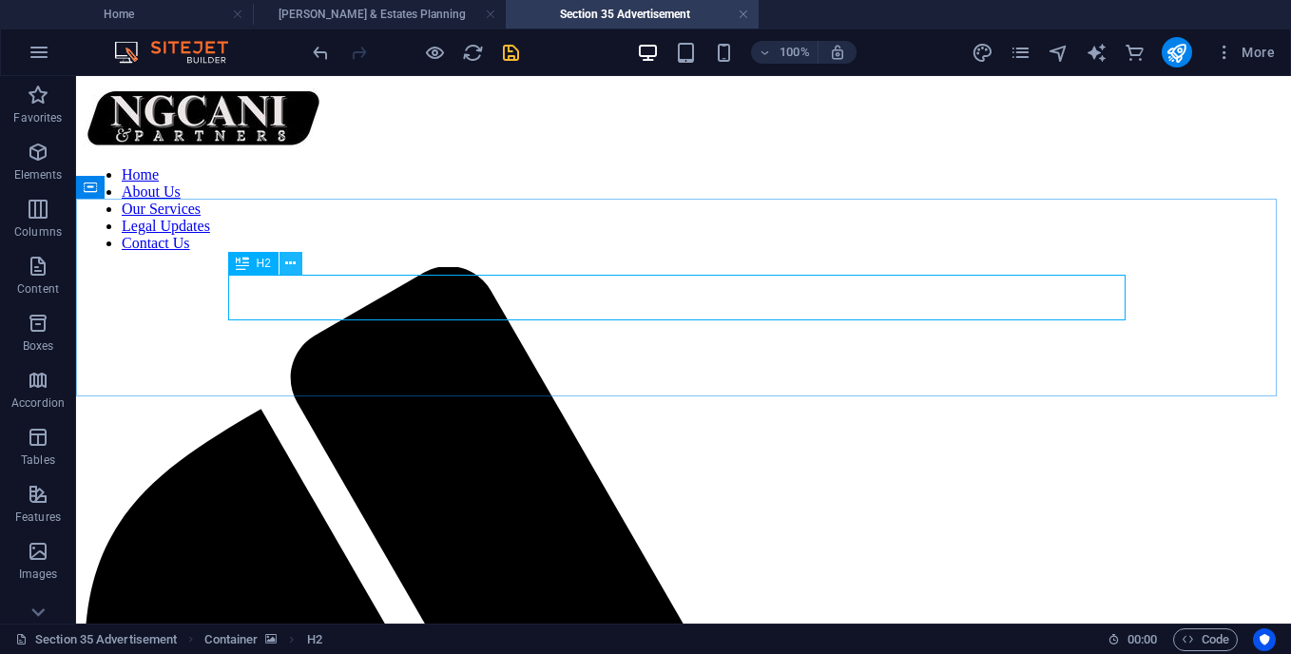
click at [287, 268] on icon at bounding box center [290, 264] width 10 height 20
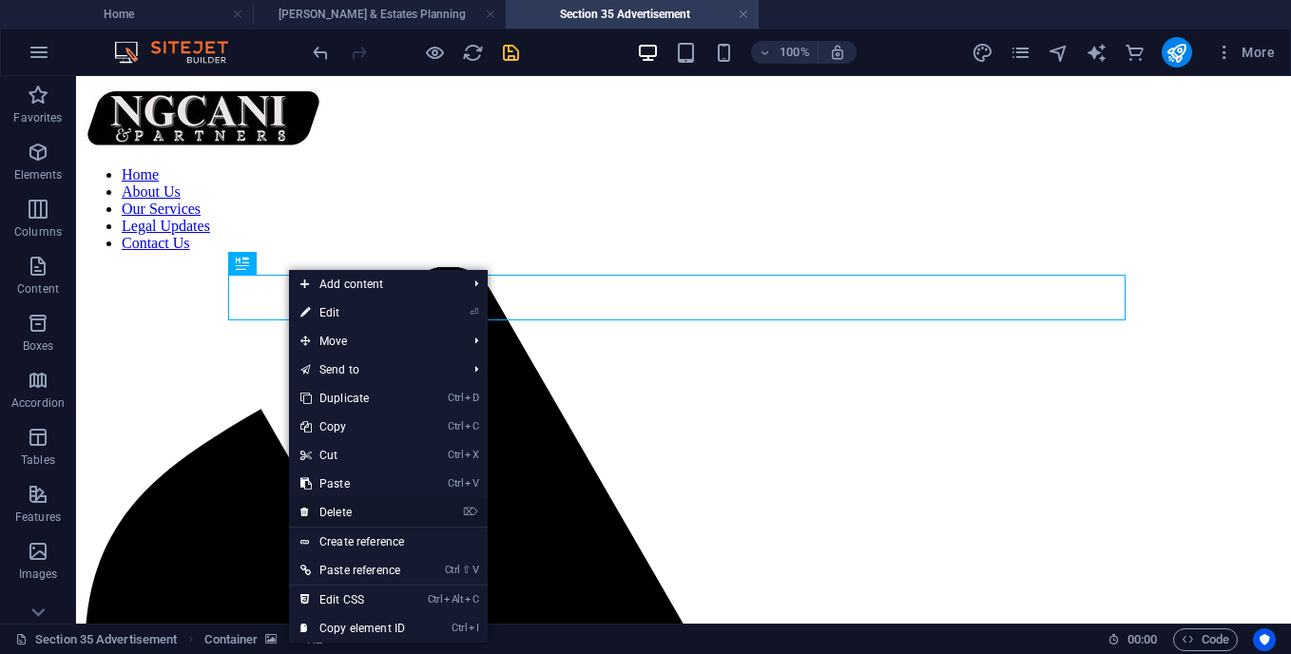
click at [334, 518] on link "⌦ Delete" at bounding box center [352, 512] width 127 height 29
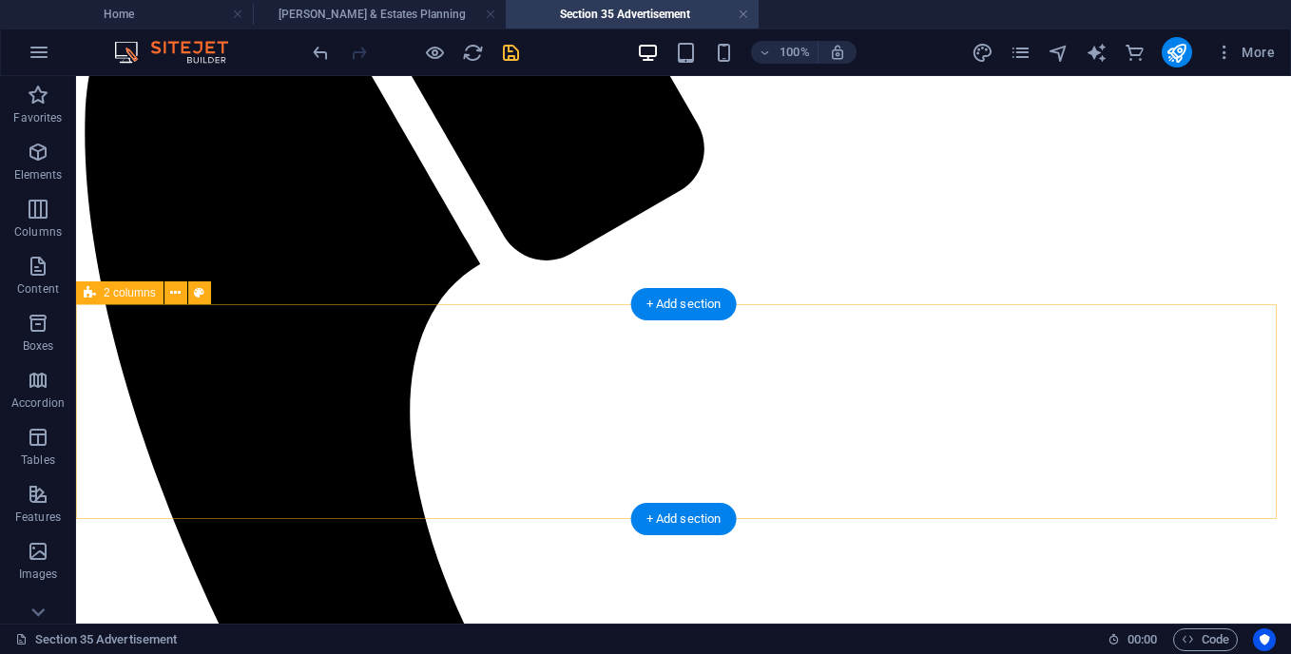
scroll to position [634, 0]
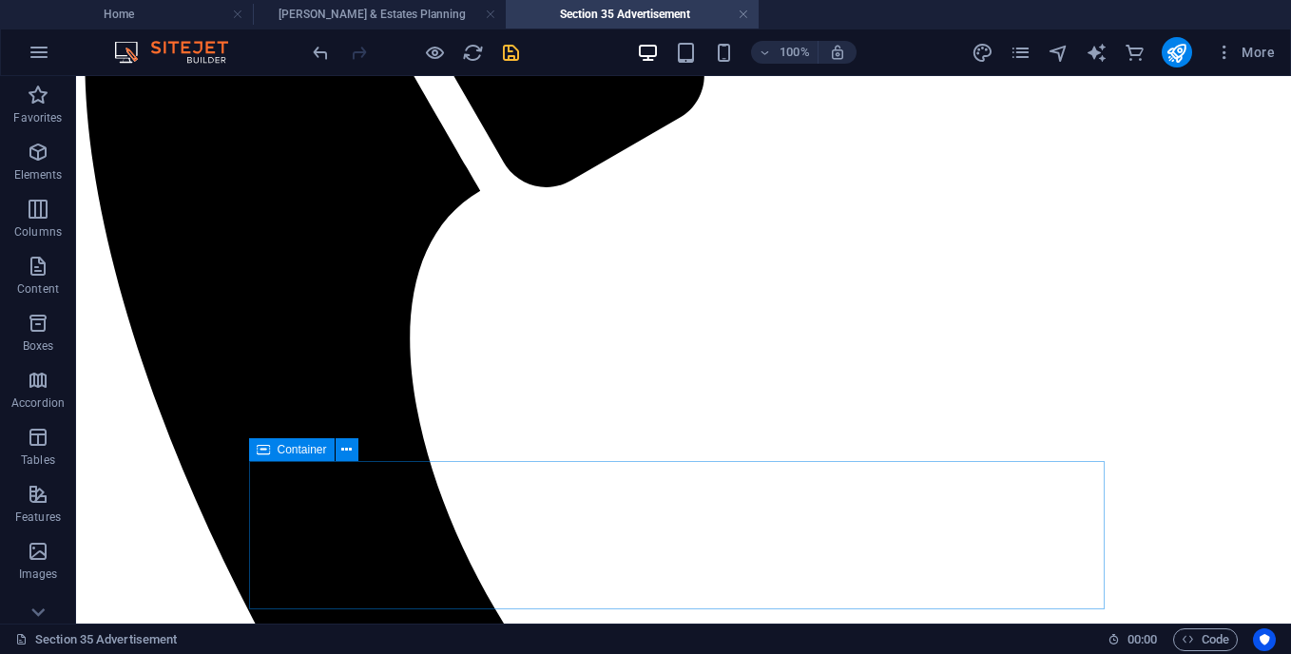
click at [252, 452] on div "Container" at bounding box center [292, 449] width 86 height 23
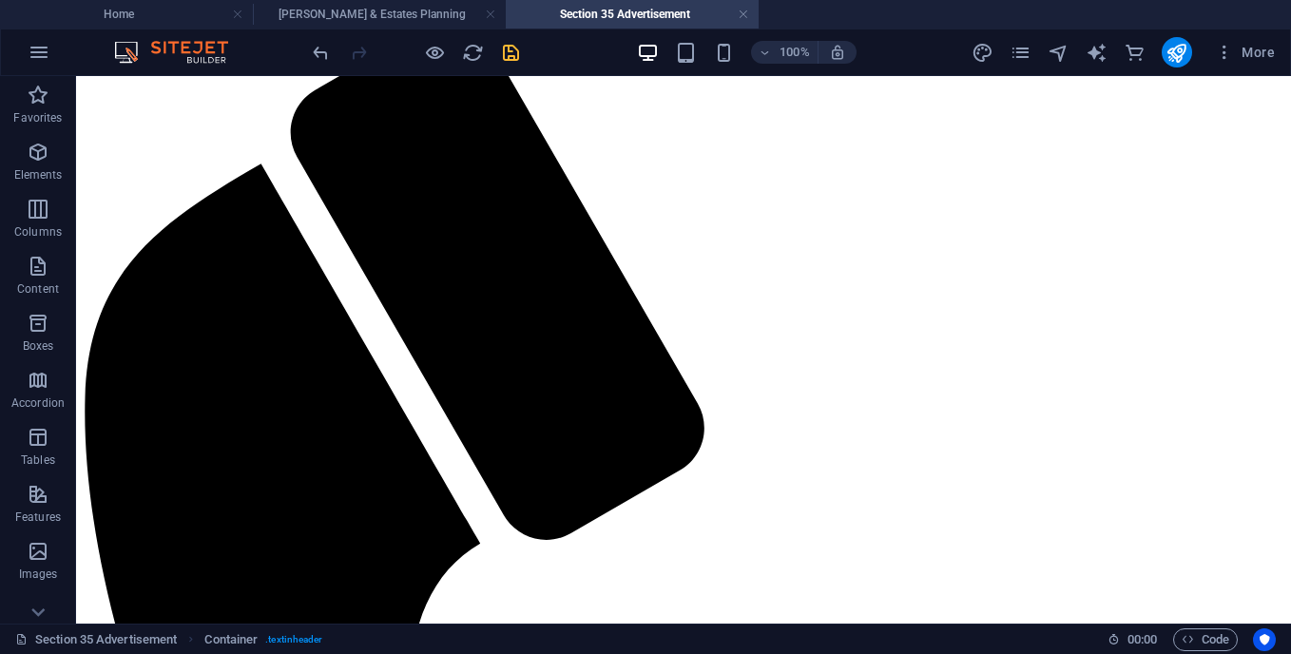
scroll to position [253, 0]
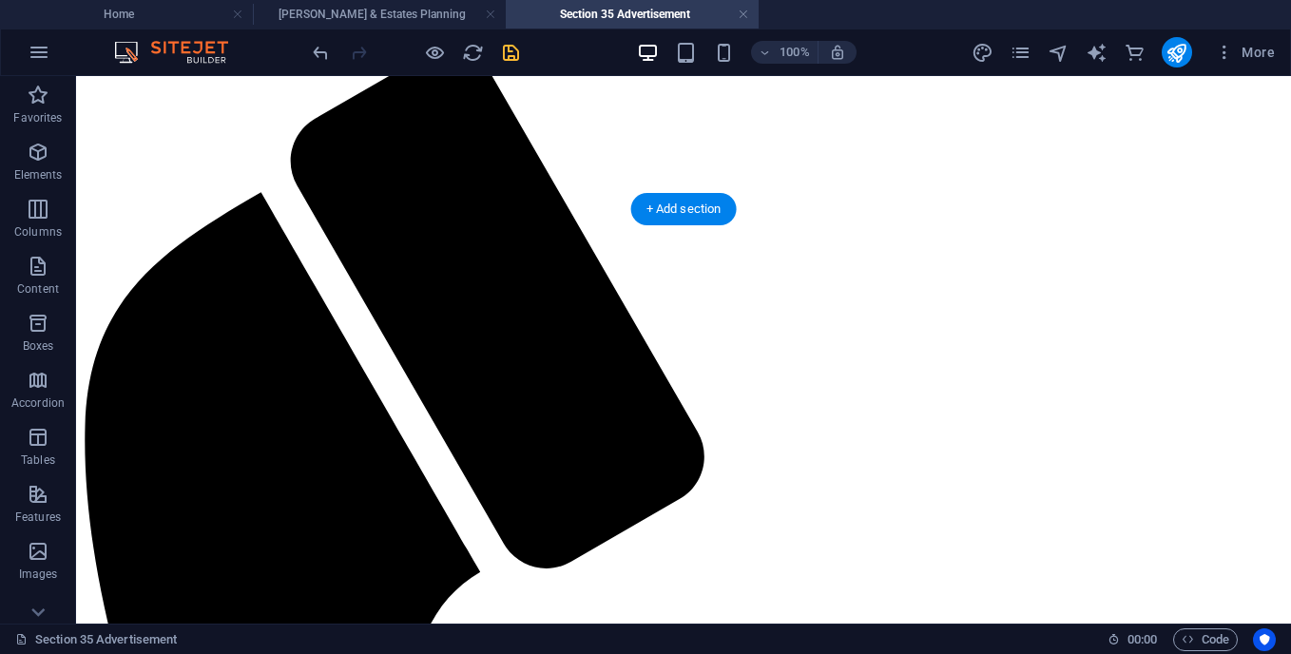
drag, startPoint x: 328, startPoint y: 528, endPoint x: 293, endPoint y: 208, distance: 321.4
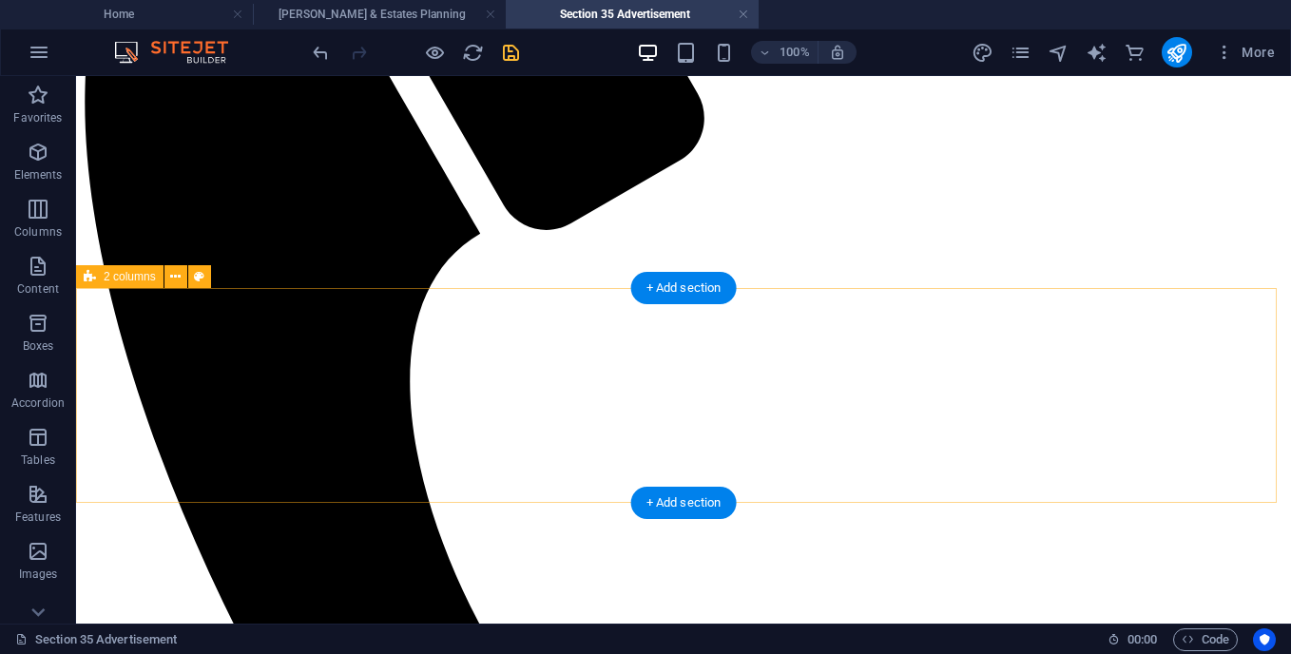
scroll to position [592, 0]
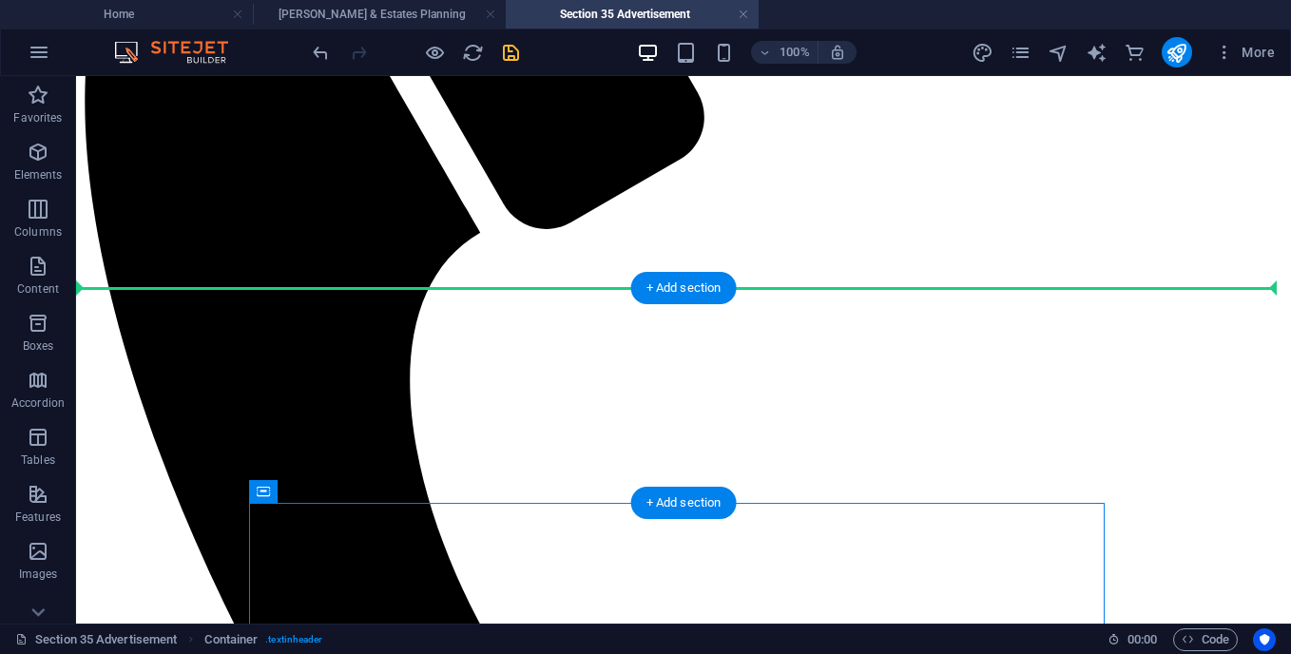
drag, startPoint x: 350, startPoint y: 573, endPoint x: 267, endPoint y: 328, distance: 258.8
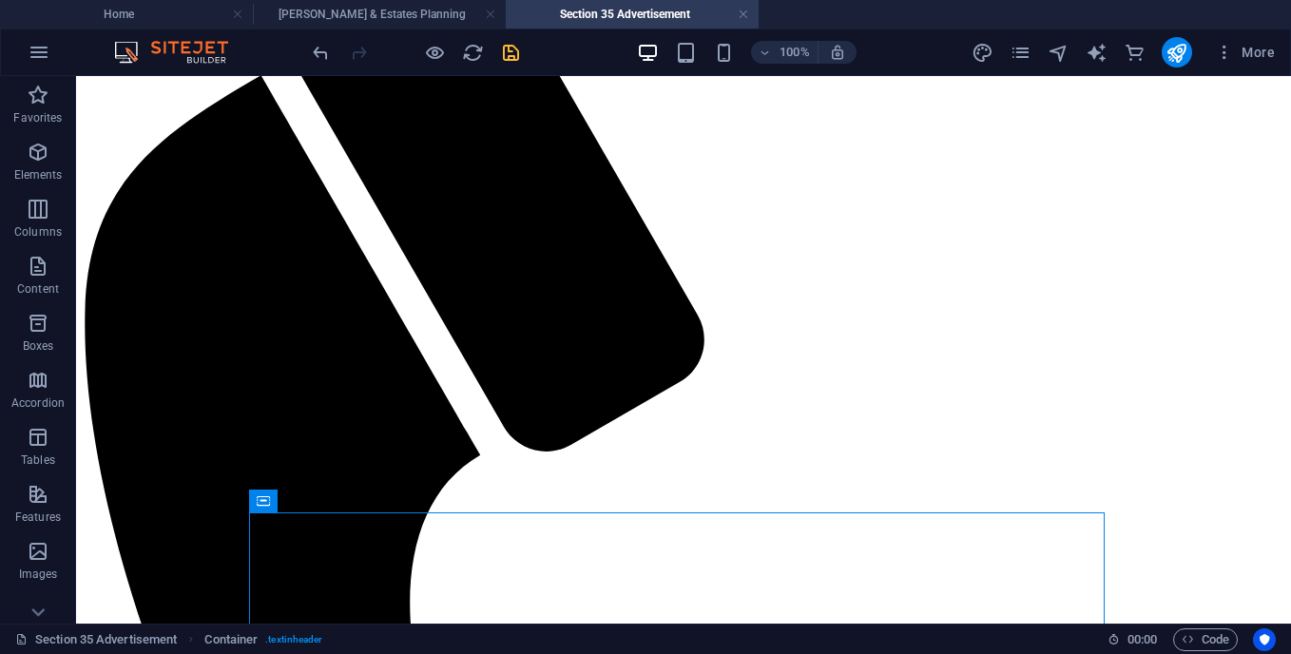
scroll to position [368, 0]
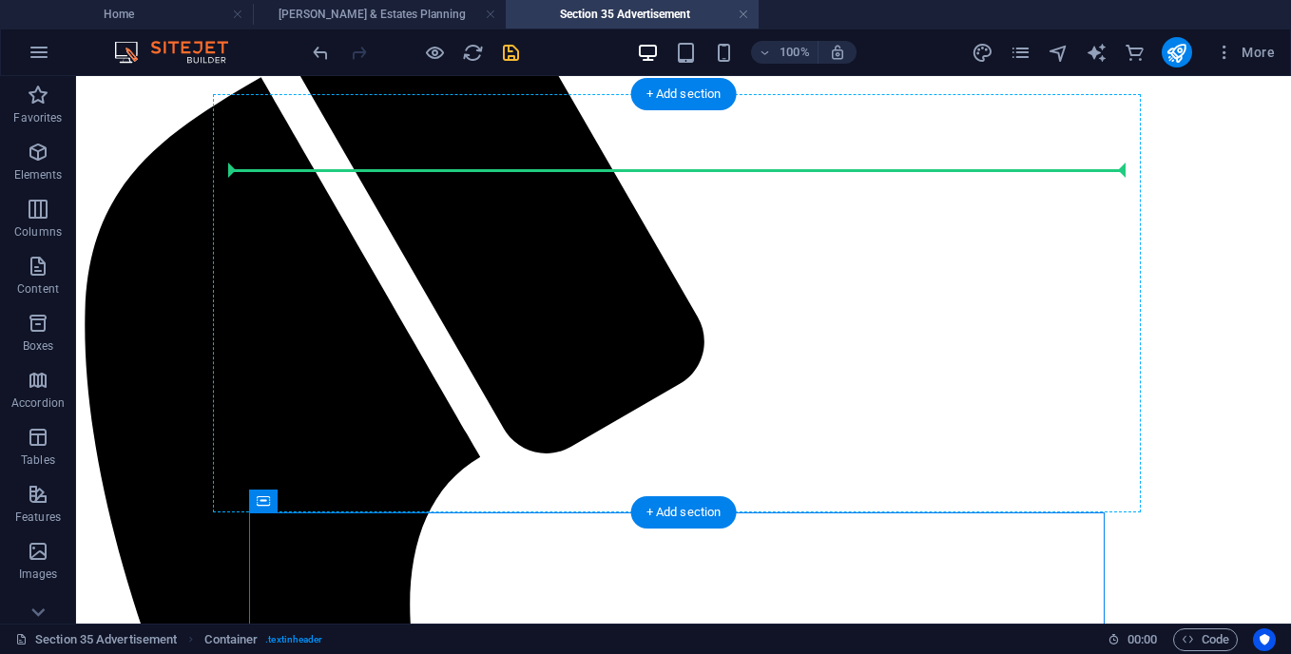
drag, startPoint x: 335, startPoint y: 510, endPoint x: 239, endPoint y: 183, distance: 339.9
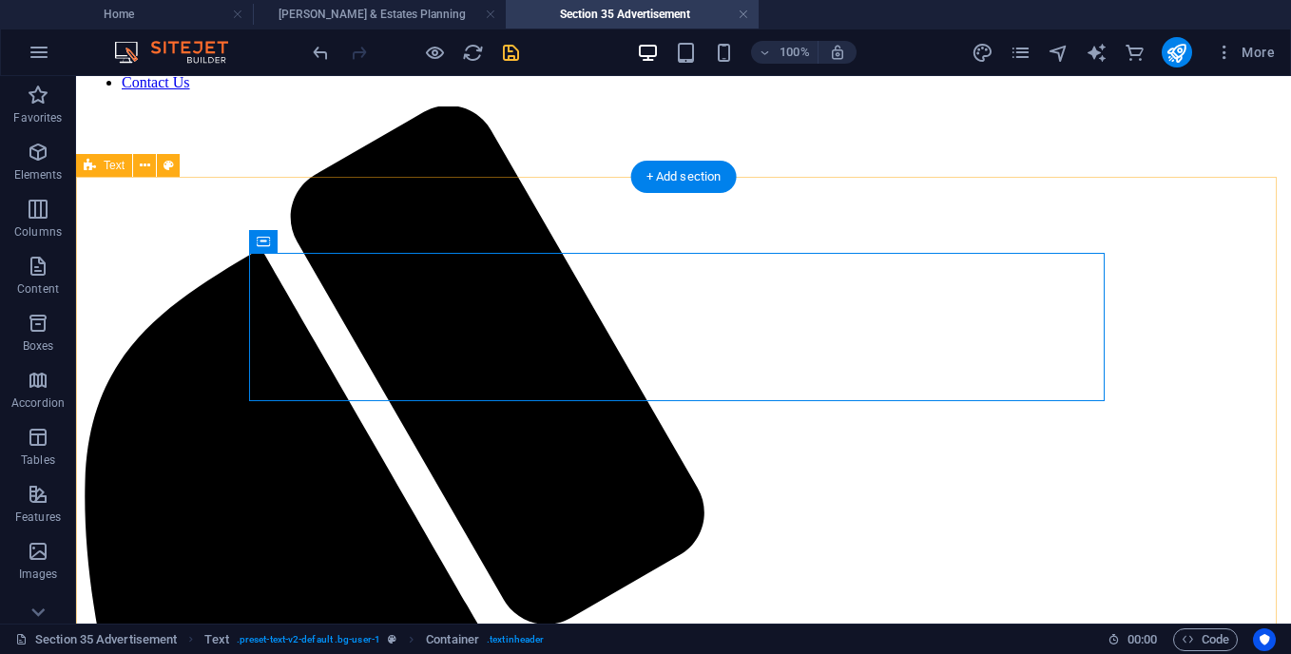
scroll to position [195, 0]
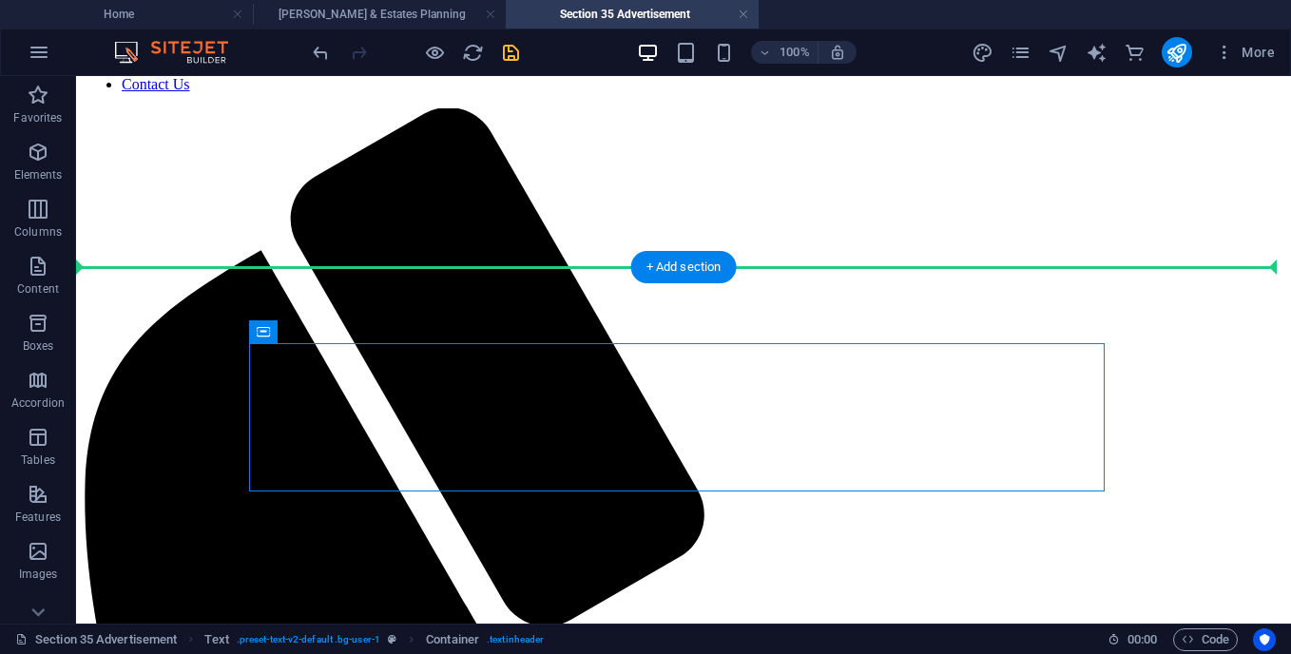
drag, startPoint x: 338, startPoint y: 406, endPoint x: 330, endPoint y: 330, distance: 76.5
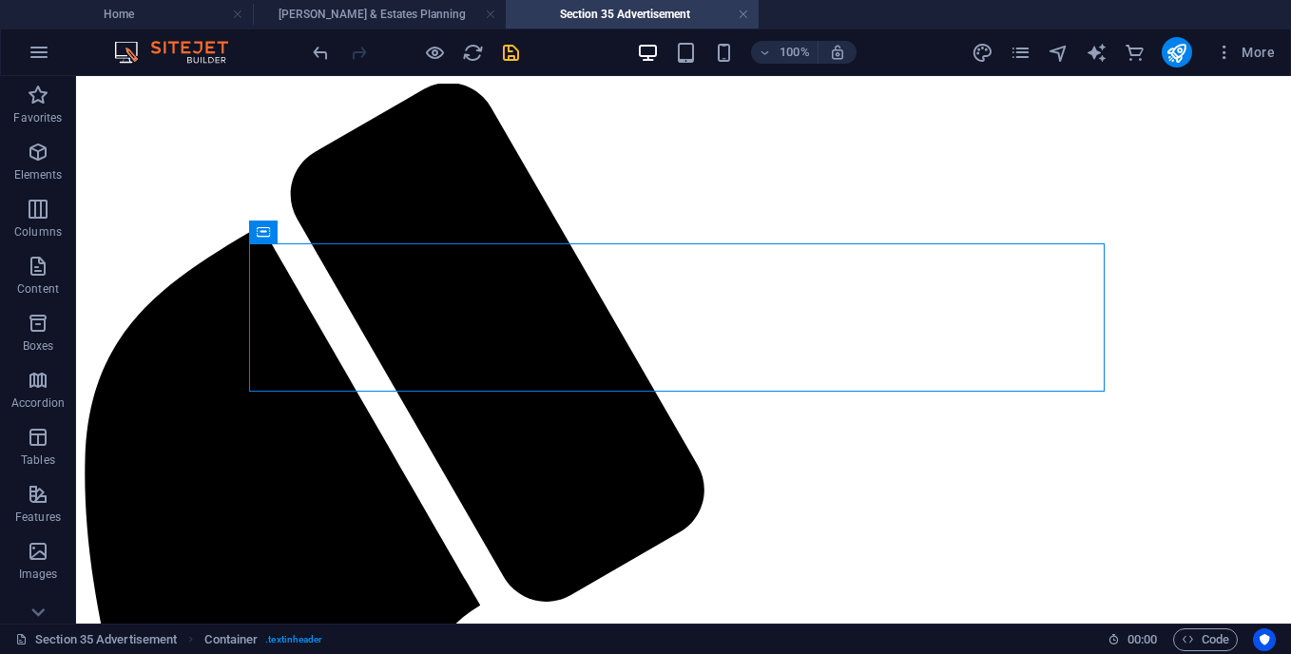
scroll to position [219, 0]
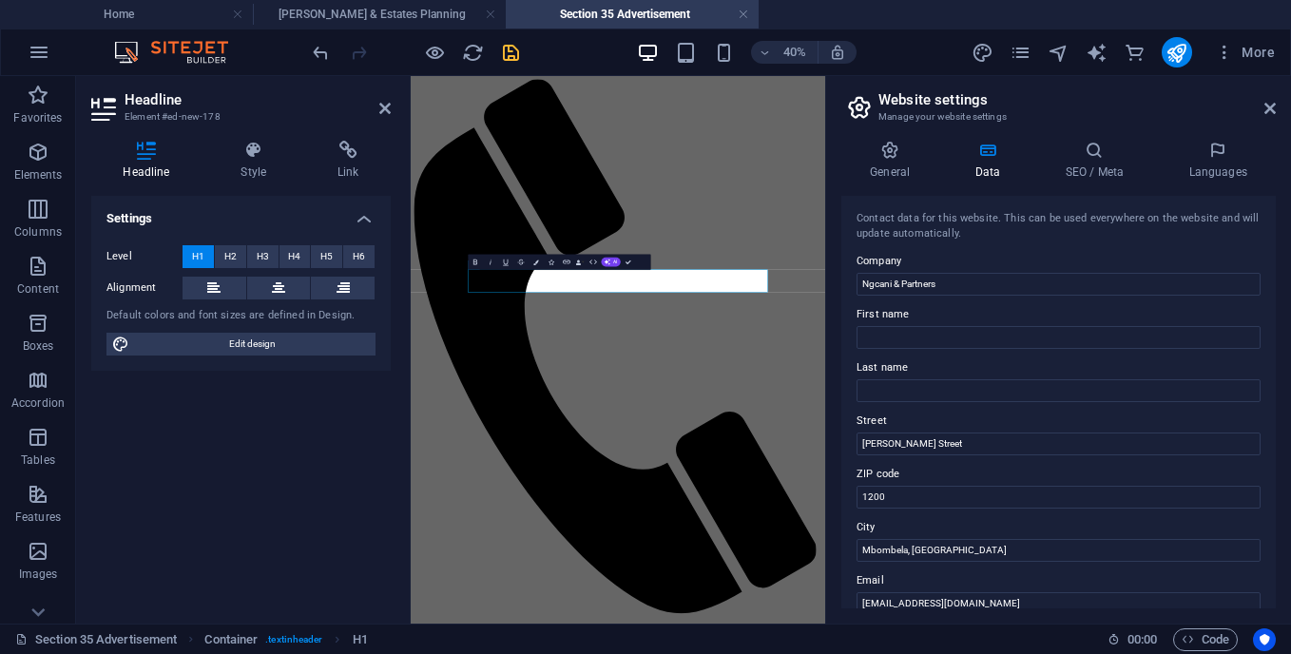
scroll to position [0, 0]
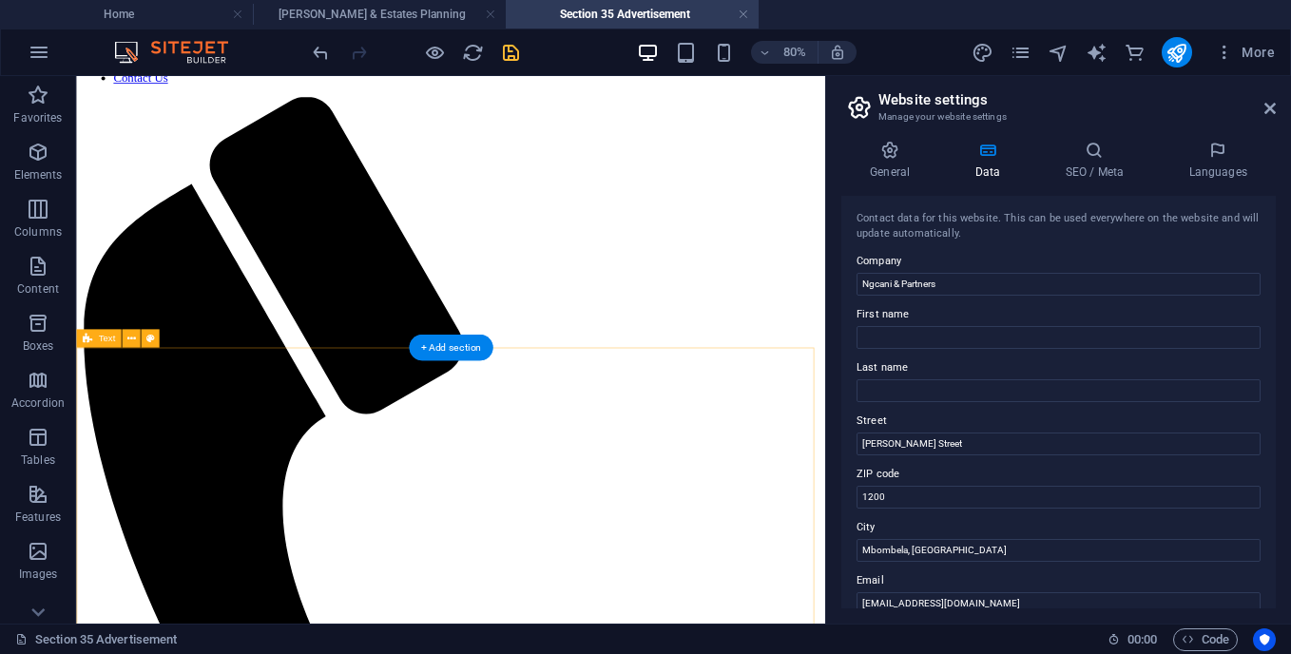
scroll to position [205, 0]
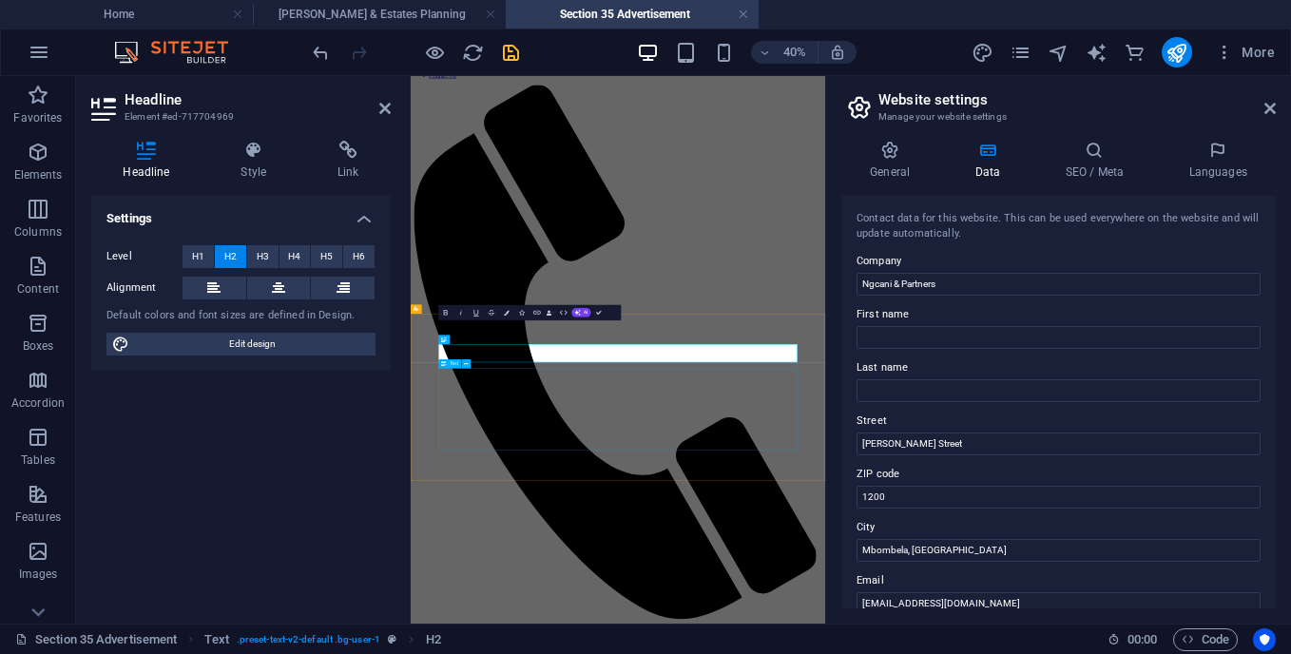
scroll to position [0, 0]
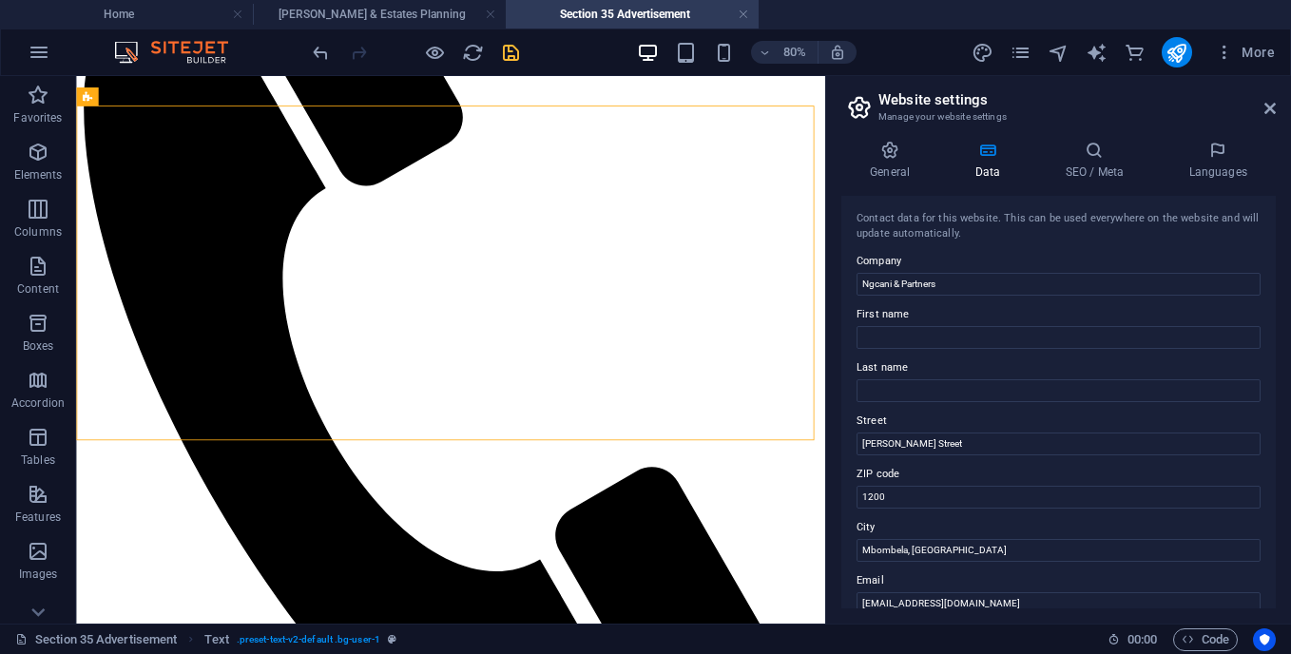
click at [662, 17] on h4 "Section 35 Advertisement" at bounding box center [632, 14] width 253 height 21
click at [511, 52] on icon "save" at bounding box center [511, 53] width 22 height 22
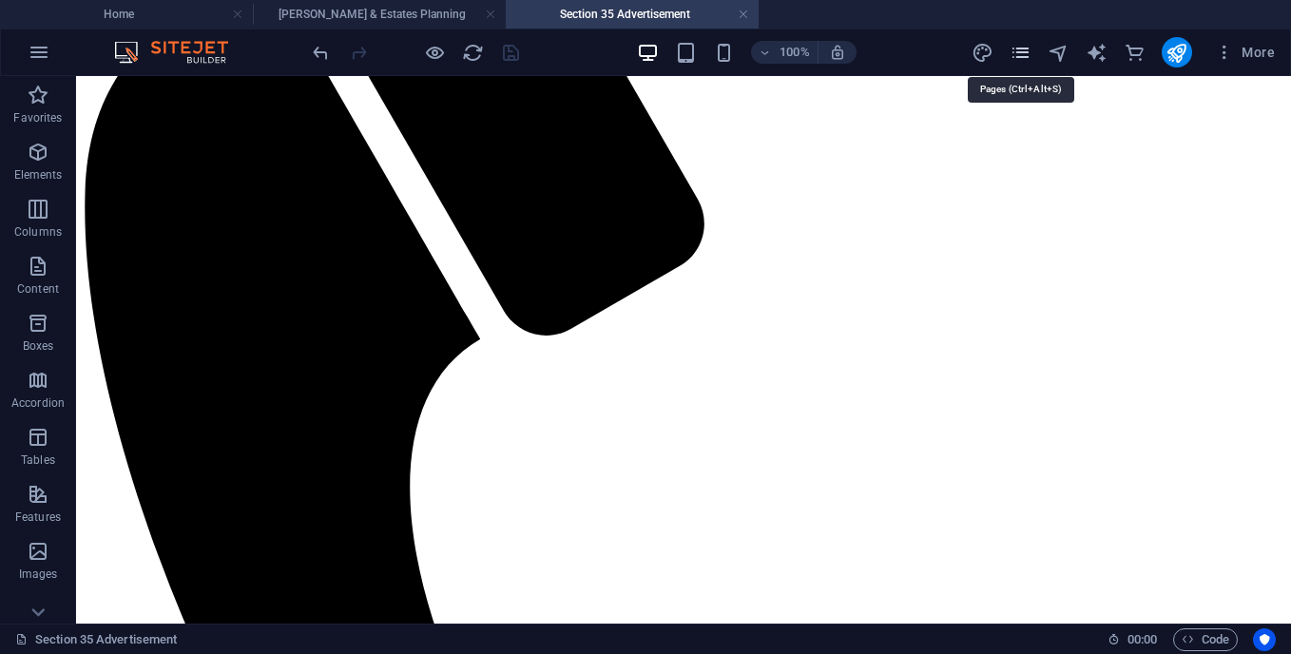
click at [1025, 53] on icon "pages" at bounding box center [1021, 53] width 22 height 22
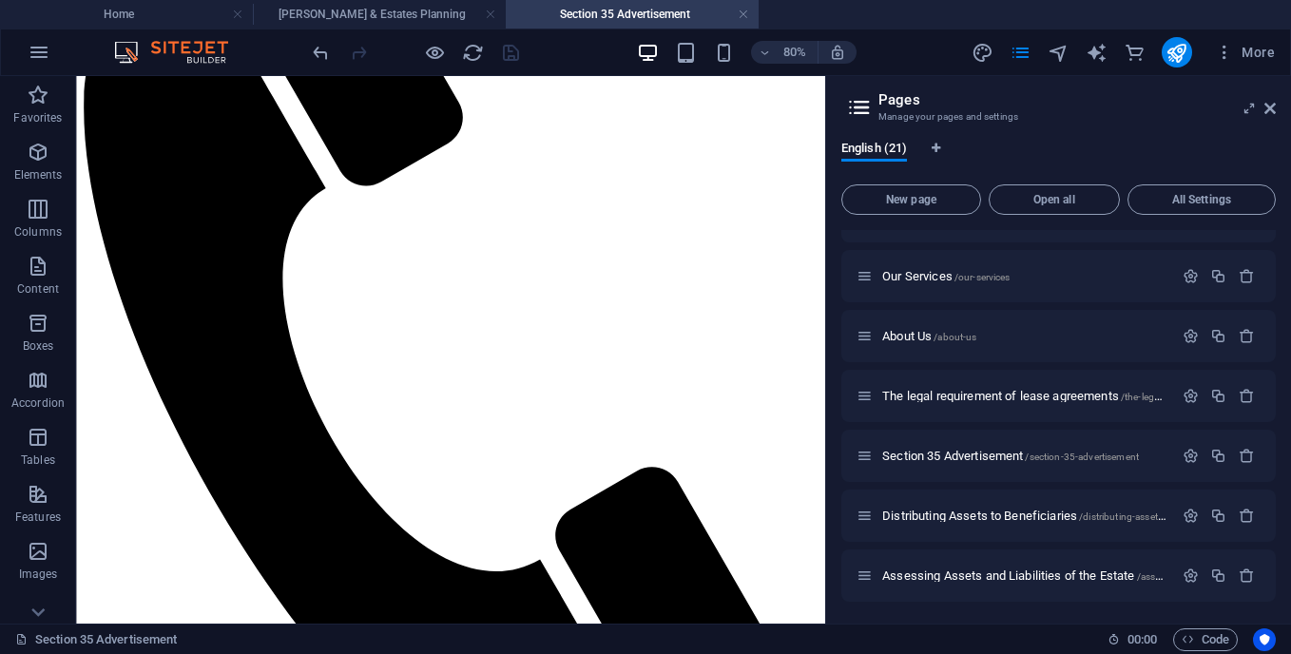
scroll to position [578, 0]
click at [1077, 447] on div "Section 35 Advertisement /section-35-advertisement" at bounding box center [1015, 454] width 317 height 22
click at [1191, 451] on icon "button" at bounding box center [1191, 454] width 16 height 16
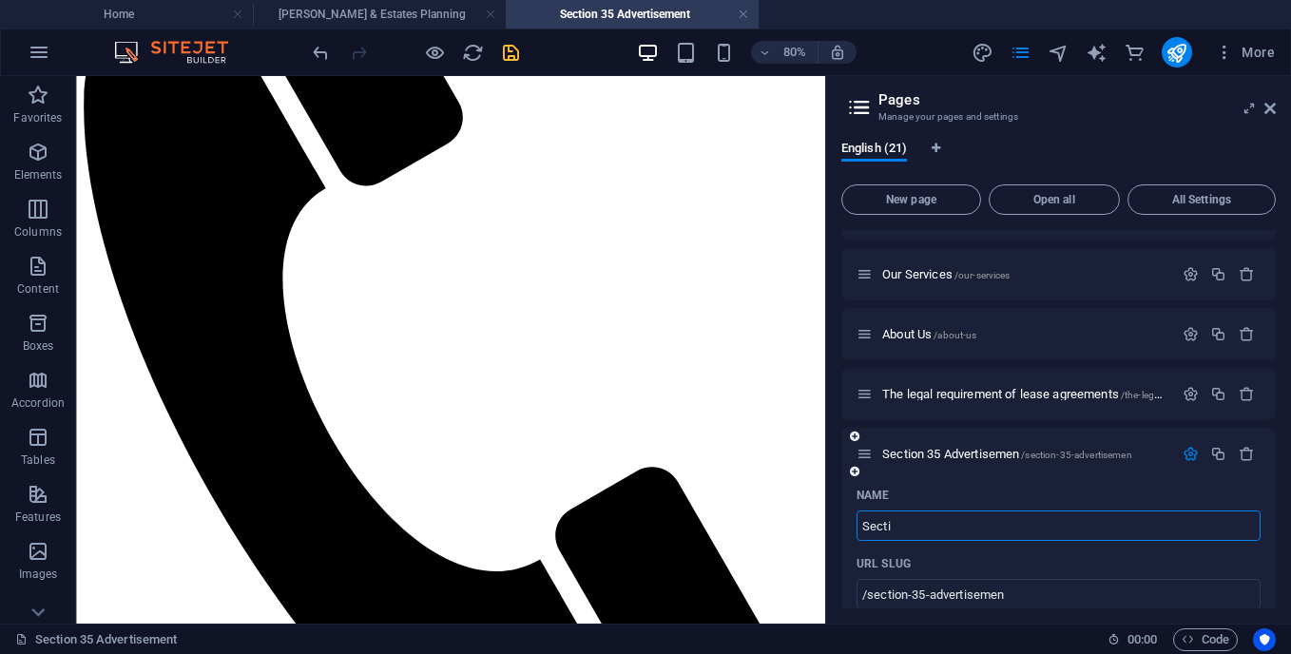
type input "Sect"
type input "/section-35-advertisemen"
type input "S"
type input "/sec"
type input "/"
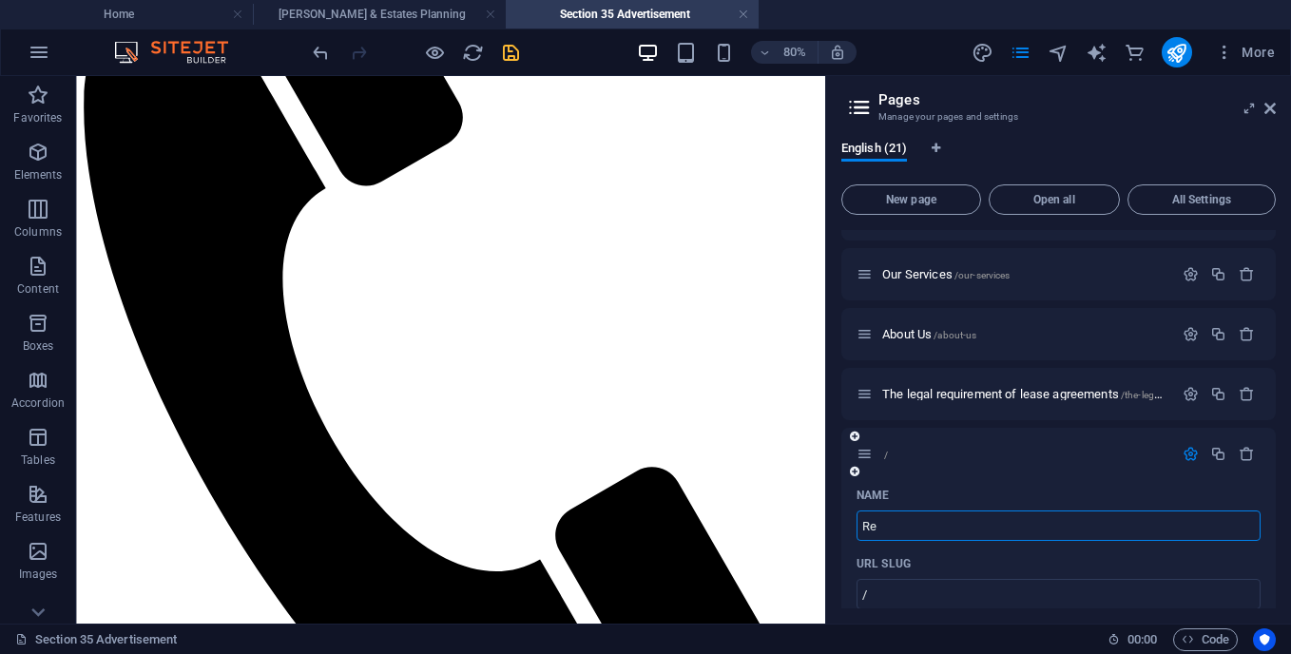
type input "Rev"
type input "/re"
type input "Re"
type input "Revoca"
type input "/revo"
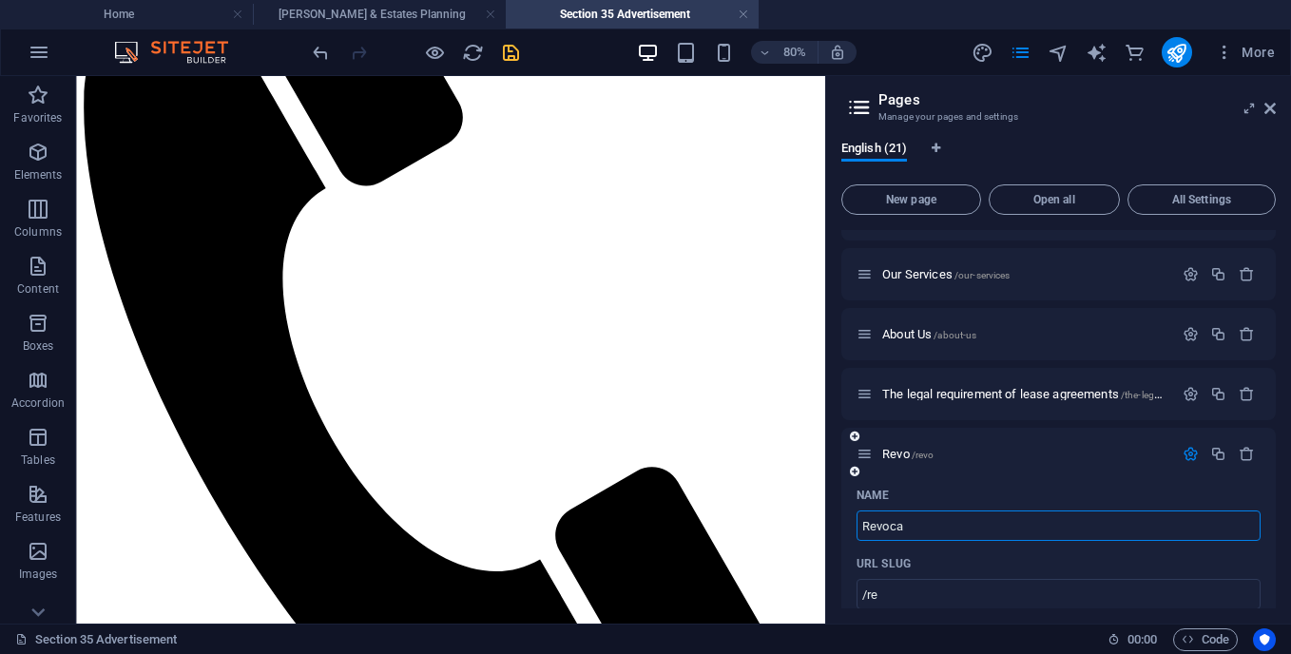
type input "Revo"
type input "Revocation"
type input "/revoca"
type input "Revoca"
type input "Revocation"
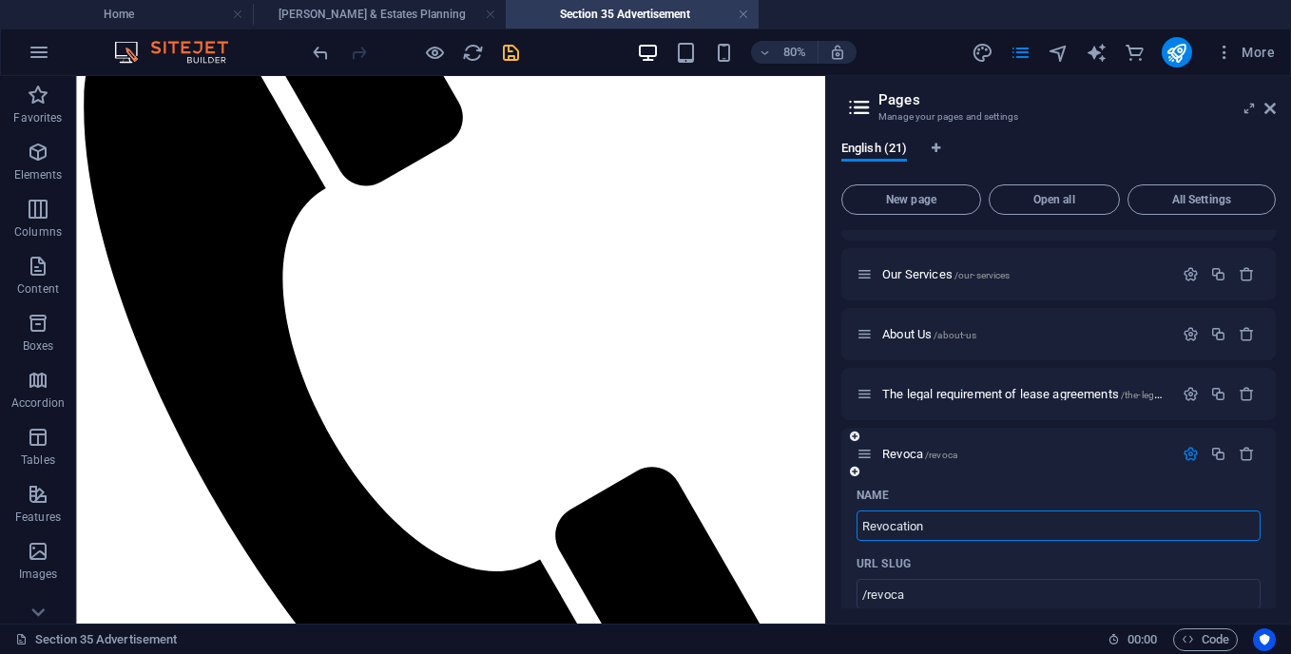
type input "/revocation"
type input "Revocation"
type input "Revocation/"
type input "Revocation/a"
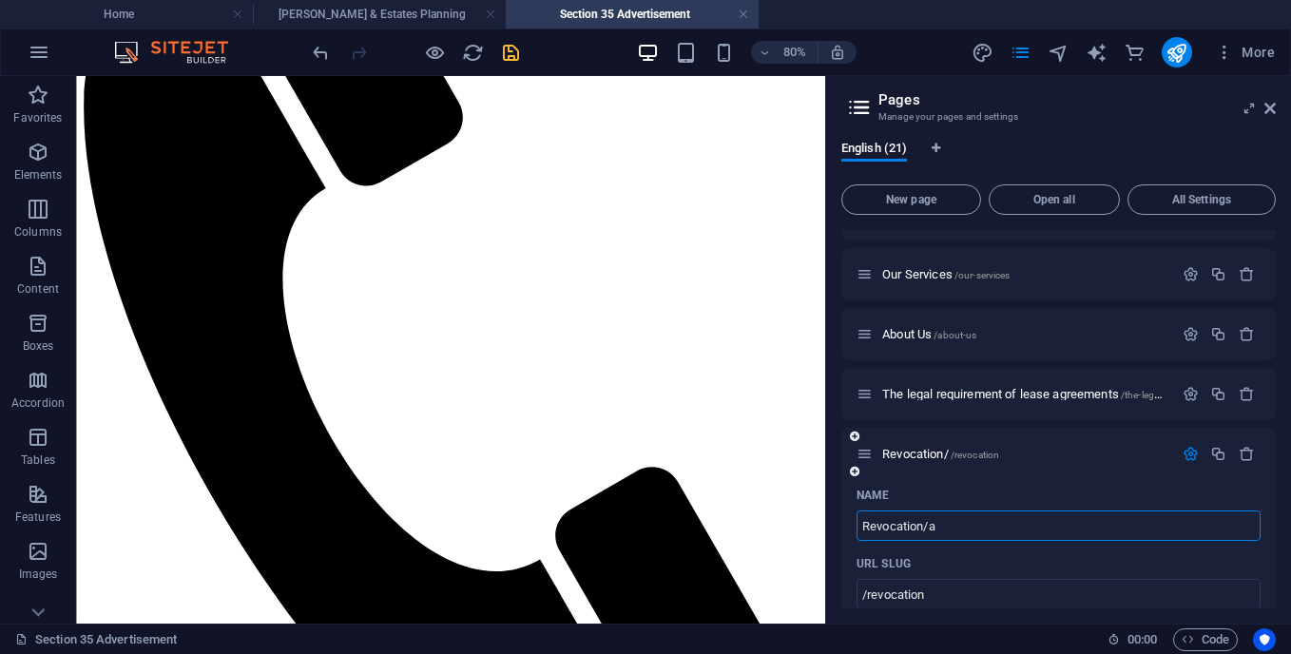
type input "/revocation-a"
type input "Revocation/a"
type input "Revocation/amend"
type input "/revocation-am"
type input "Revocation/am"
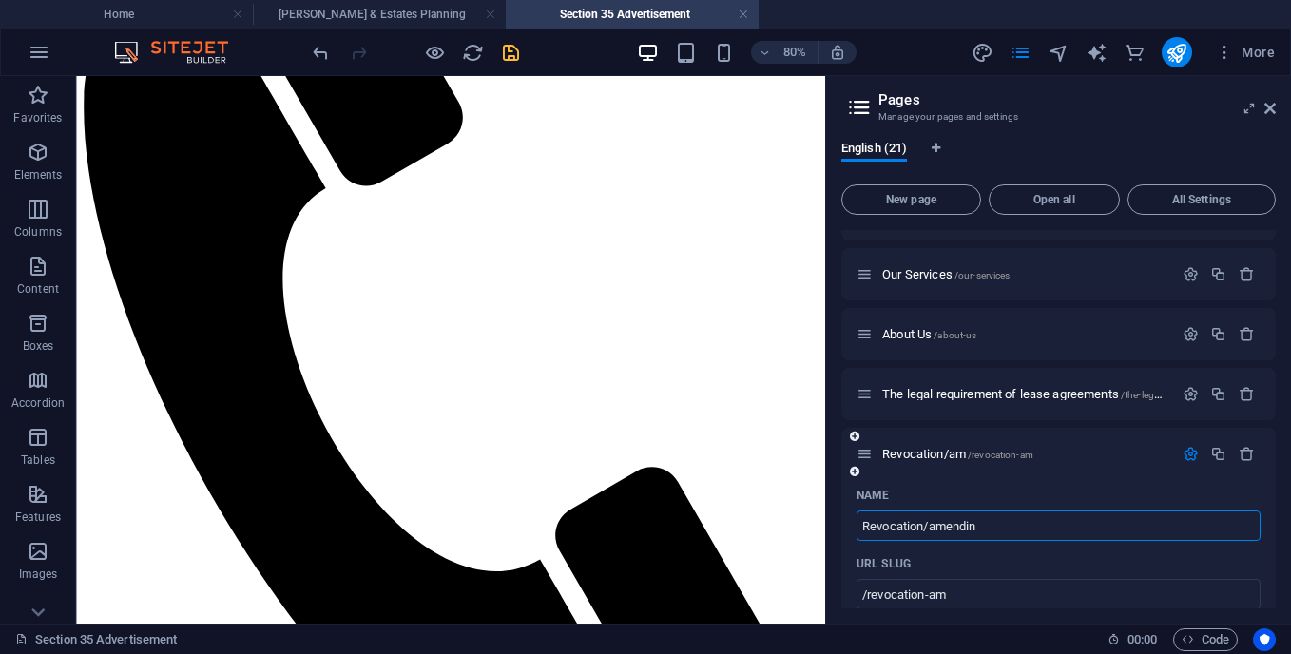
type input "Revocation/amending"
type input "/revocation-amend"
type input "Revocation/amend"
type input "Revocation/amending"
type input "/revocation-amending"
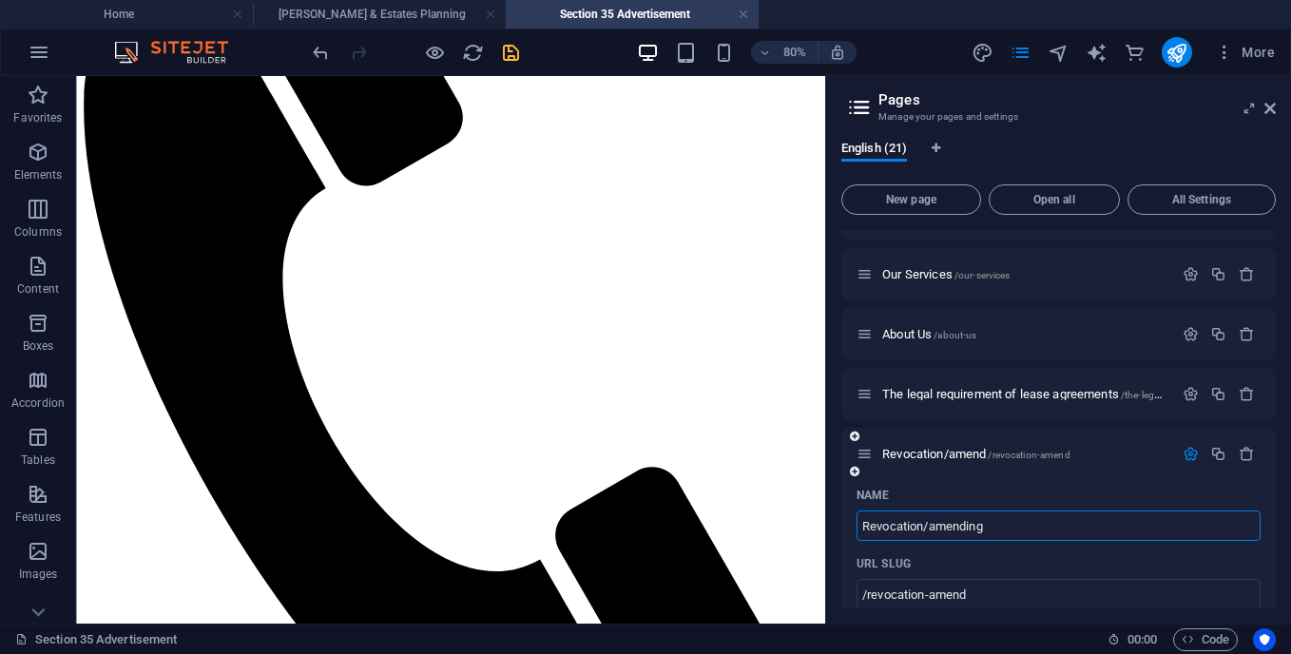
type input "Revocation/amending"
type input "Revocation/amendingof"
type input "/revocation-amendingof"
type input "Revocation/amendingof"
type input "Revocation/amending"
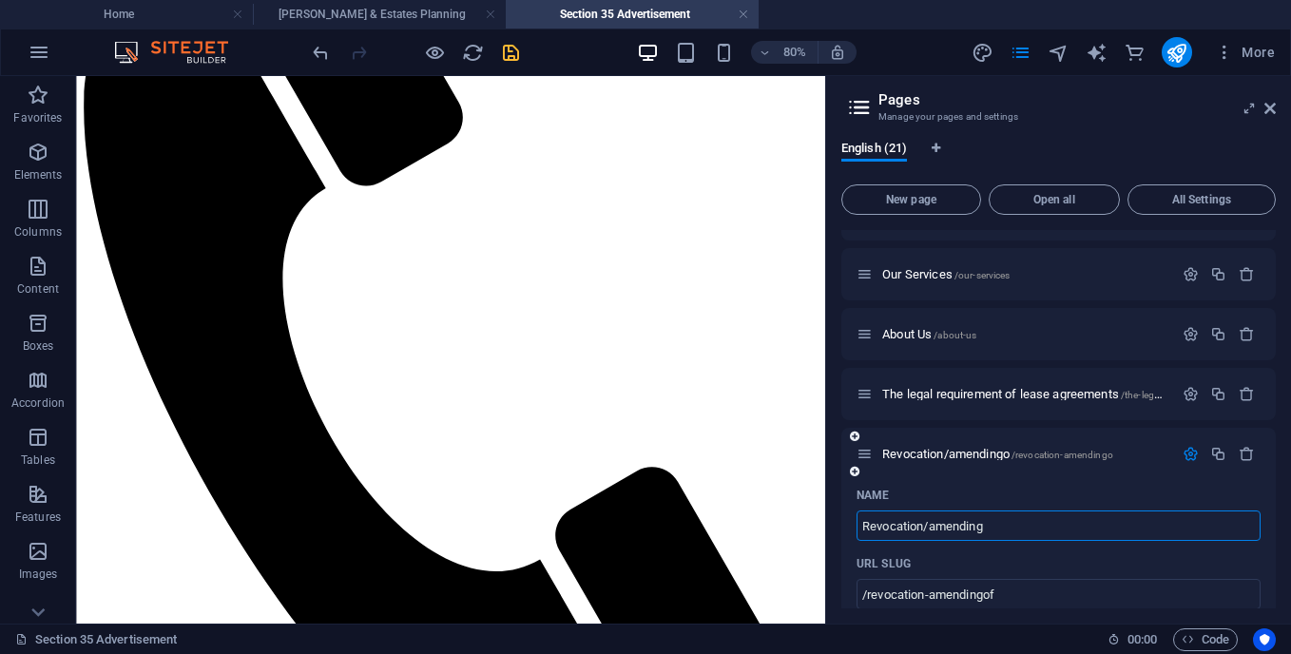
type input "/revocation-amendingo"
type input "Revocation/amendingo"
type input "Revocation/amending a"
type input "/revocation-amending"
type input "Revocation/amending"
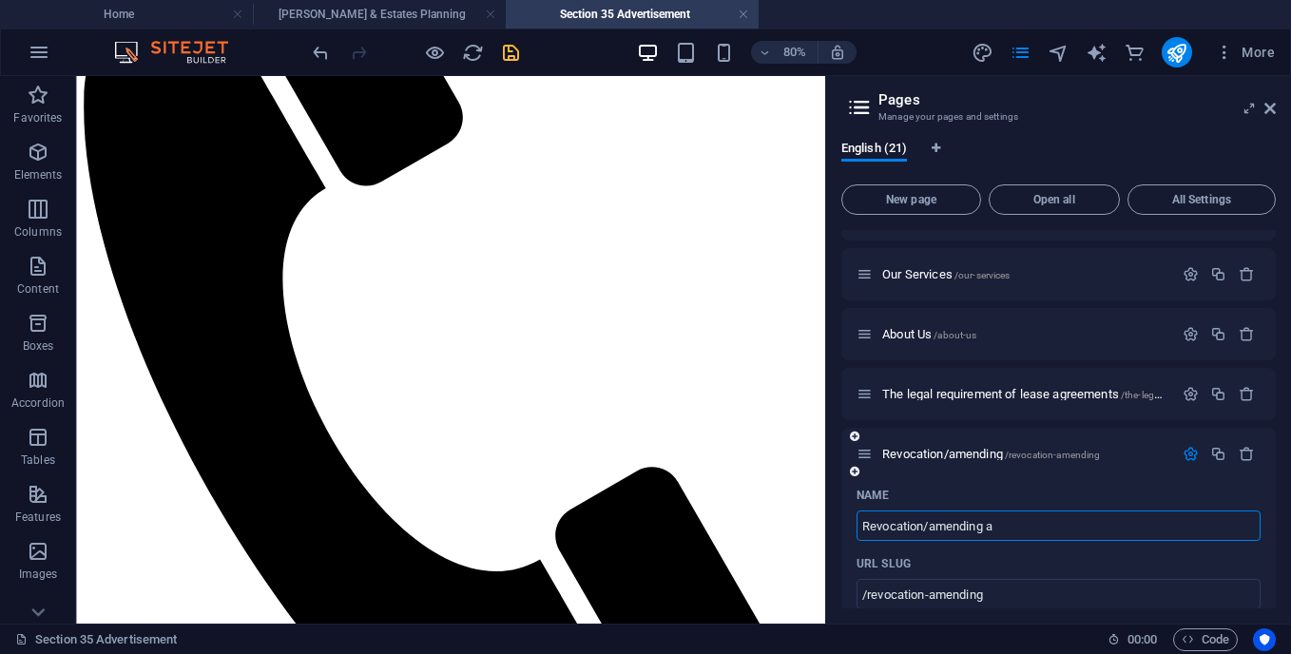
type input "Revocation/amending a"
type input "/revocation-amending-a"
type input "Revocation/amending a"
type input "Revocation/amending a Wi"
type input "/revocation-amending-a-w"
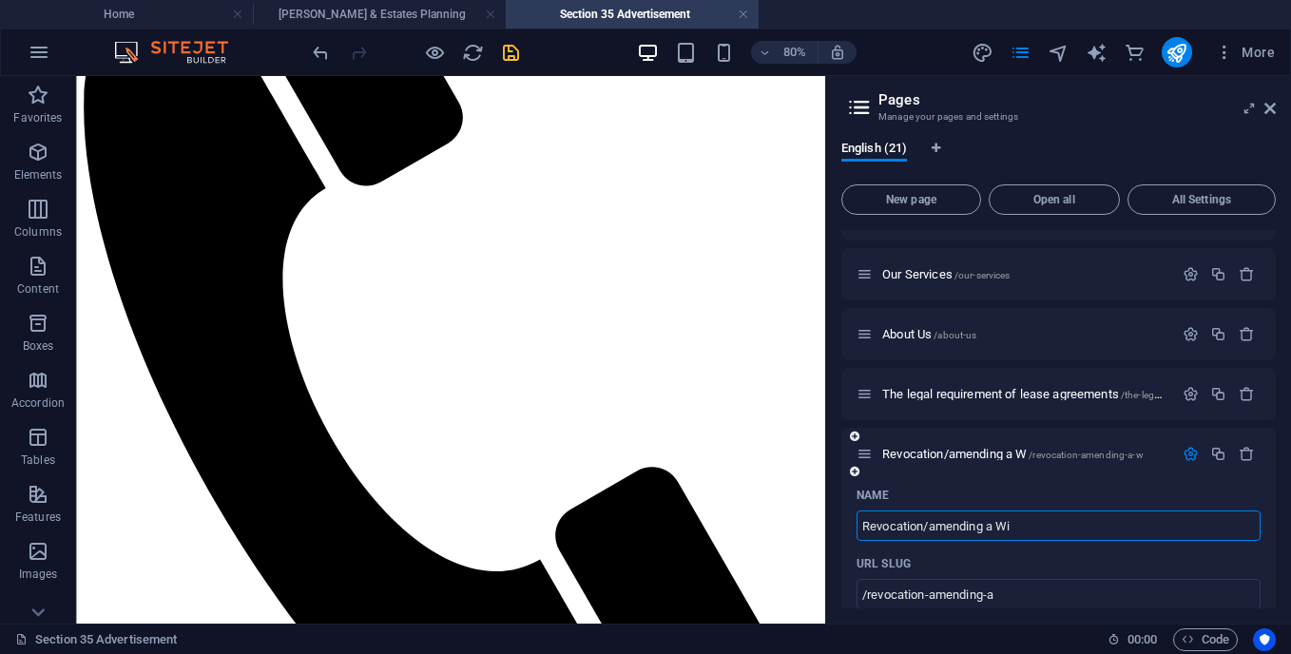
type input "Revocation/amending a W"
type input "Revocation/amending a Will"
type input "/revocation-amending-a-wi"
type input "Revocation/amending a Wi"
type input "Revocation/amending a Will"
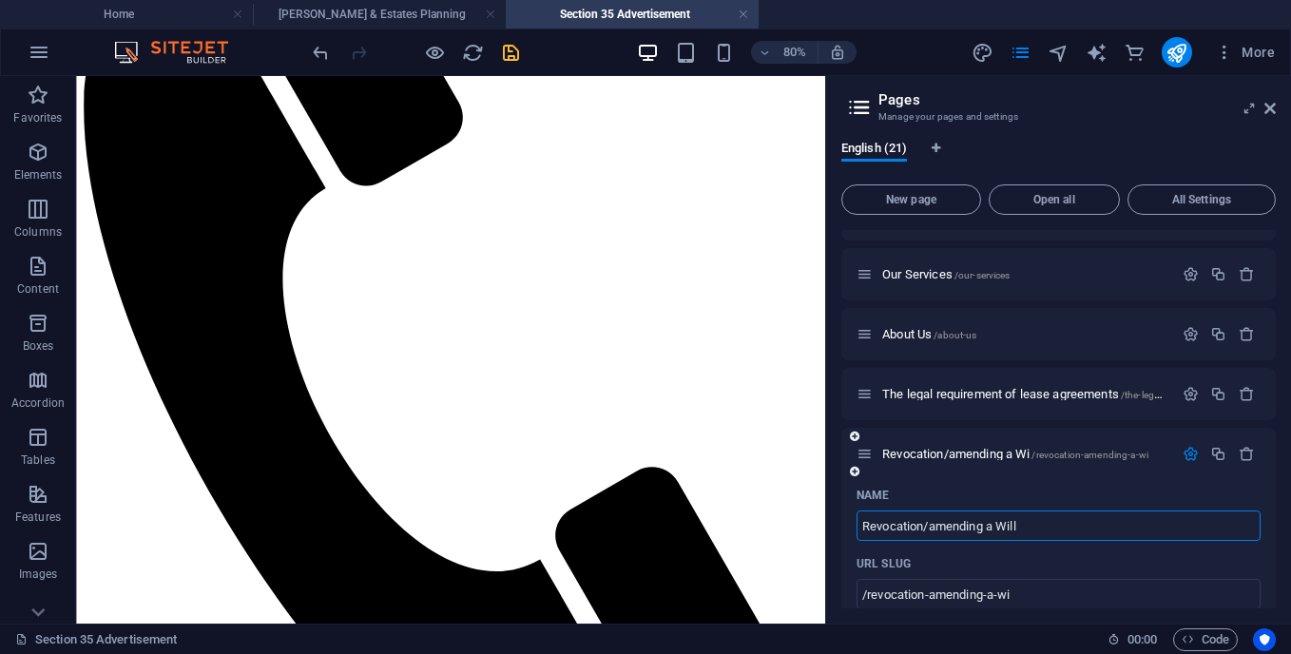
type input "/revocation-amending-a-will"
type input "Revocation/amending a Will"
click at [936, 534] on input "Revocation/amending a Will" at bounding box center [1059, 526] width 404 height 30
type input "Revocation/Amending a Will"
type input "/revocation-mending-a-will"
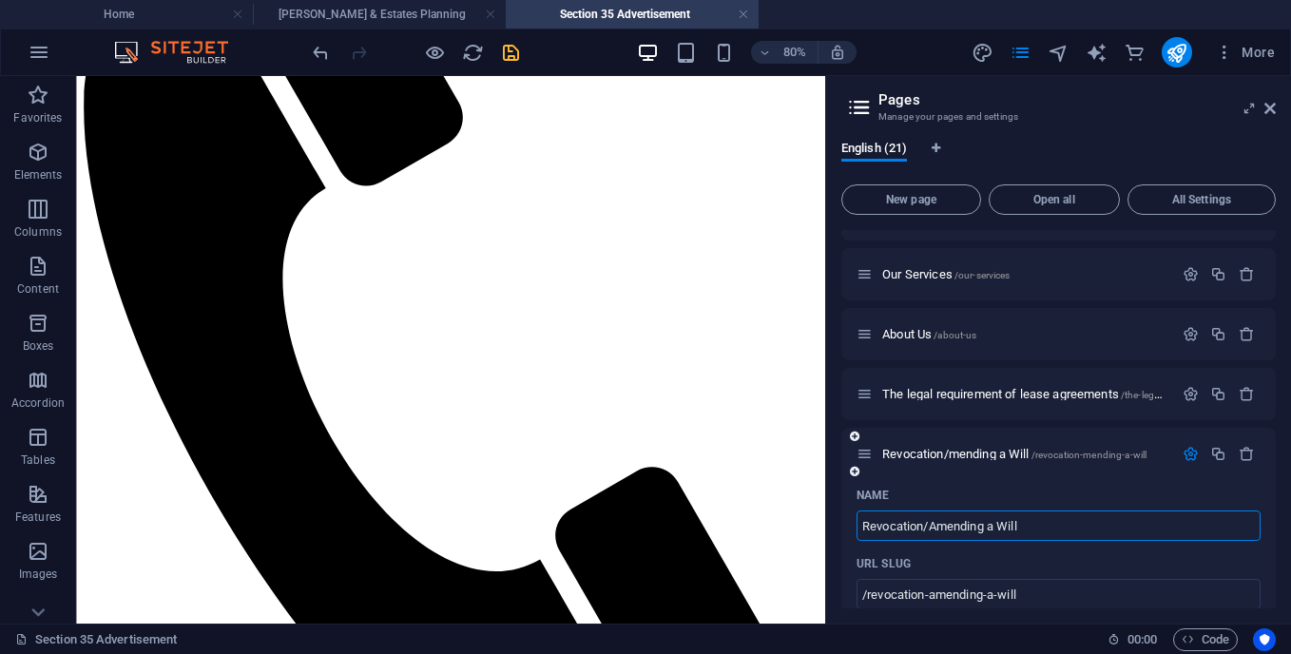
type input "Revocation/mending a Will"
type input "Revocation/Amending a Will"
type input "/revocation-amending-a-will"
type input "Revocation/Amending a Will"
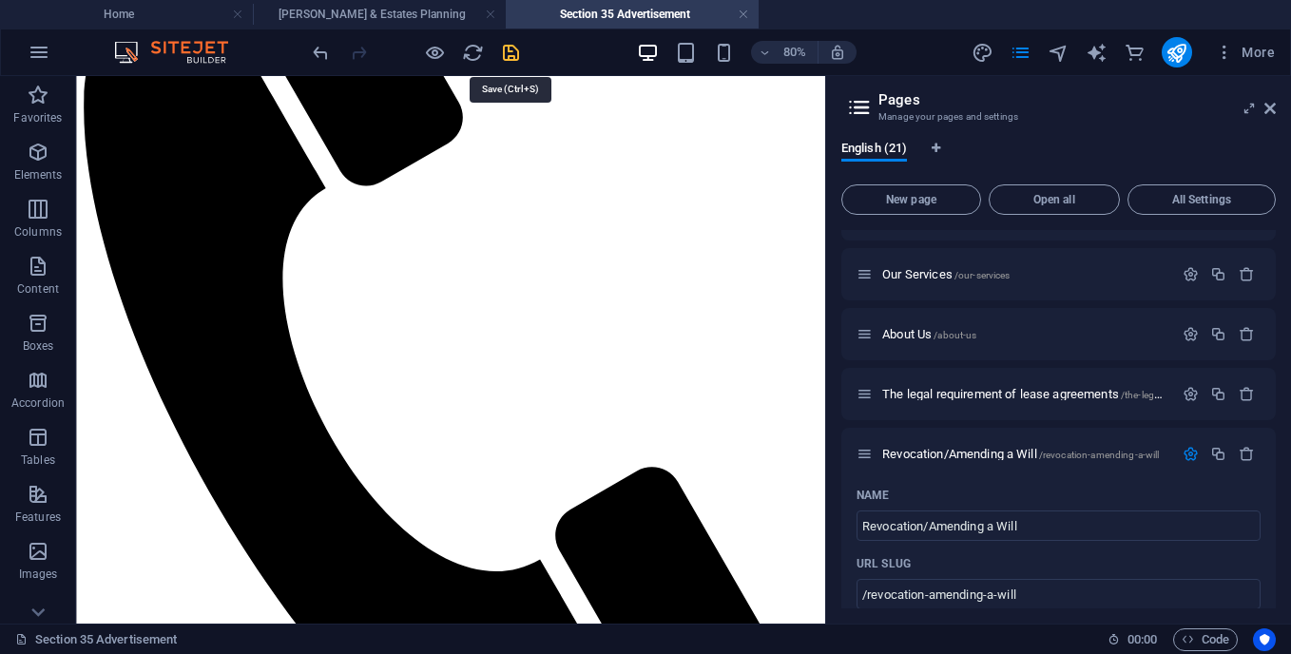
click at [502, 57] on icon "save" at bounding box center [511, 53] width 22 height 22
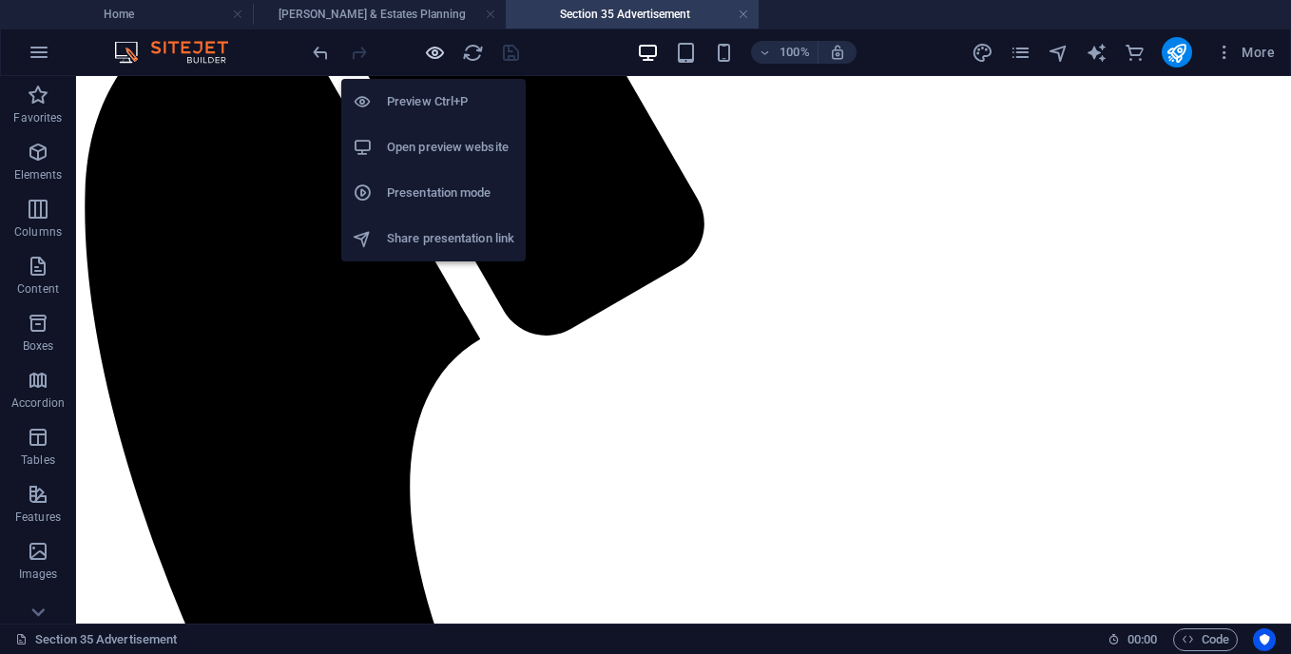
click at [437, 53] on icon "button" at bounding box center [435, 53] width 22 height 22
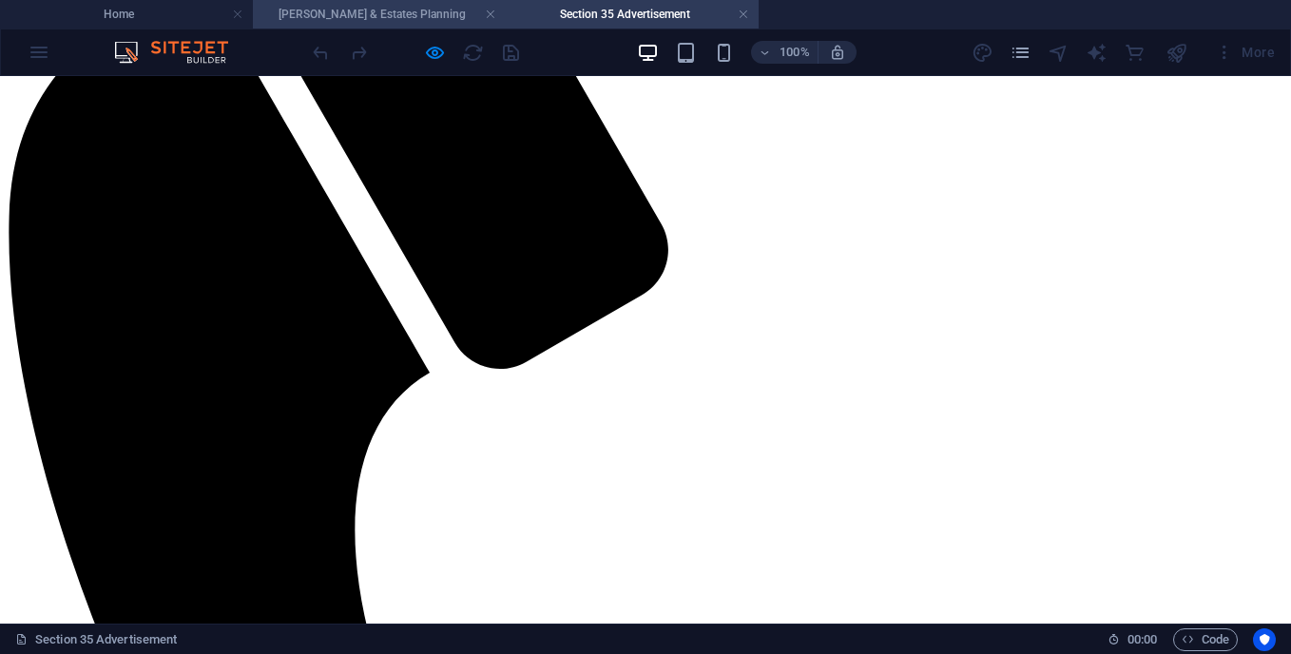
click at [379, 10] on h4 "[PERSON_NAME] & Estates Planning" at bounding box center [379, 14] width 253 height 21
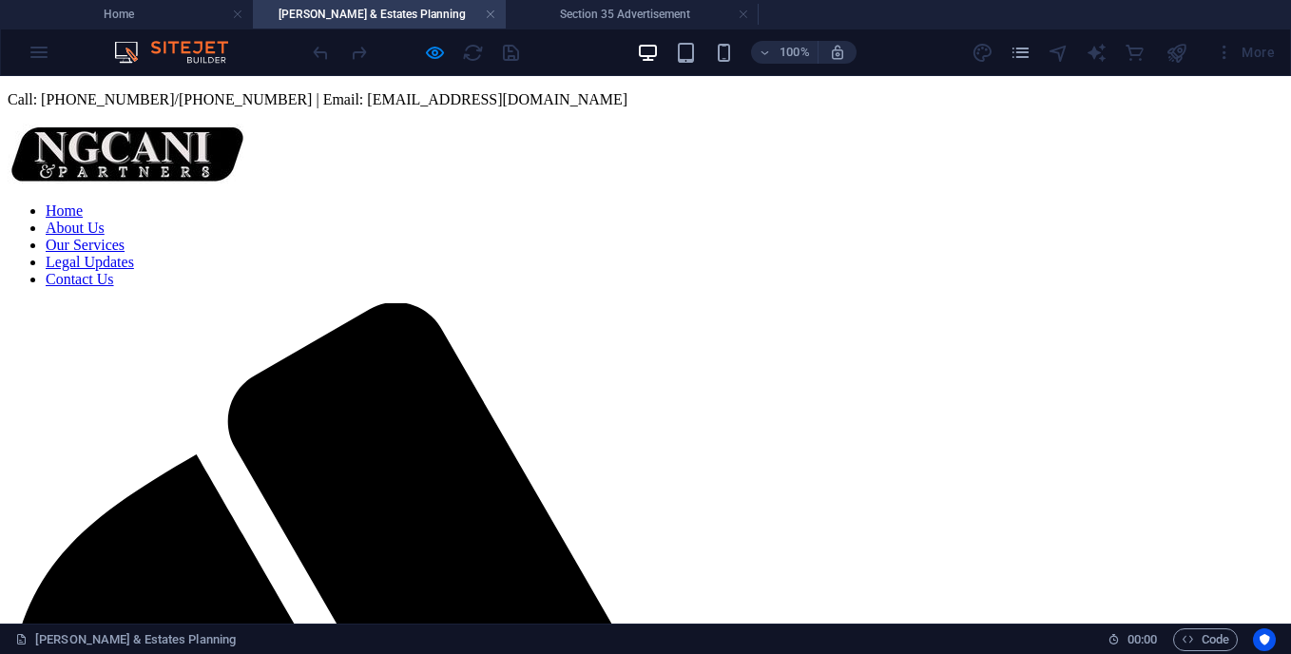
scroll to position [170, 0]
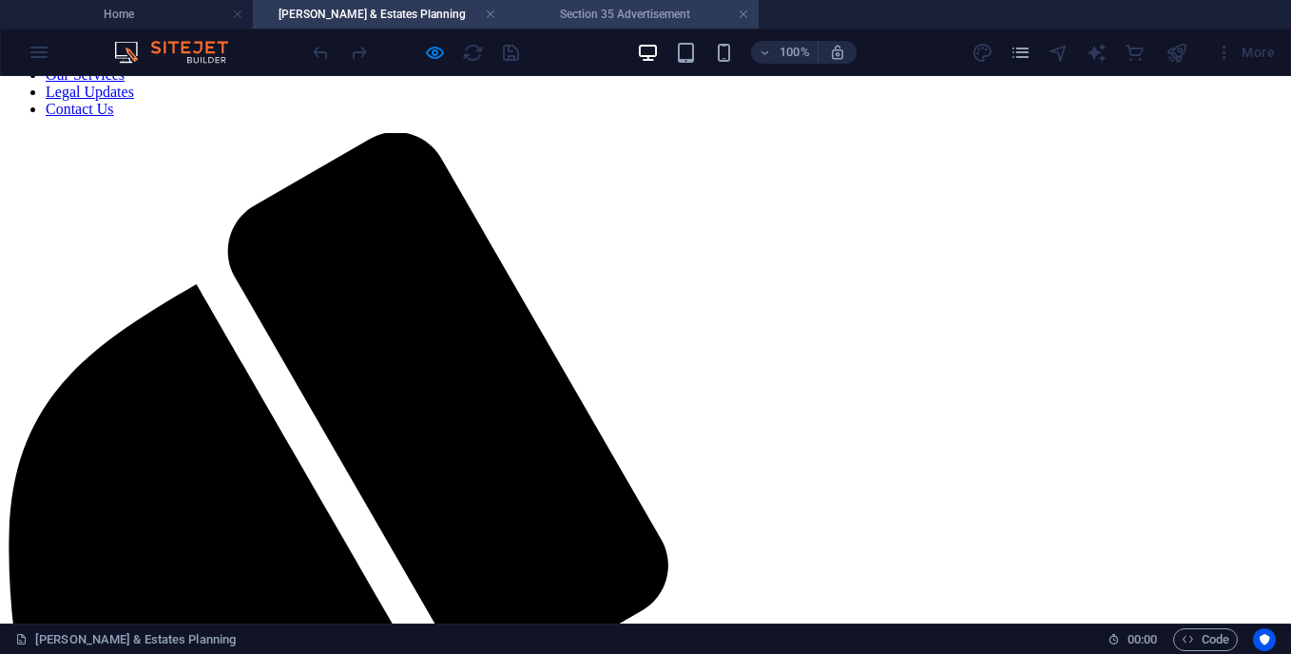
click at [598, 11] on h4 "Section 35 Advertisement" at bounding box center [632, 14] width 253 height 21
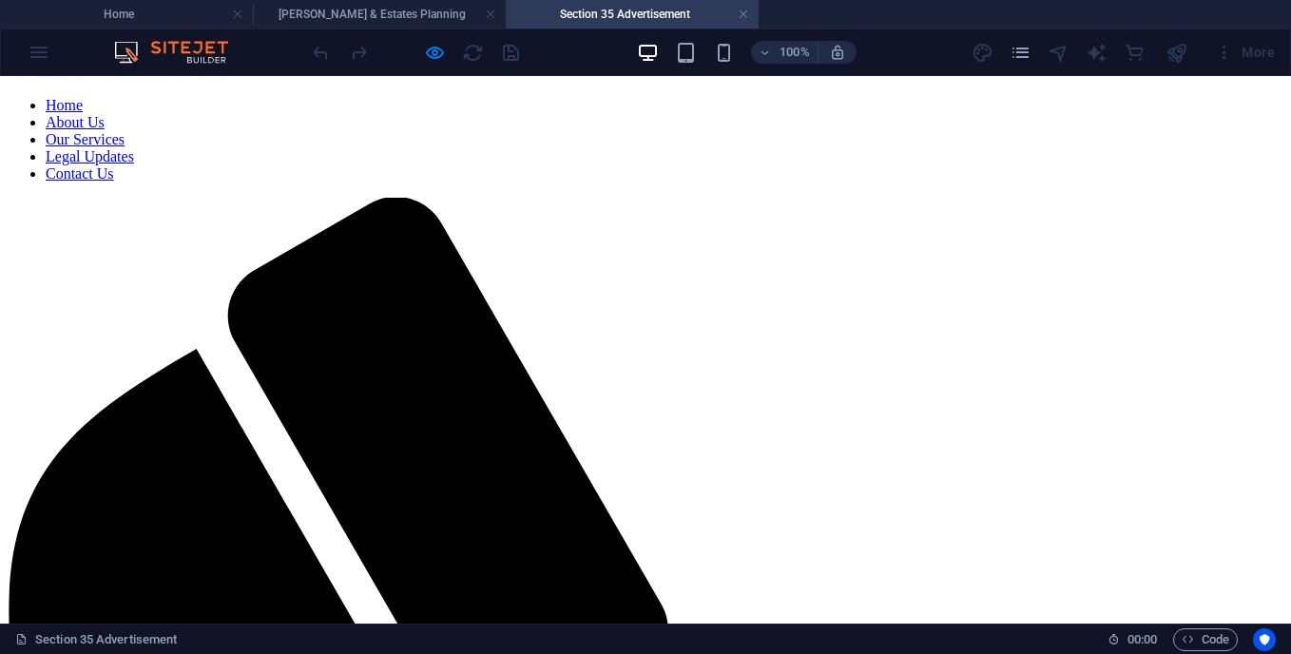
scroll to position [107, 0]
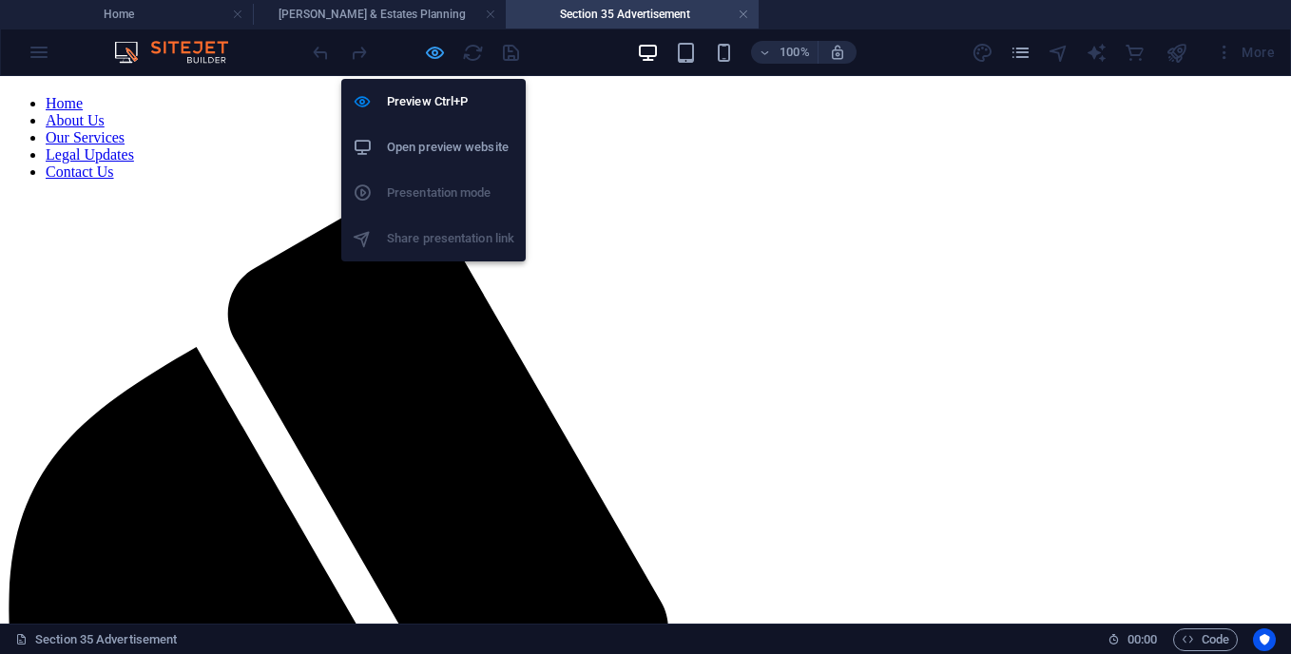
click at [434, 61] on icon "button" at bounding box center [435, 53] width 22 height 22
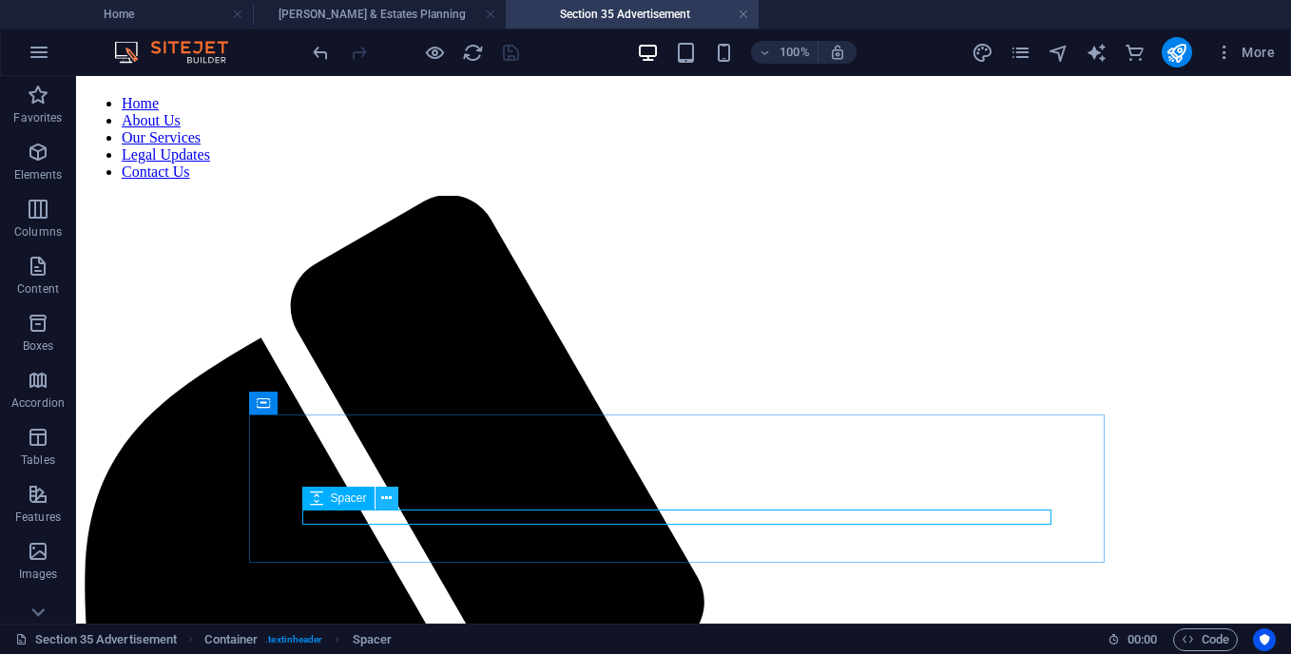
click at [388, 500] on icon at bounding box center [386, 499] width 10 height 20
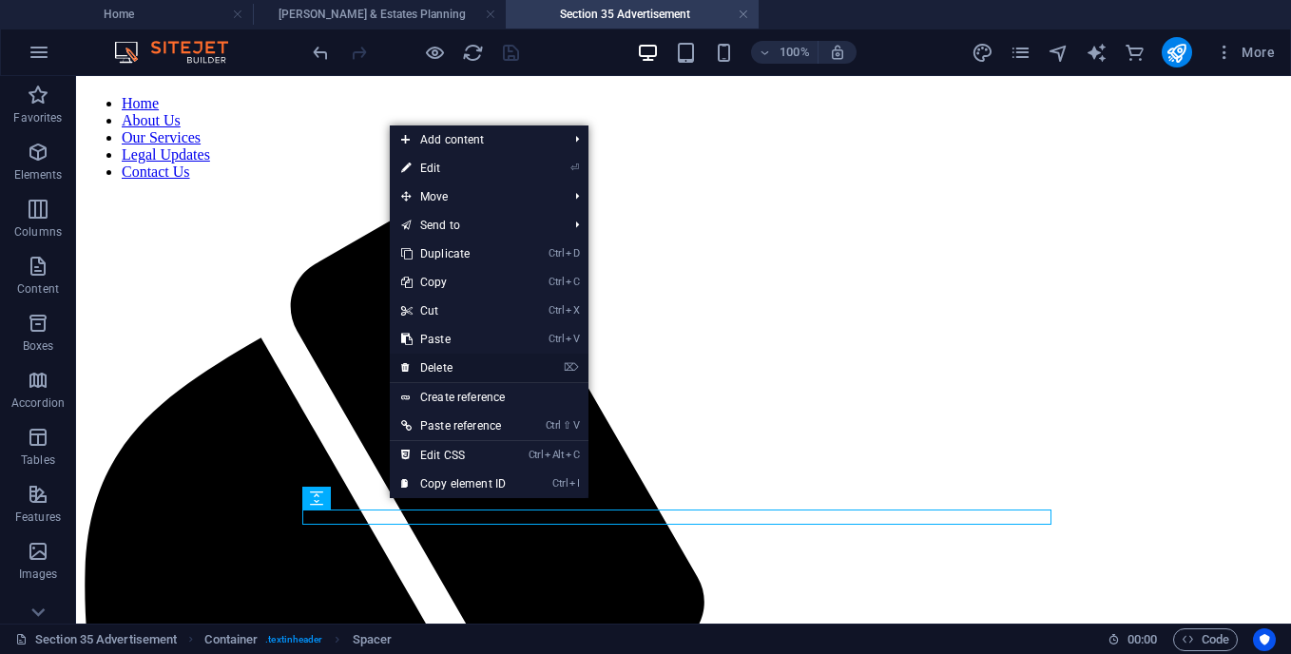
click at [434, 367] on link "⌦ Delete" at bounding box center [453, 368] width 127 height 29
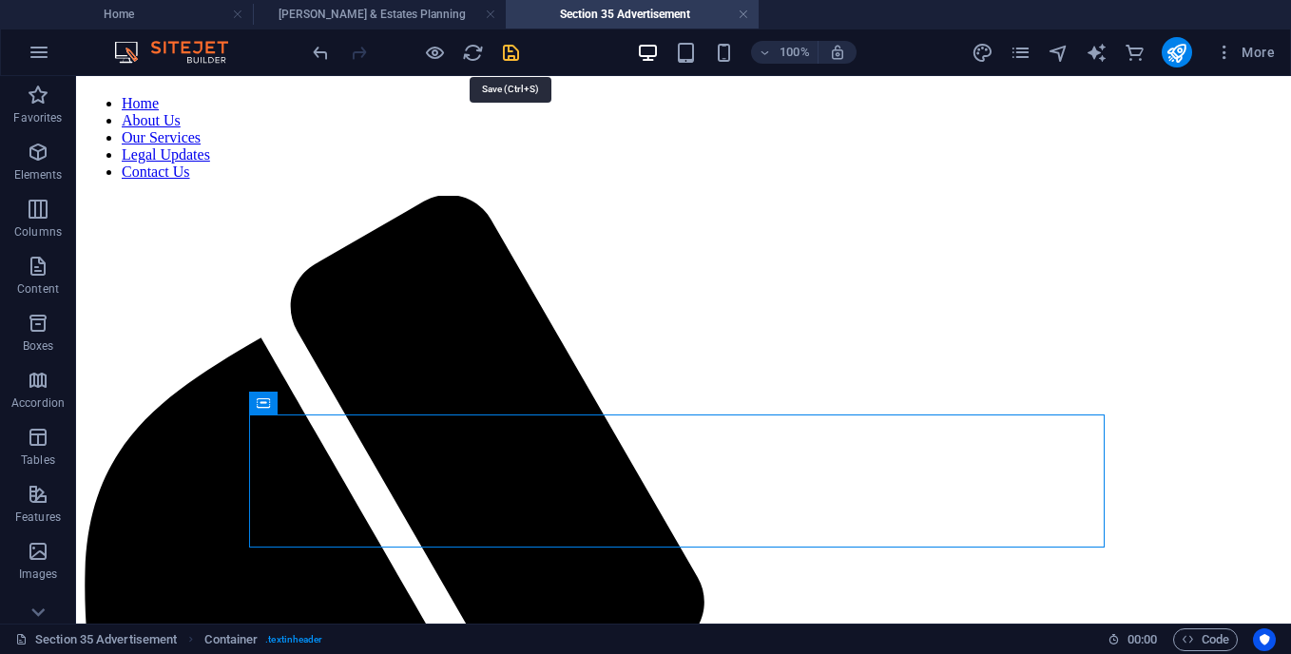
click at [504, 58] on icon "save" at bounding box center [511, 53] width 22 height 22
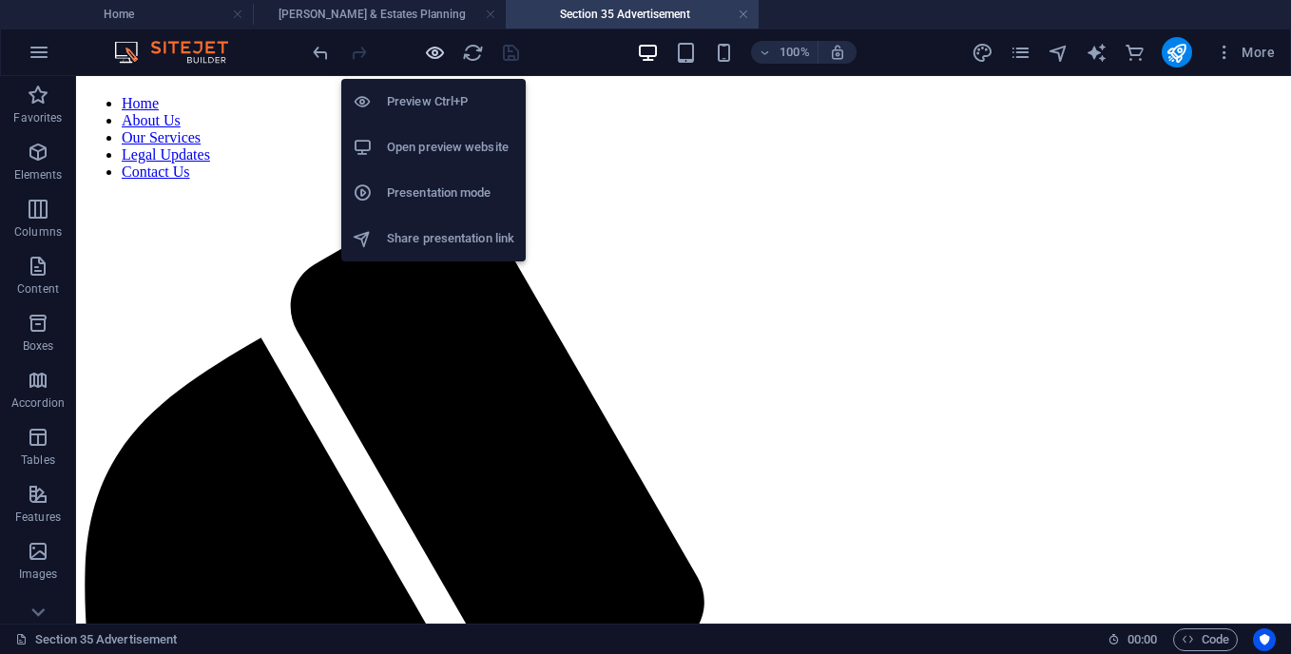
click at [440, 59] on icon "button" at bounding box center [435, 53] width 22 height 22
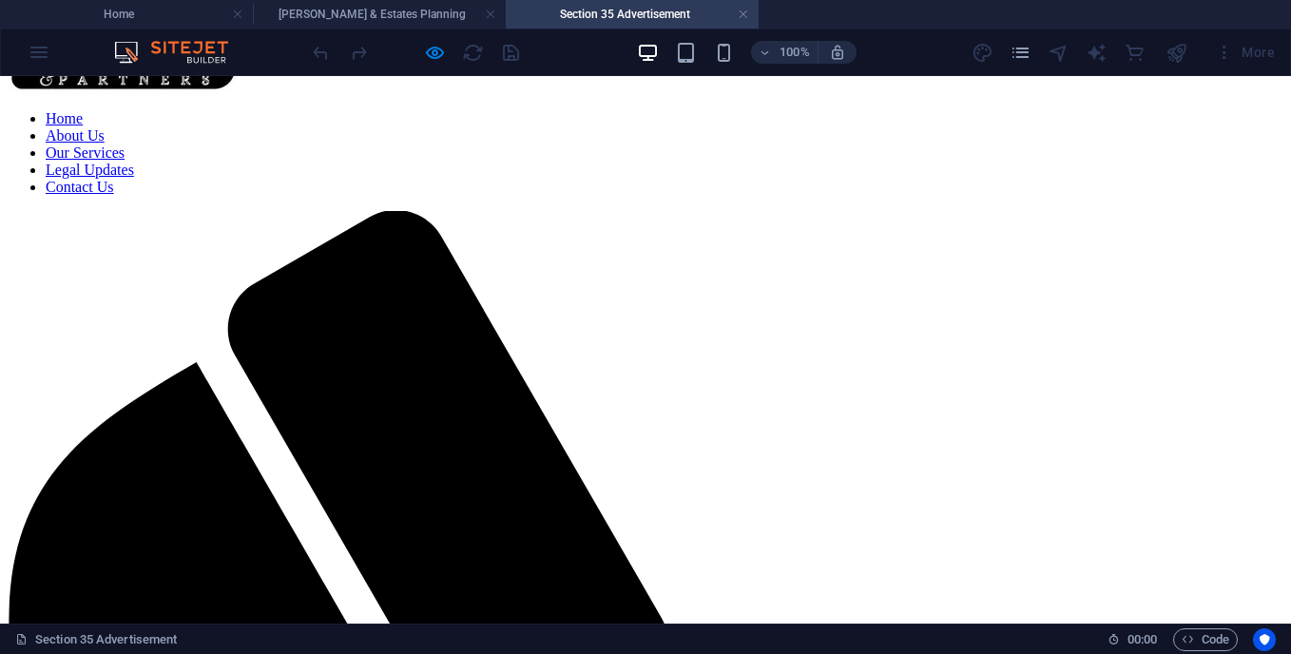
scroll to position [0, 0]
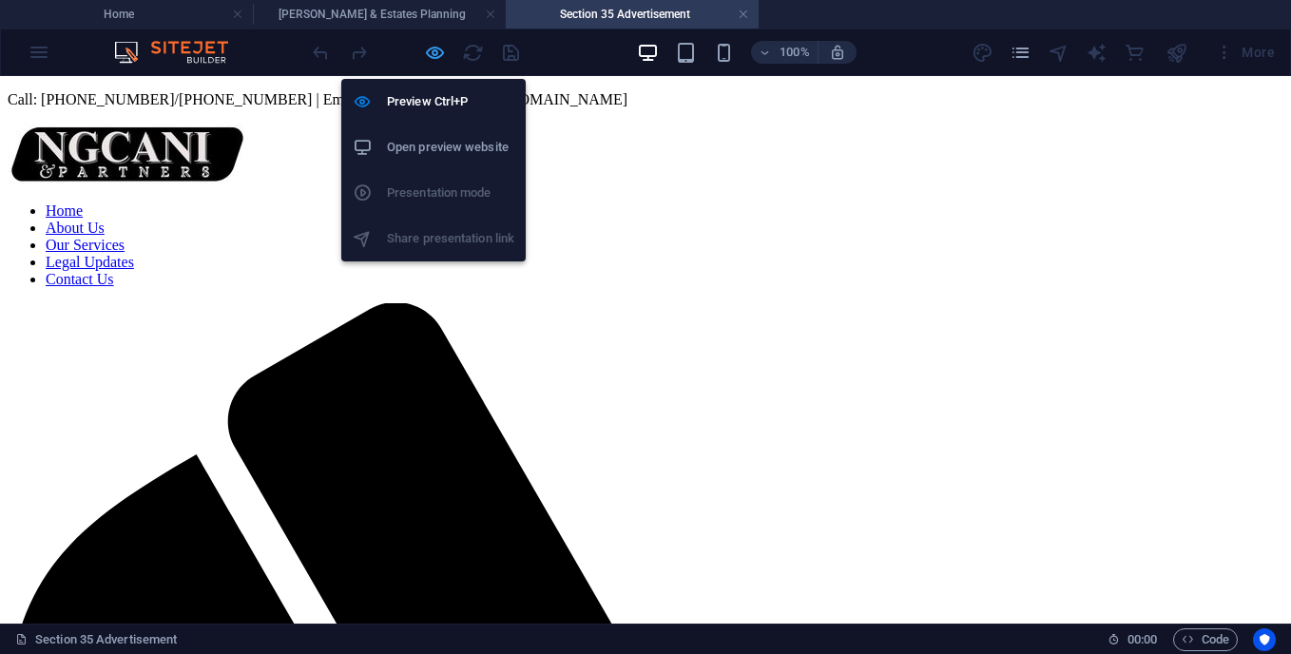
click at [427, 57] on icon "button" at bounding box center [435, 53] width 22 height 22
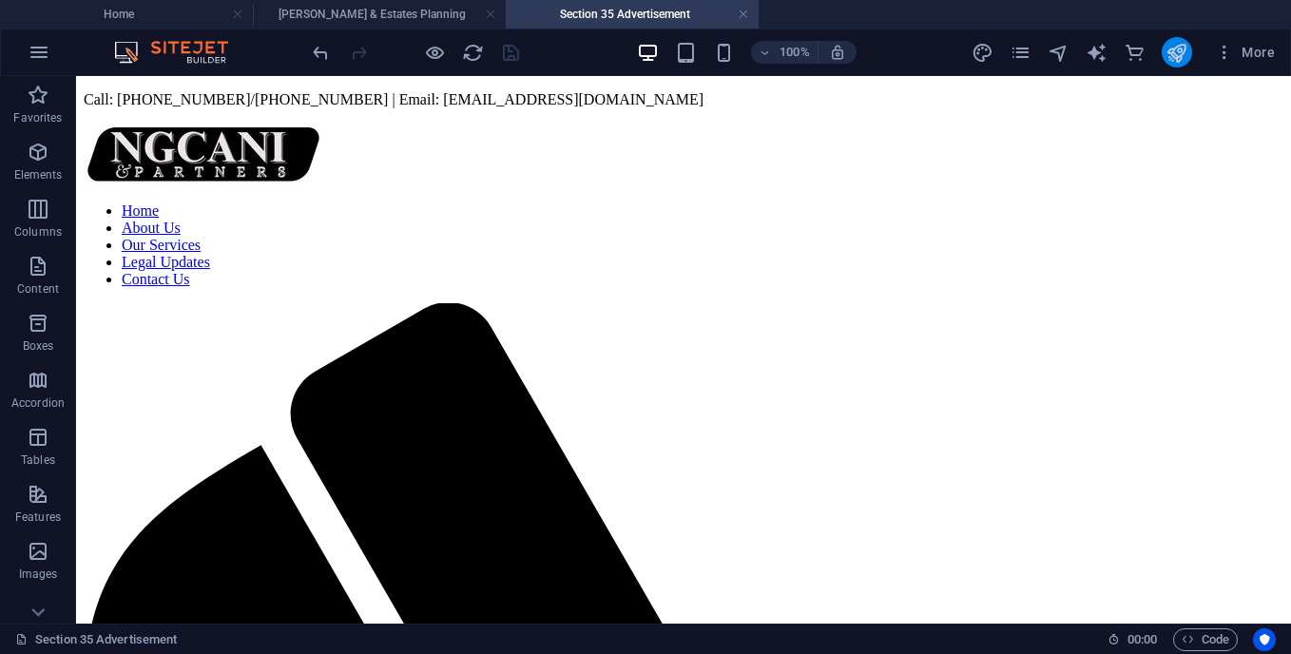
click at [1171, 66] on button "publish" at bounding box center [1177, 52] width 30 height 30
